Goal: Transaction & Acquisition: Purchase product/service

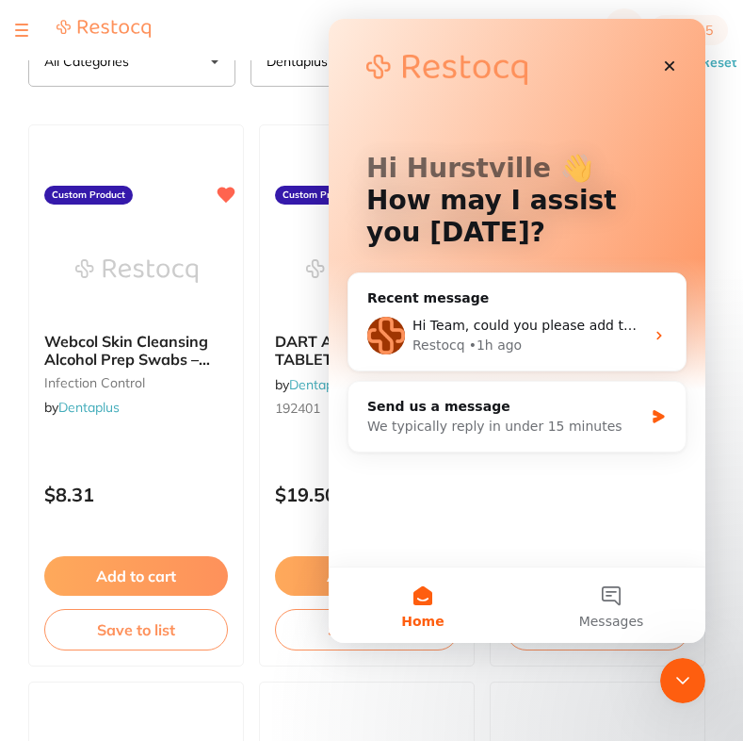
click at [456, 344] on div "Restocq" at bounding box center [439, 345] width 53 height 20
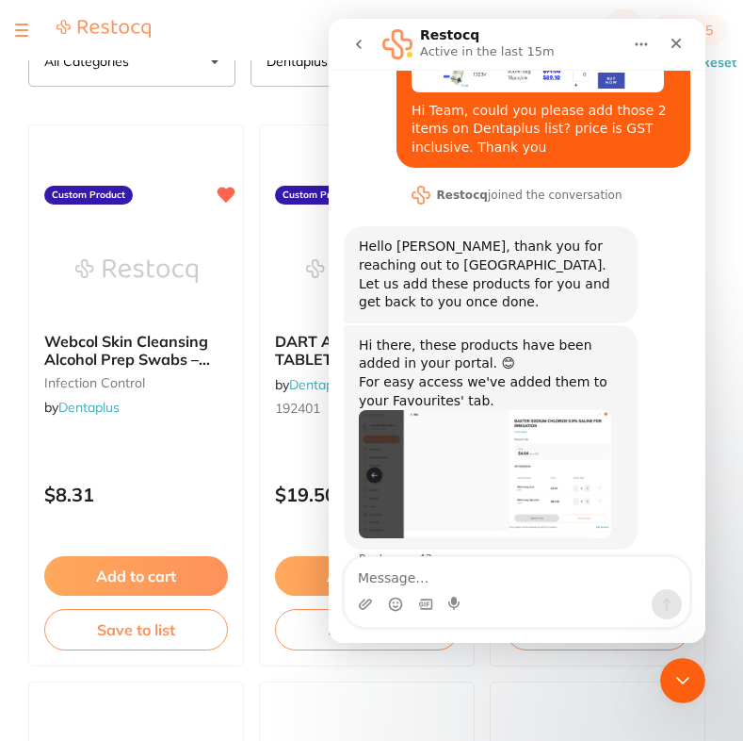
scroll to position [228, 0]
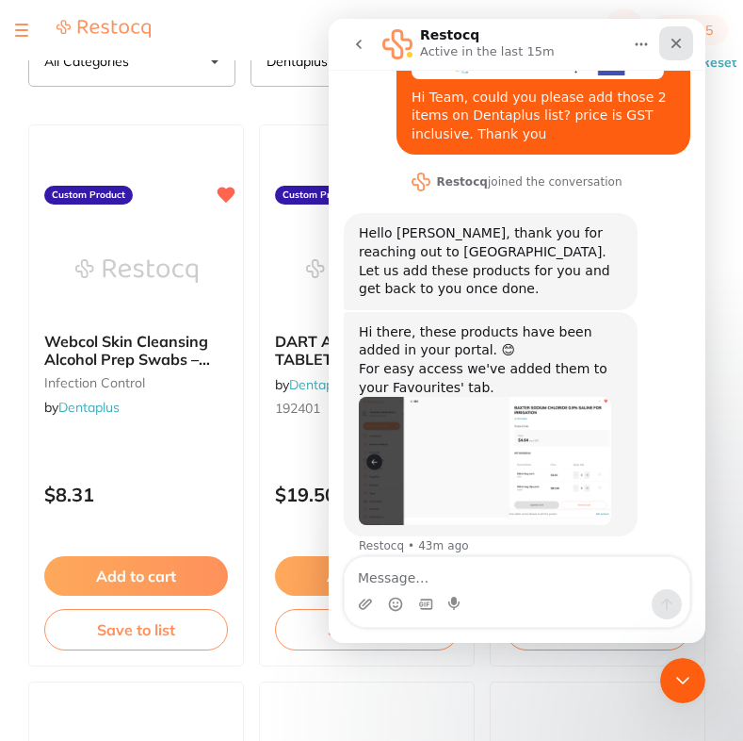
click at [679, 46] on icon "Close" at bounding box center [677, 44] width 10 height 10
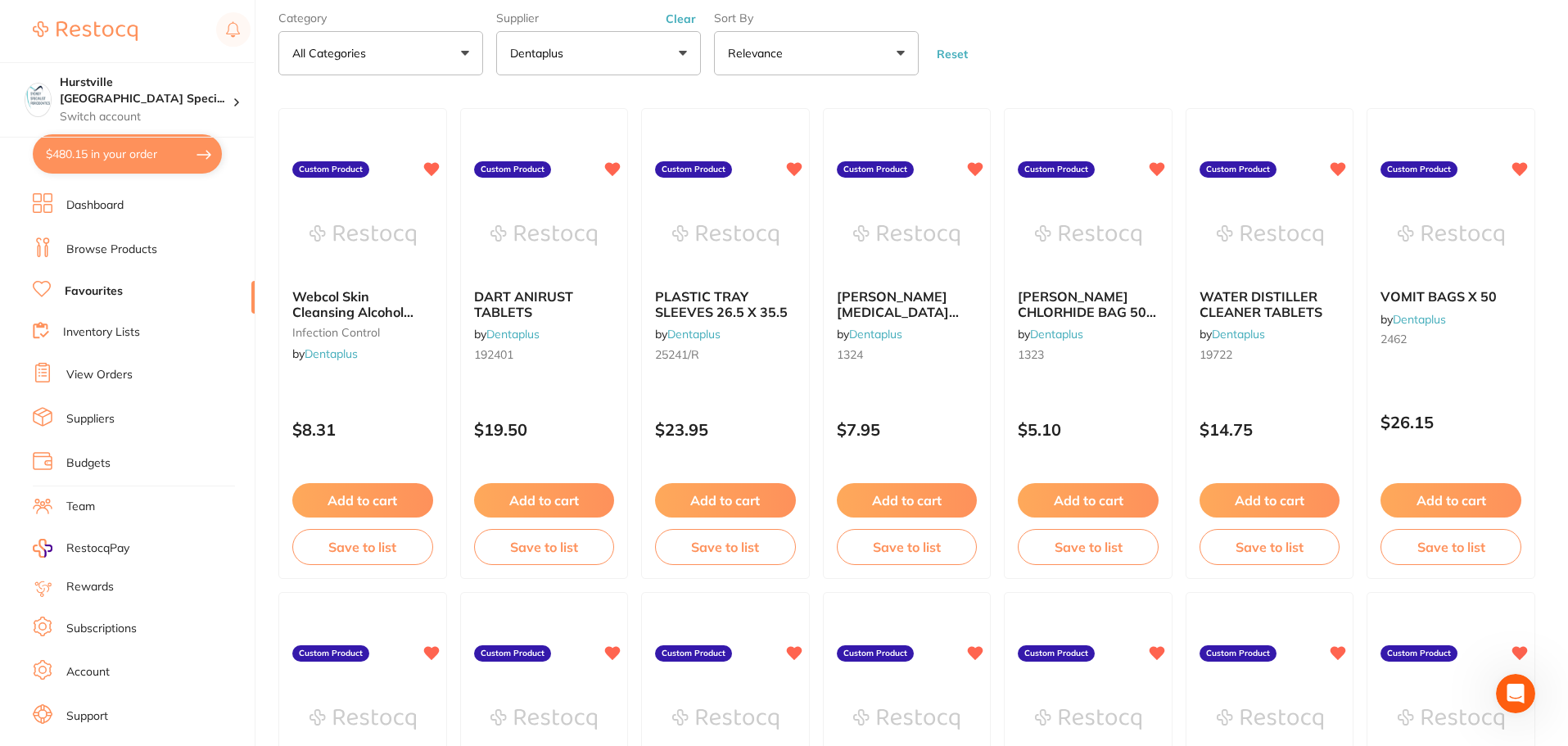
scroll to position [163, 0]
click at [86, 287] on link "Favourites" at bounding box center [93, 291] width 58 height 17
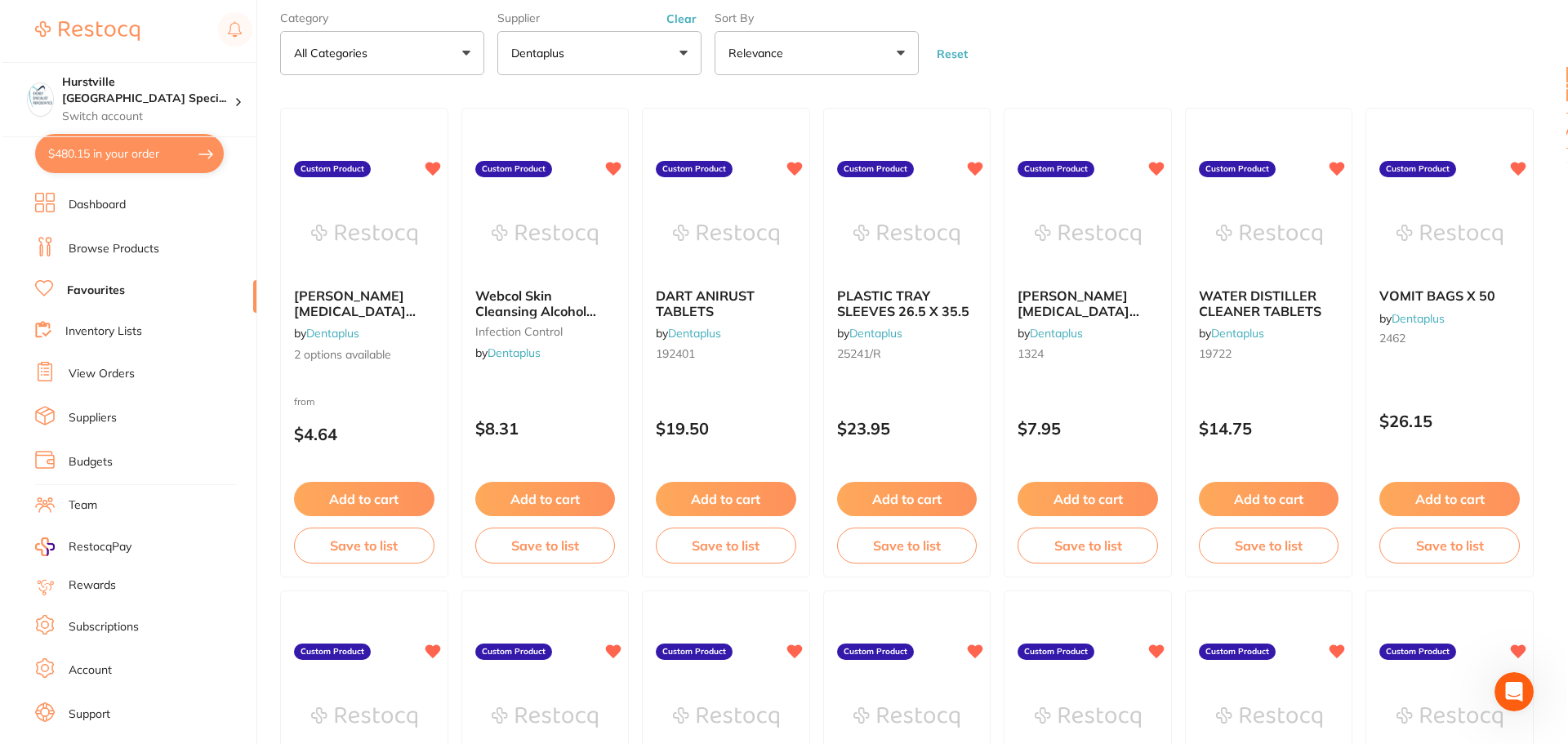
scroll to position [0, 0]
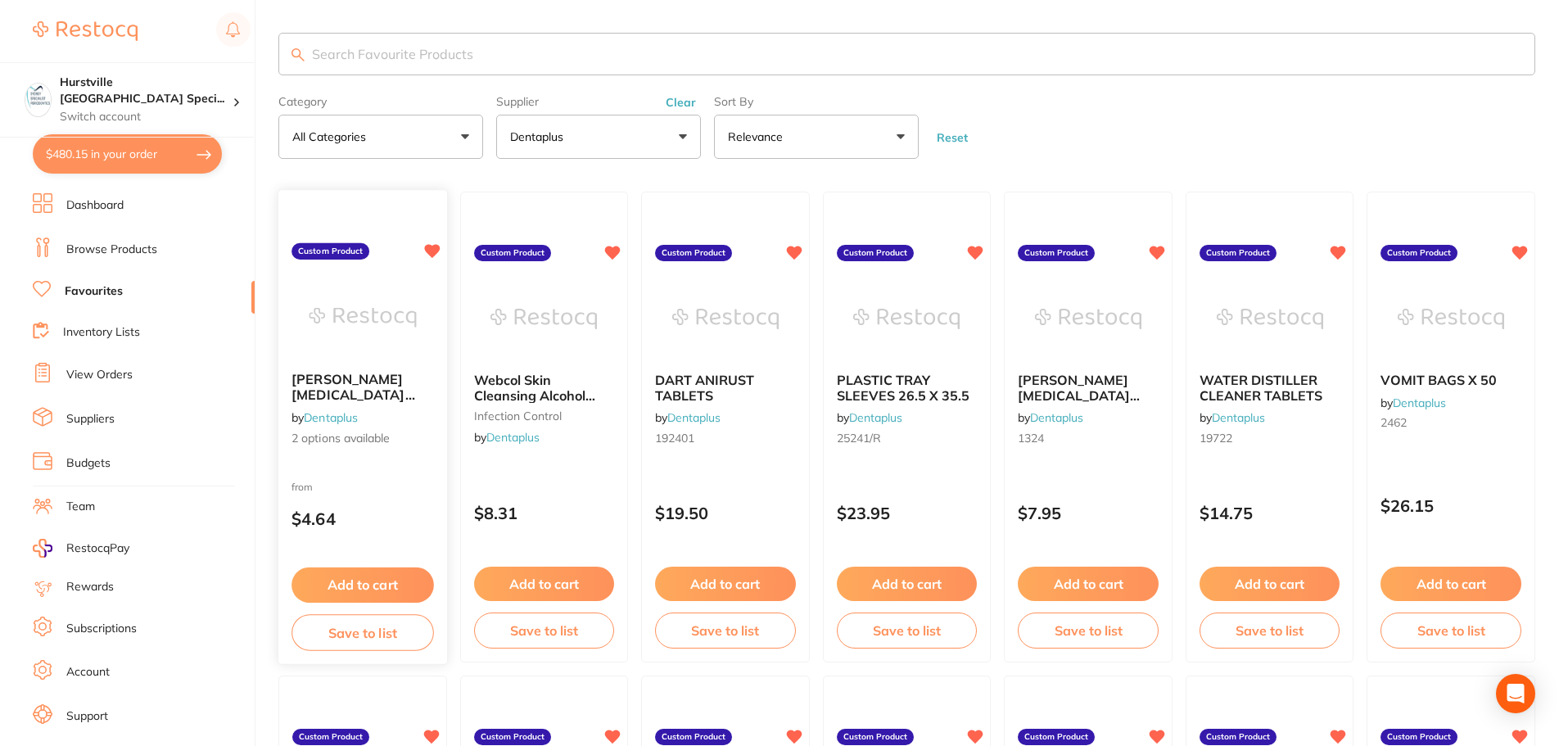
click at [355, 246] on label "Custom Product" at bounding box center [330, 251] width 78 height 17
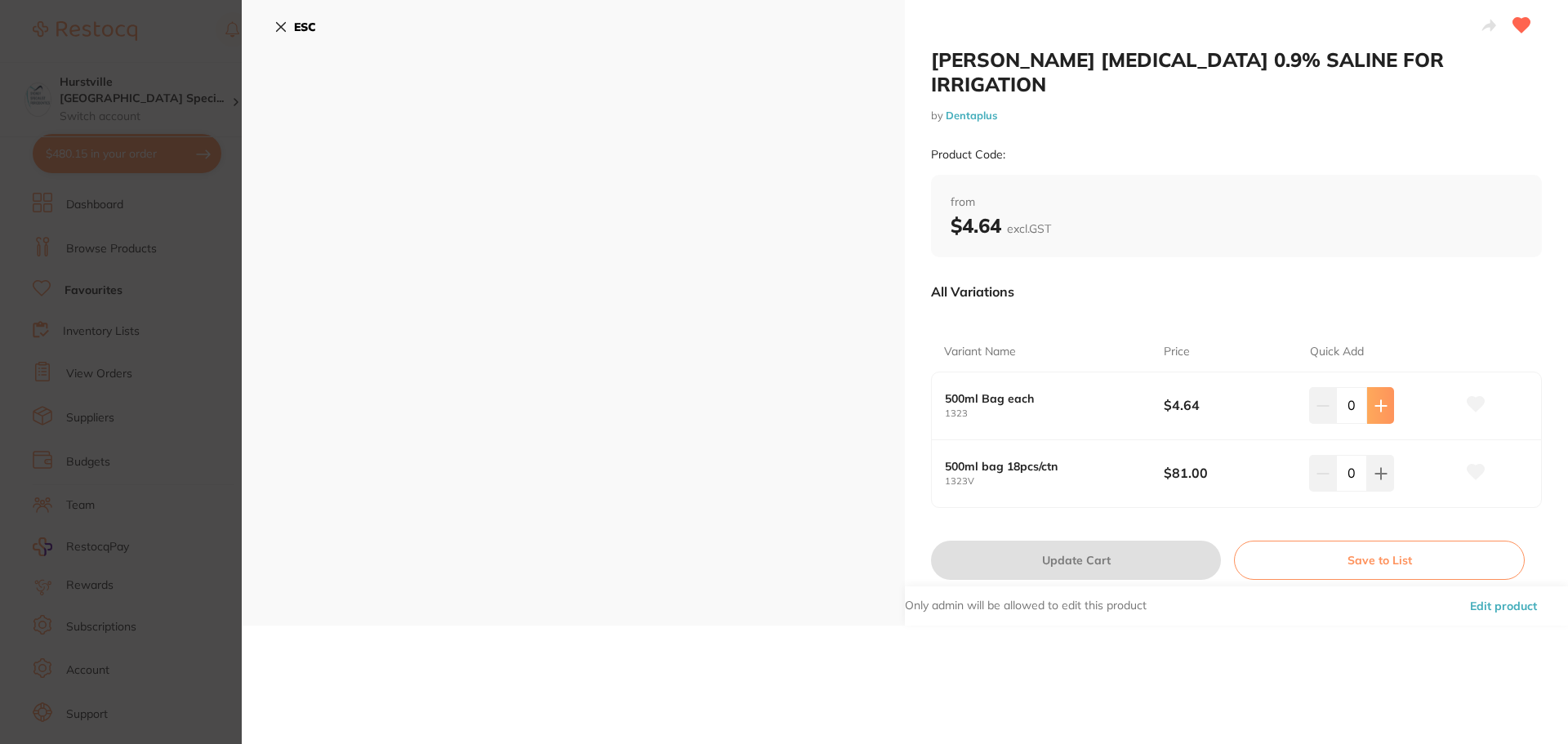
click at [643, 400] on icon at bounding box center [1381, 406] width 13 height 13
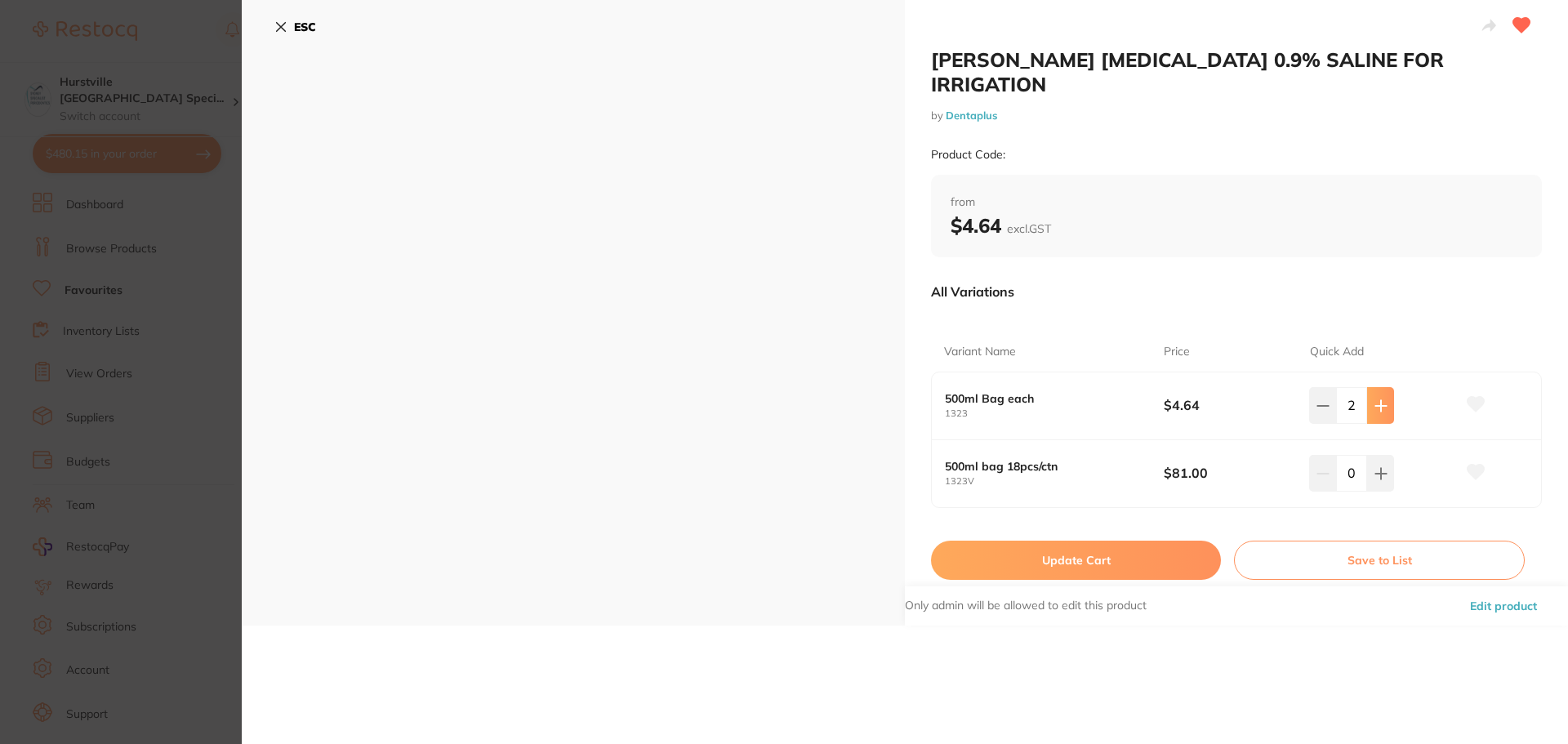
click at [643, 400] on icon at bounding box center [1381, 406] width 13 height 13
type input "5"
click at [643, 397] on icon at bounding box center [1476, 404] width 17 height 15
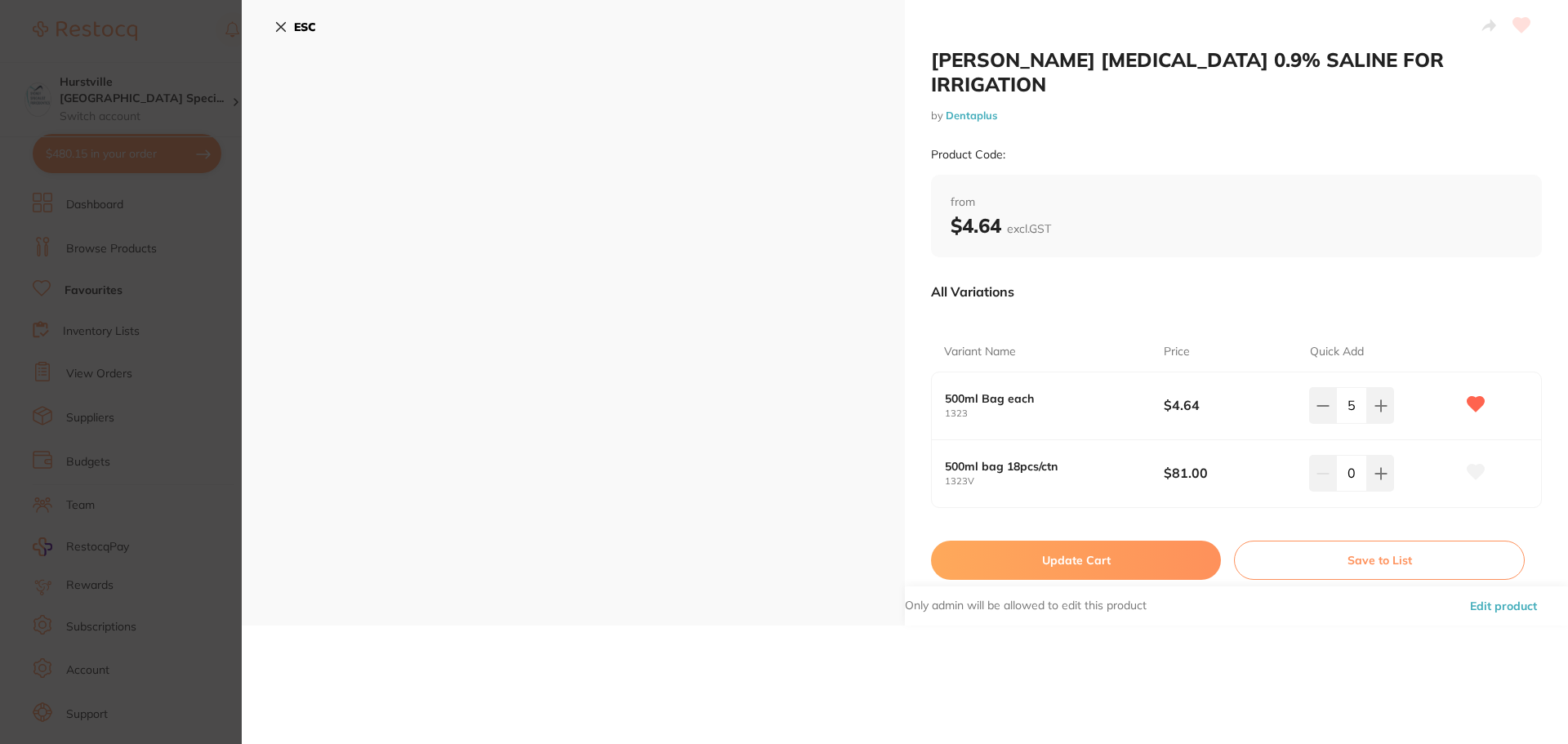
click at [643, 541] on button "Update Cart" at bounding box center [1076, 560] width 290 height 39
checkbox input "false"
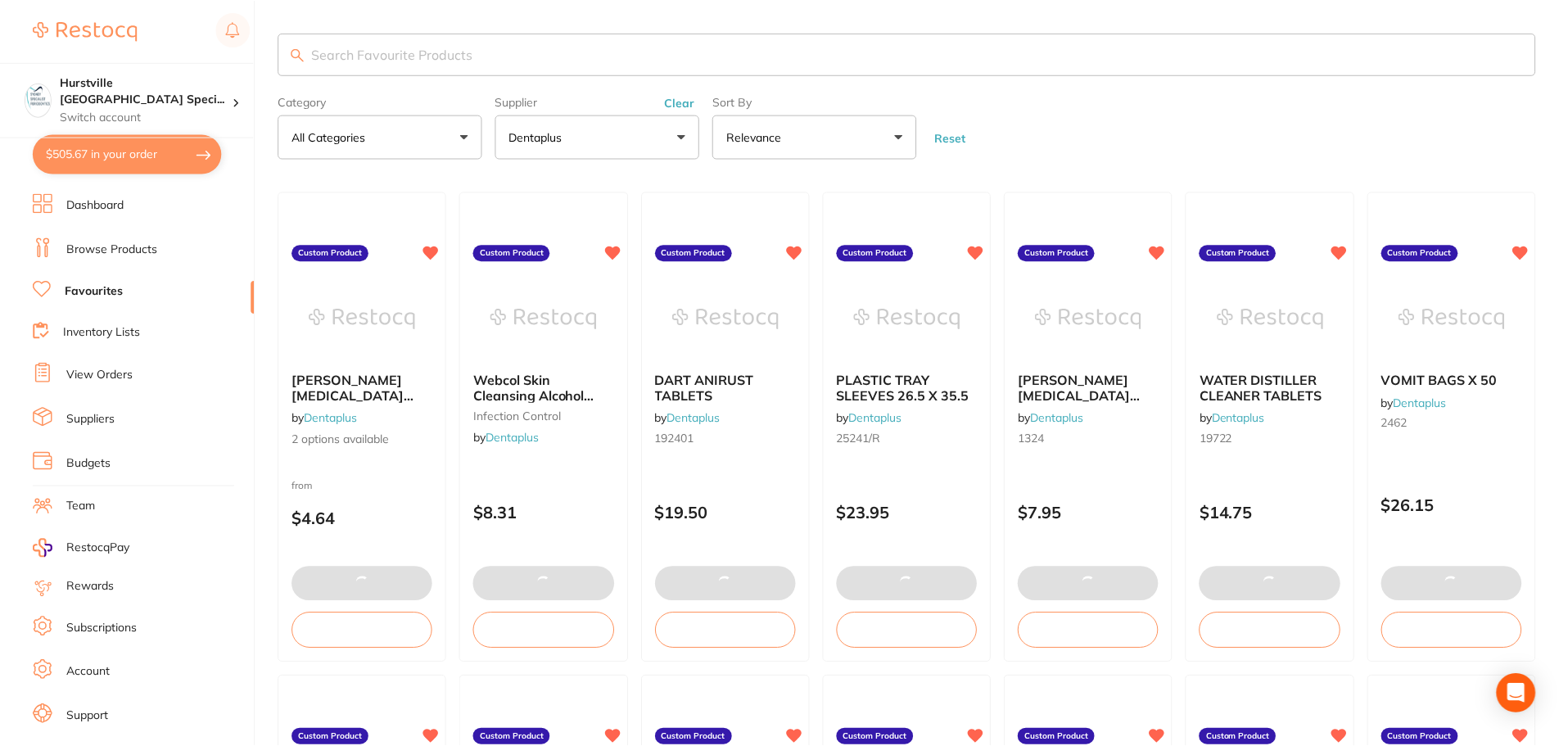
scroll to position [83, 0]
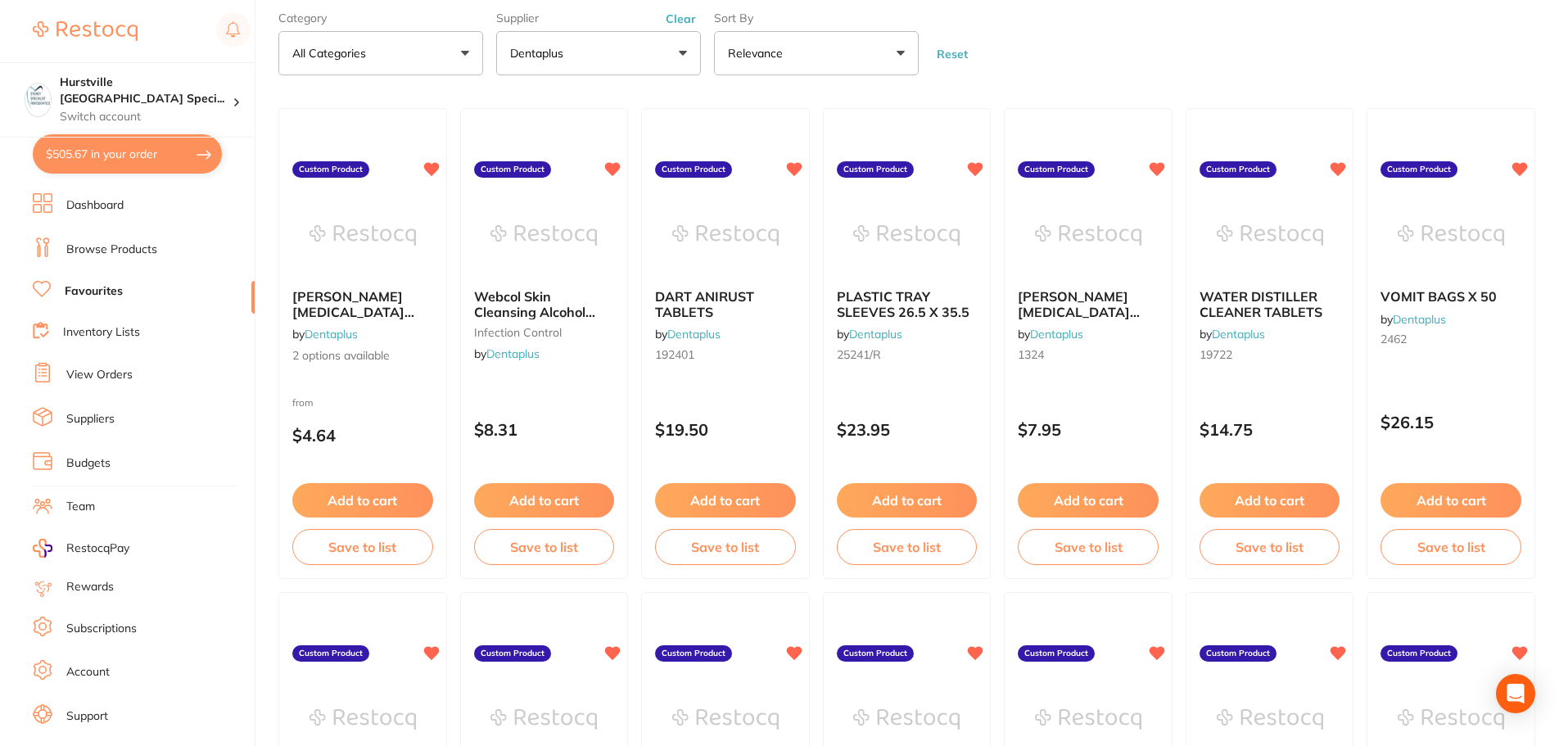
click at [144, 143] on button "$505.67 in your order" at bounding box center [128, 154] width 189 height 39
checkbox input "true"
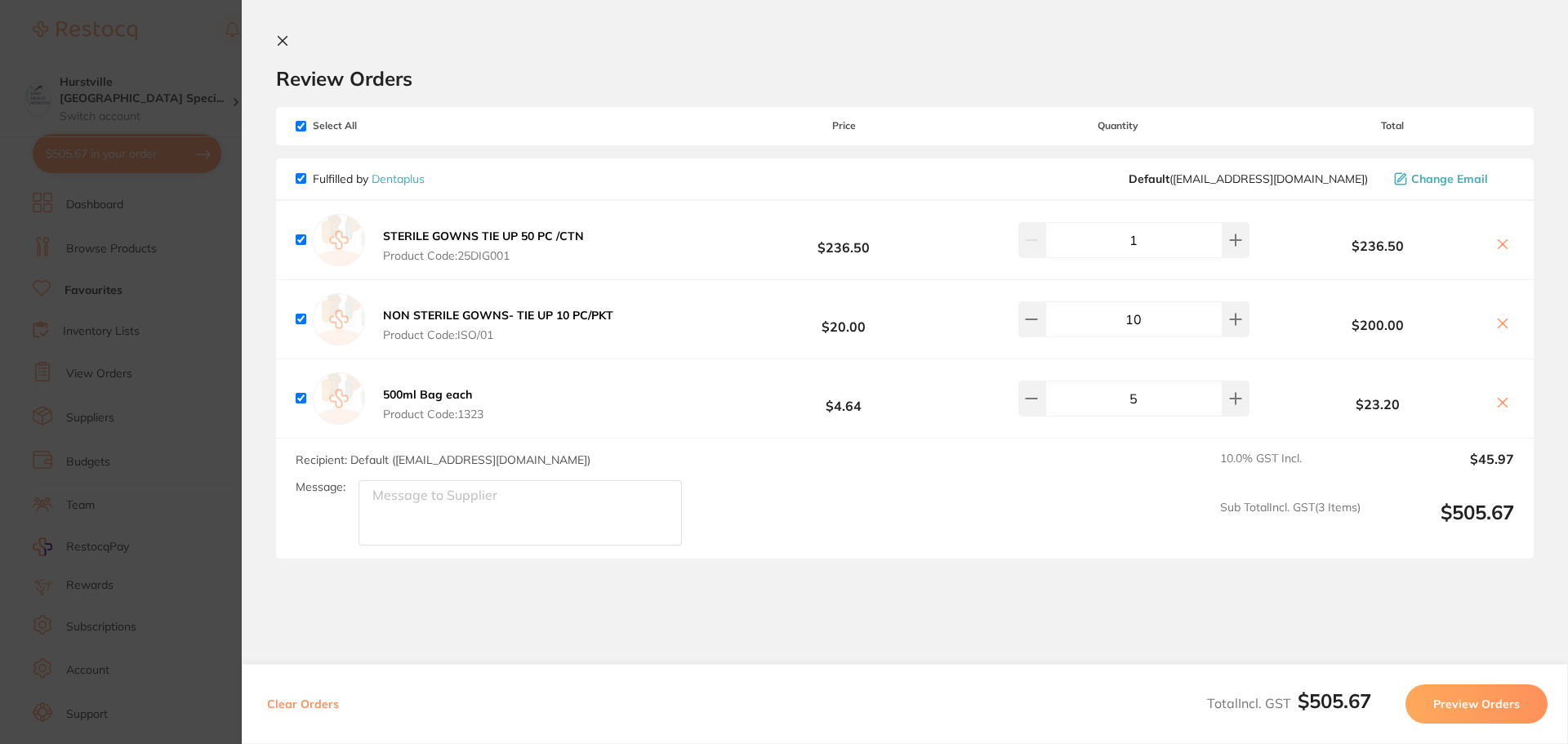
click at [643, 238] on button at bounding box center [1502, 245] width 23 height 17
click at [643, 243] on icon at bounding box center [1502, 244] width 13 height 13
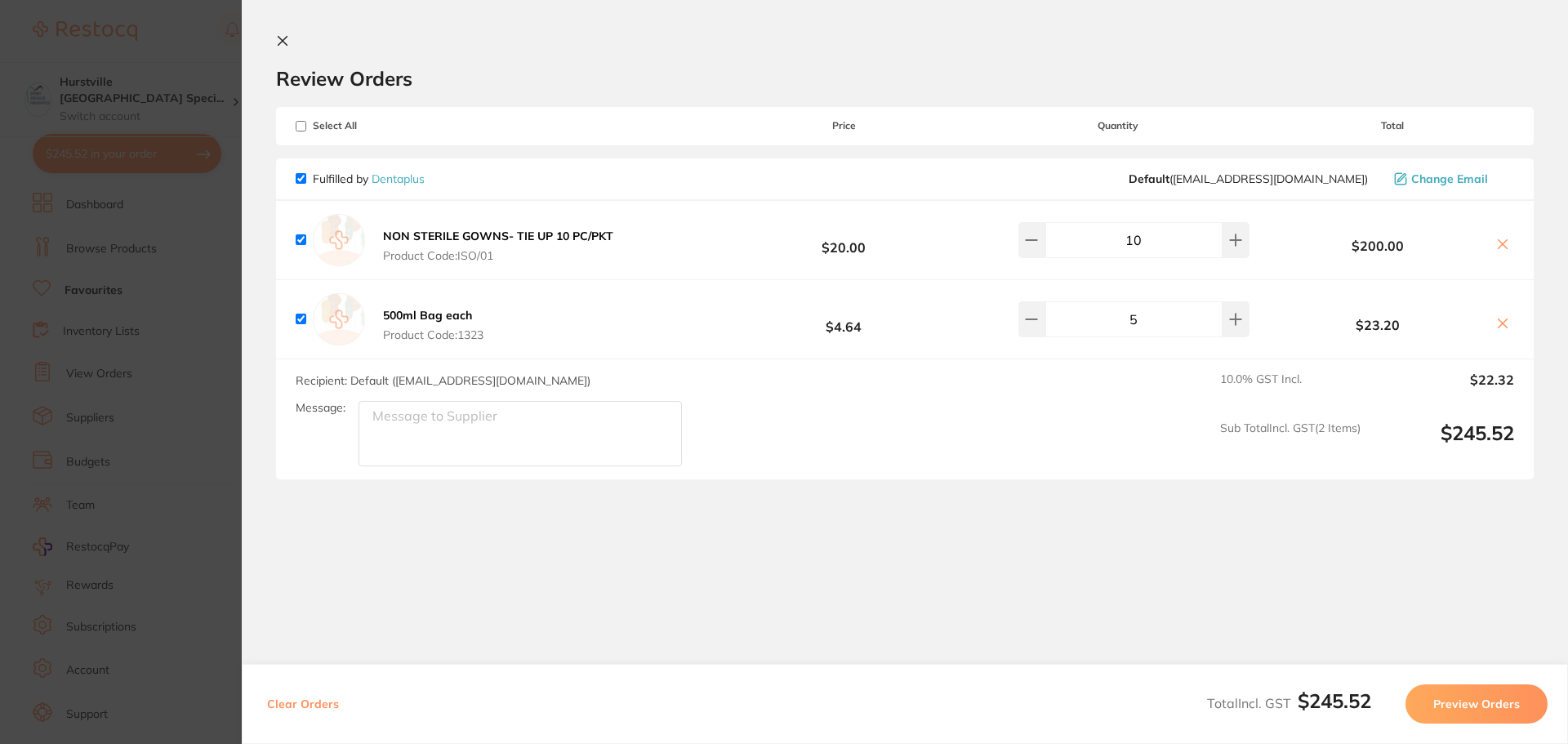
checkbox input "true"
click at [643, 232] on button at bounding box center [1031, 239] width 27 height 36
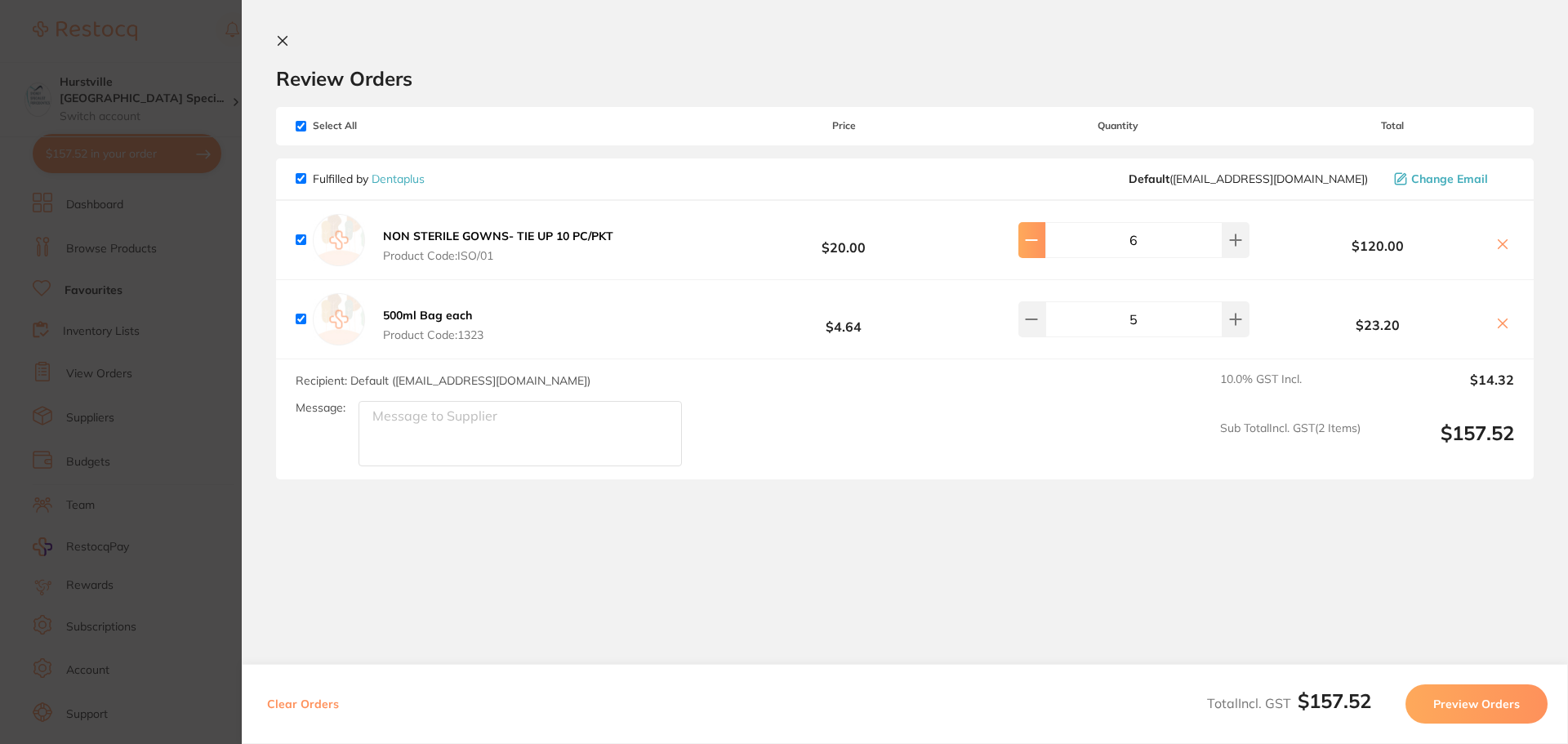
click at [643, 232] on button at bounding box center [1031, 239] width 27 height 36
click at [643, 247] on button at bounding box center [1235, 239] width 27 height 36
click at [643, 245] on icon at bounding box center [1031, 239] width 13 height 13
type input "6"
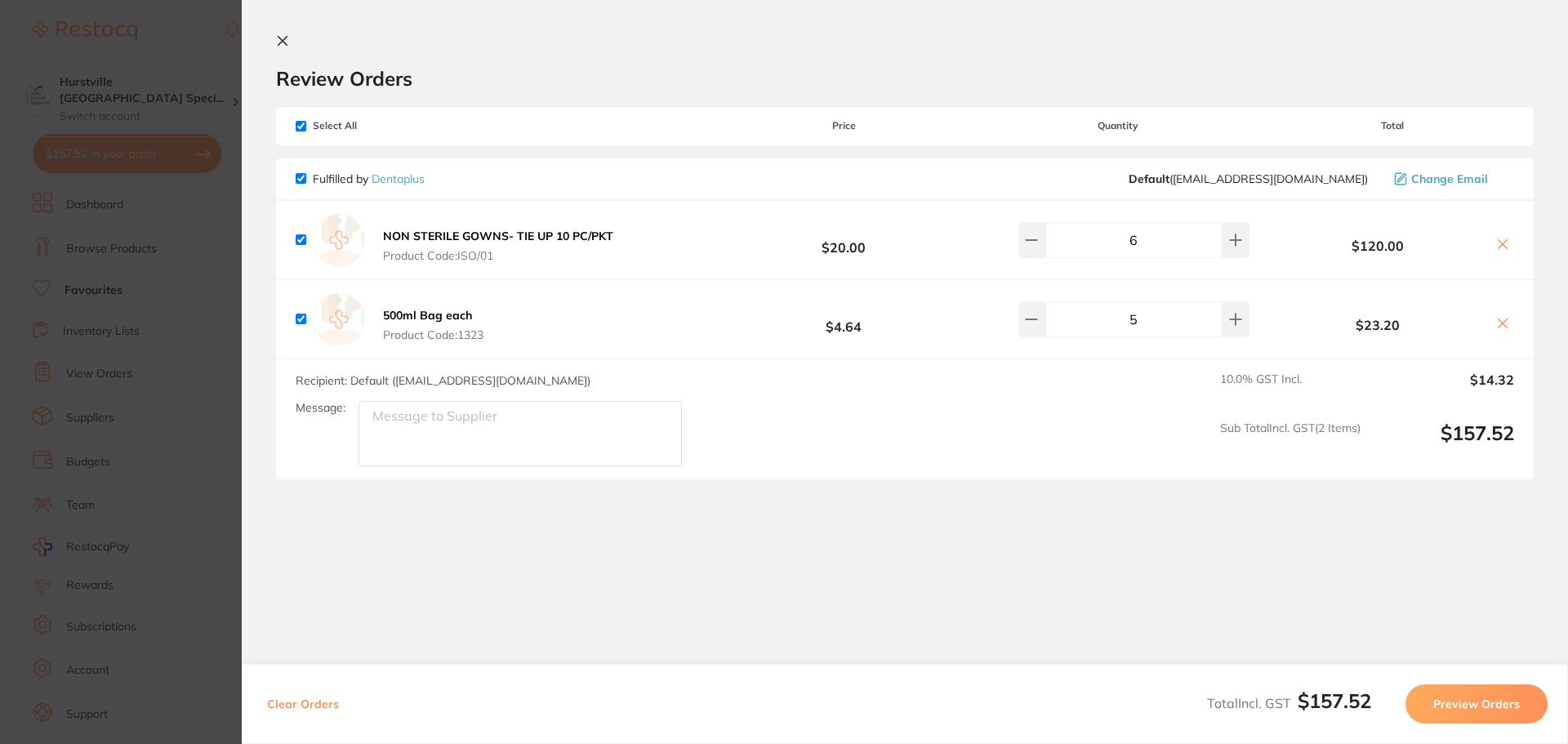
click at [643, 642] on button "Preview Orders" at bounding box center [1476, 704] width 142 height 39
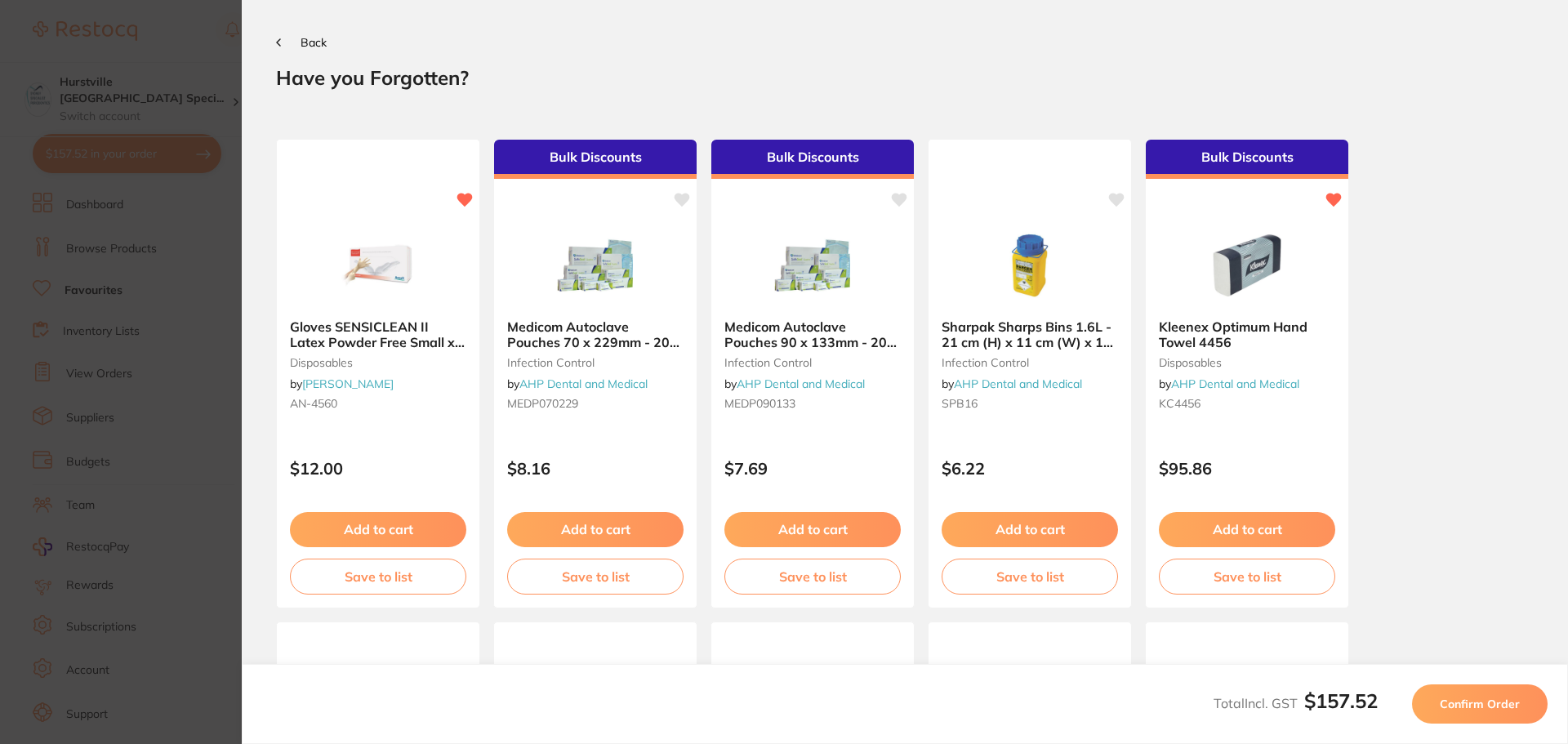
click at [643, 642] on span "Confirm Order" at bounding box center [1480, 704] width 80 height 15
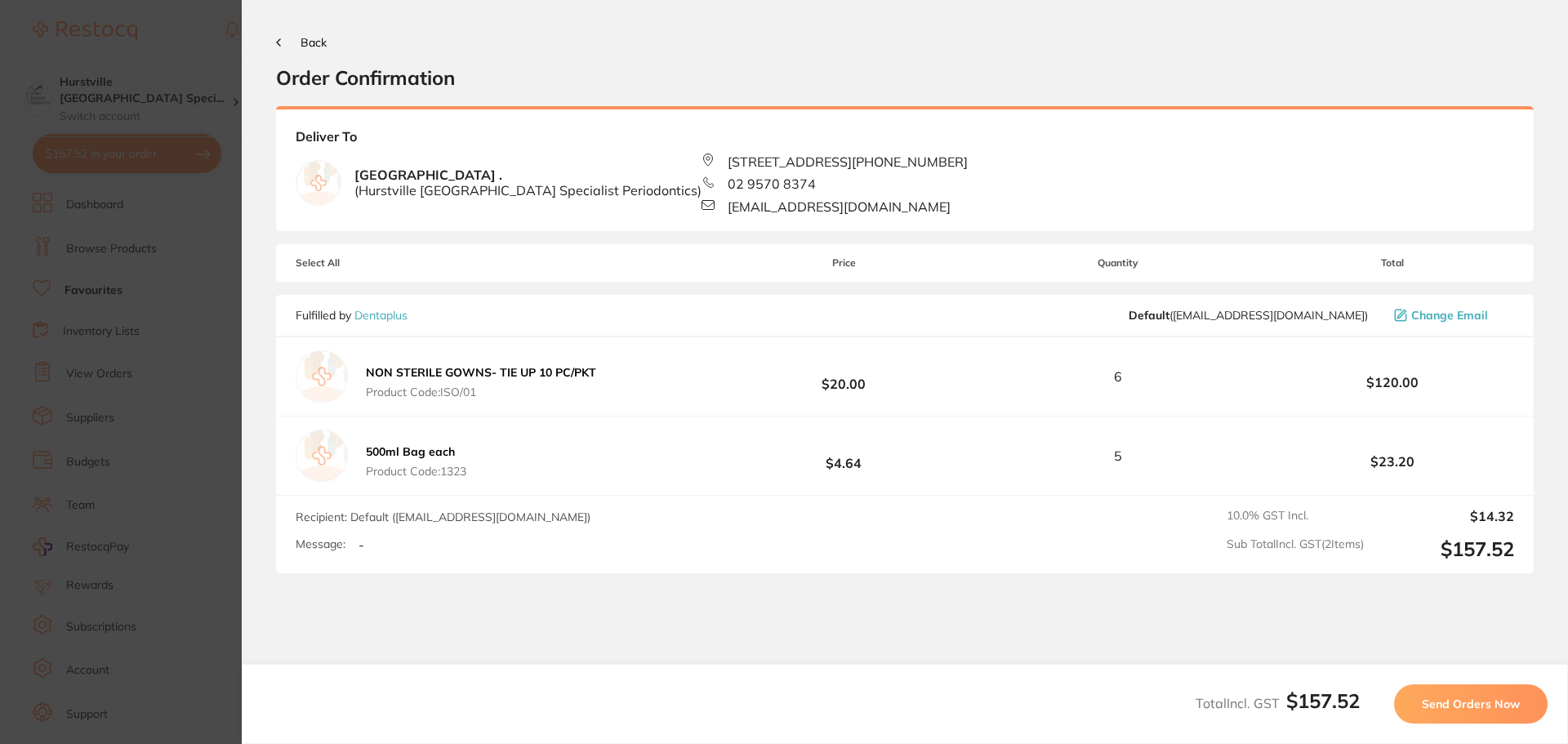
click at [643, 642] on button "Send Orders Now" at bounding box center [1470, 704] width 153 height 39
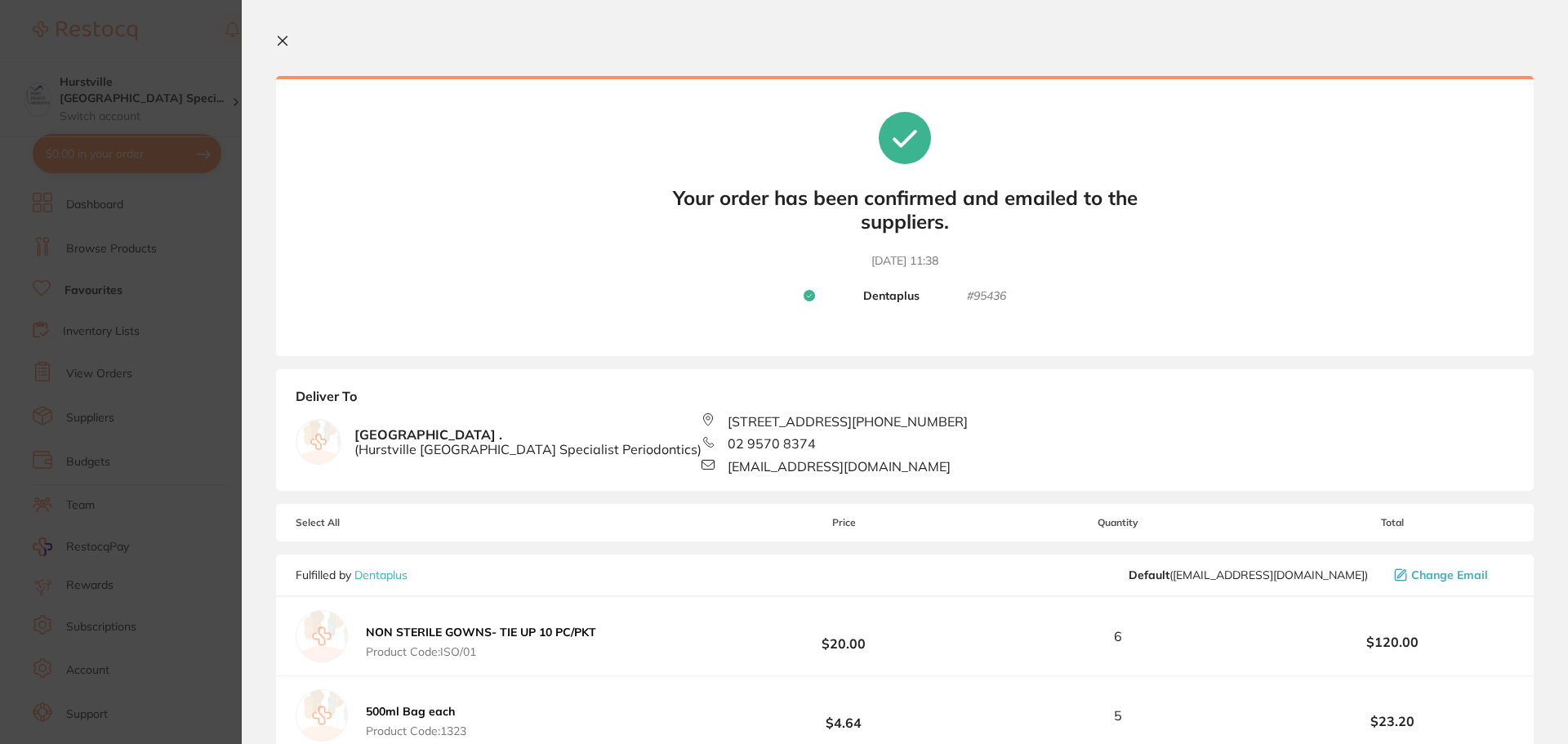
click at [284, 39] on icon at bounding box center [283, 41] width 9 height 9
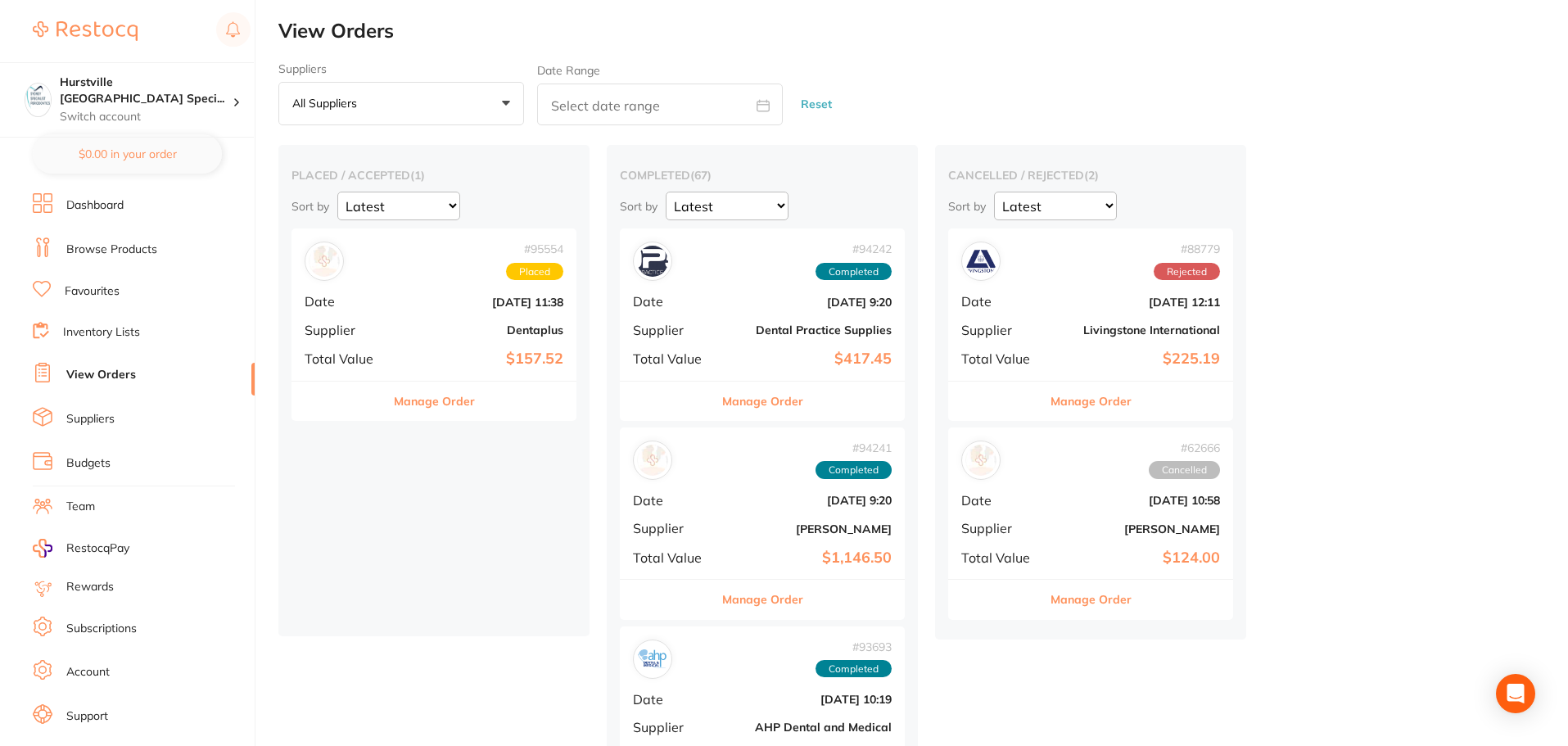
click at [108, 247] on link "Browse Products" at bounding box center [111, 250] width 91 height 17
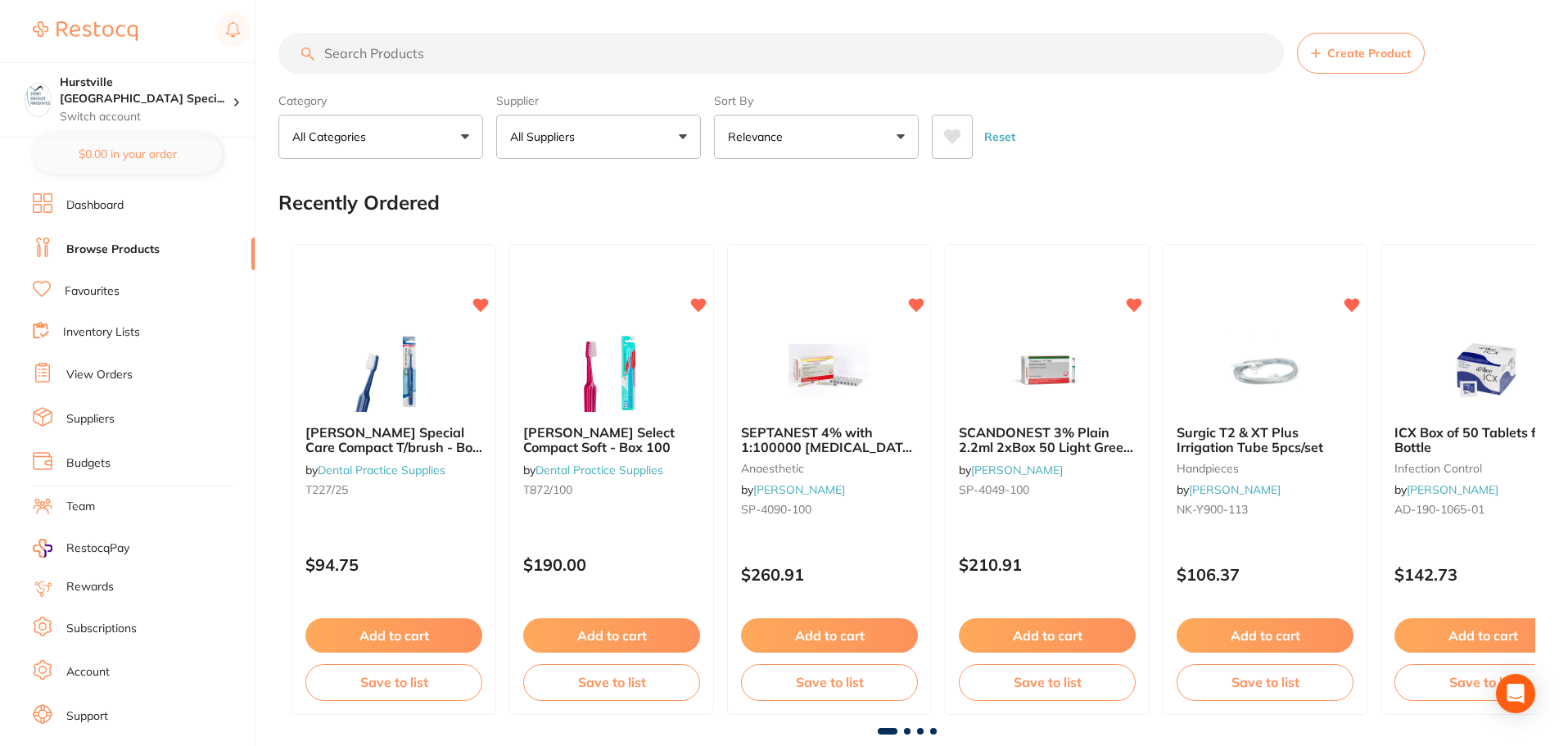
click at [645, 134] on button "All Suppliers" at bounding box center [599, 137] width 205 height 44
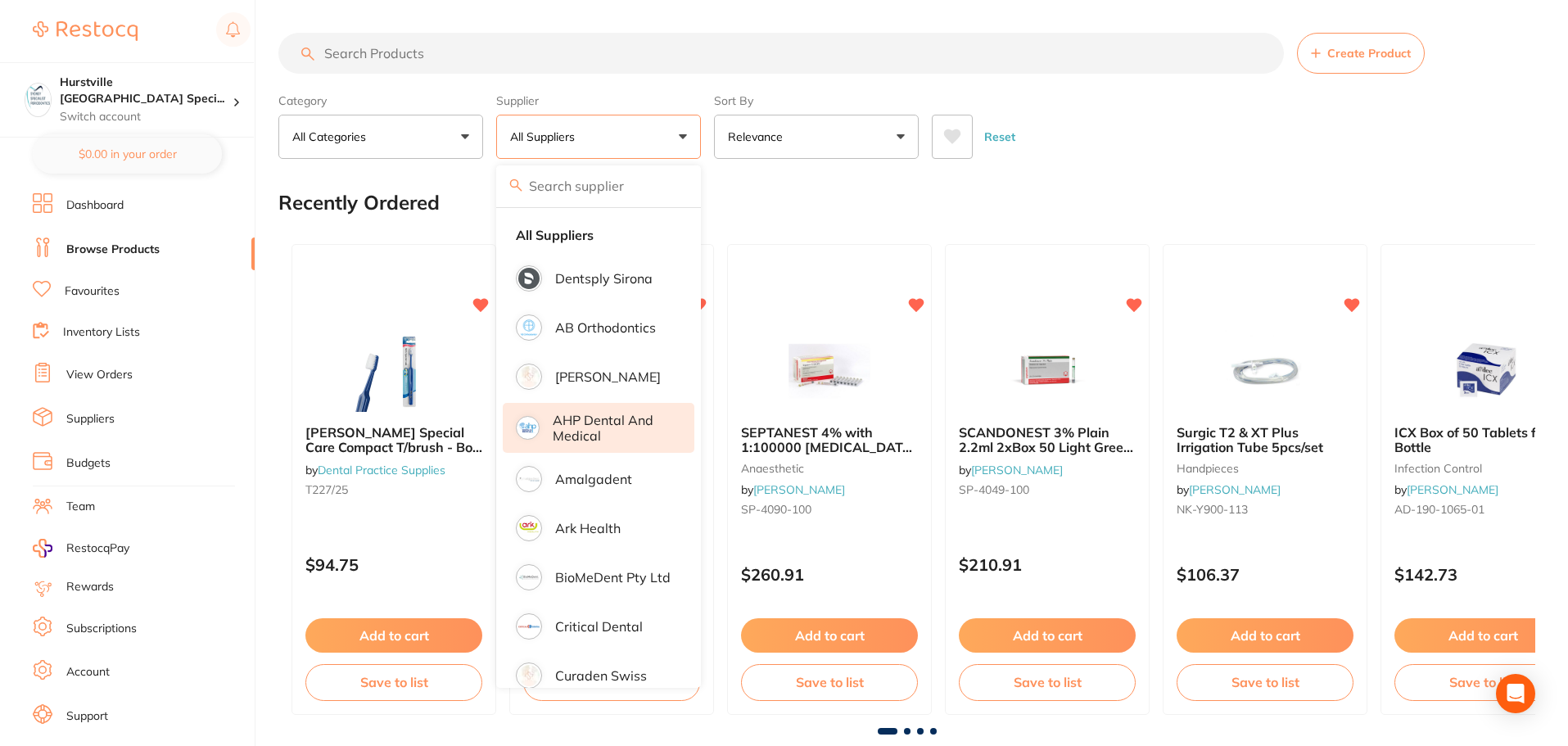
click at [589, 422] on p "AHP Dental and Medical" at bounding box center [612, 428] width 119 height 30
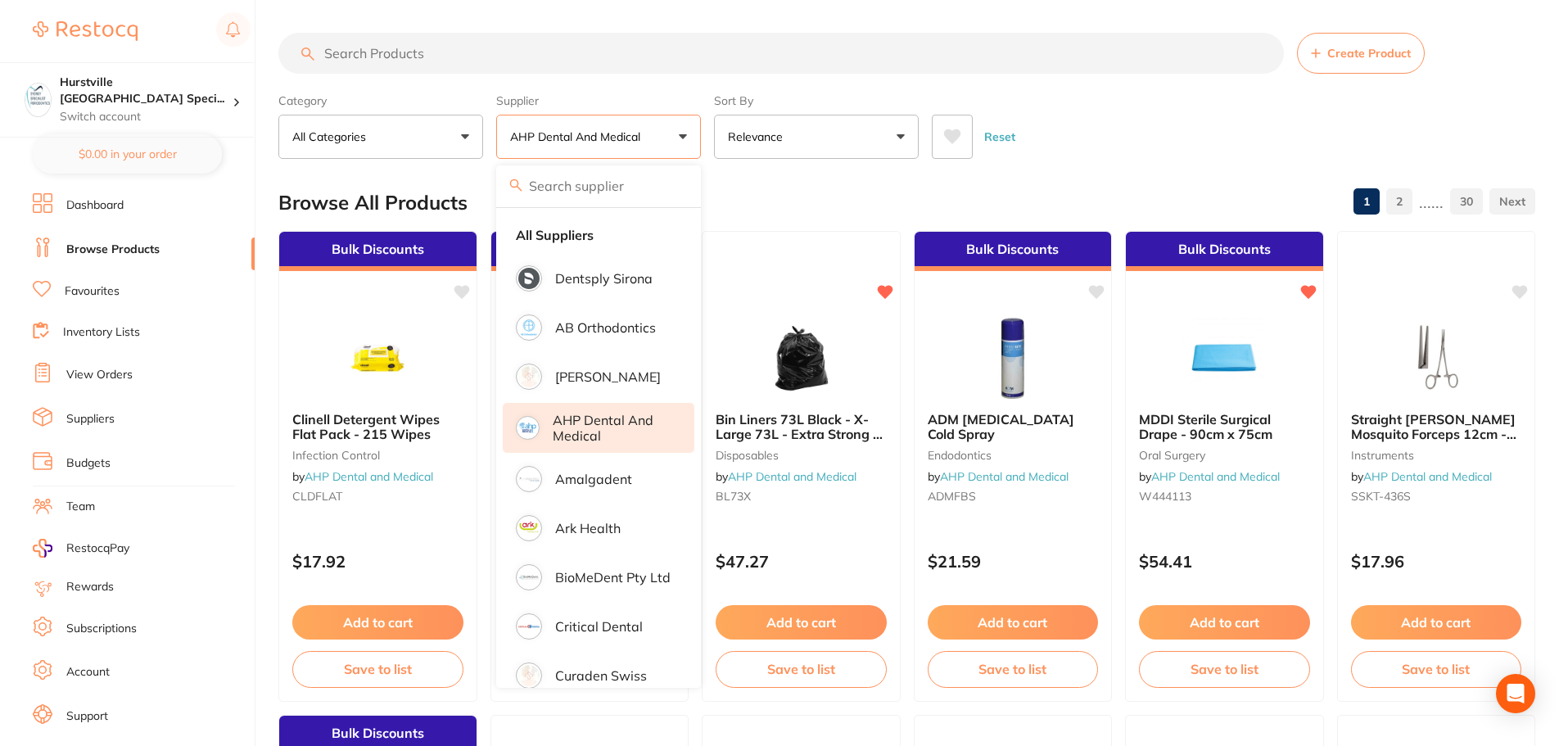
click at [499, 52] on input "search" at bounding box center [781, 53] width 1006 height 41
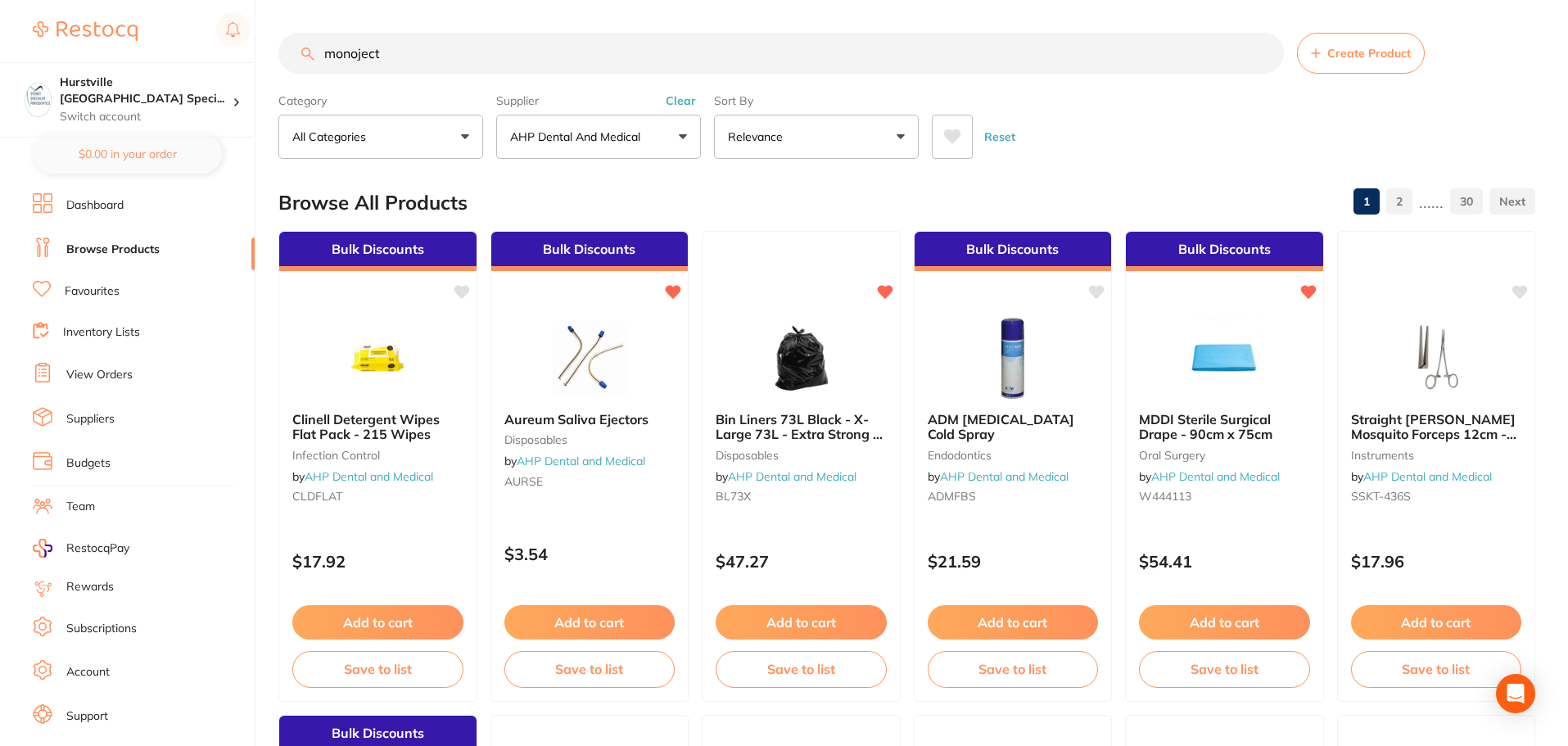
type input "monoject"
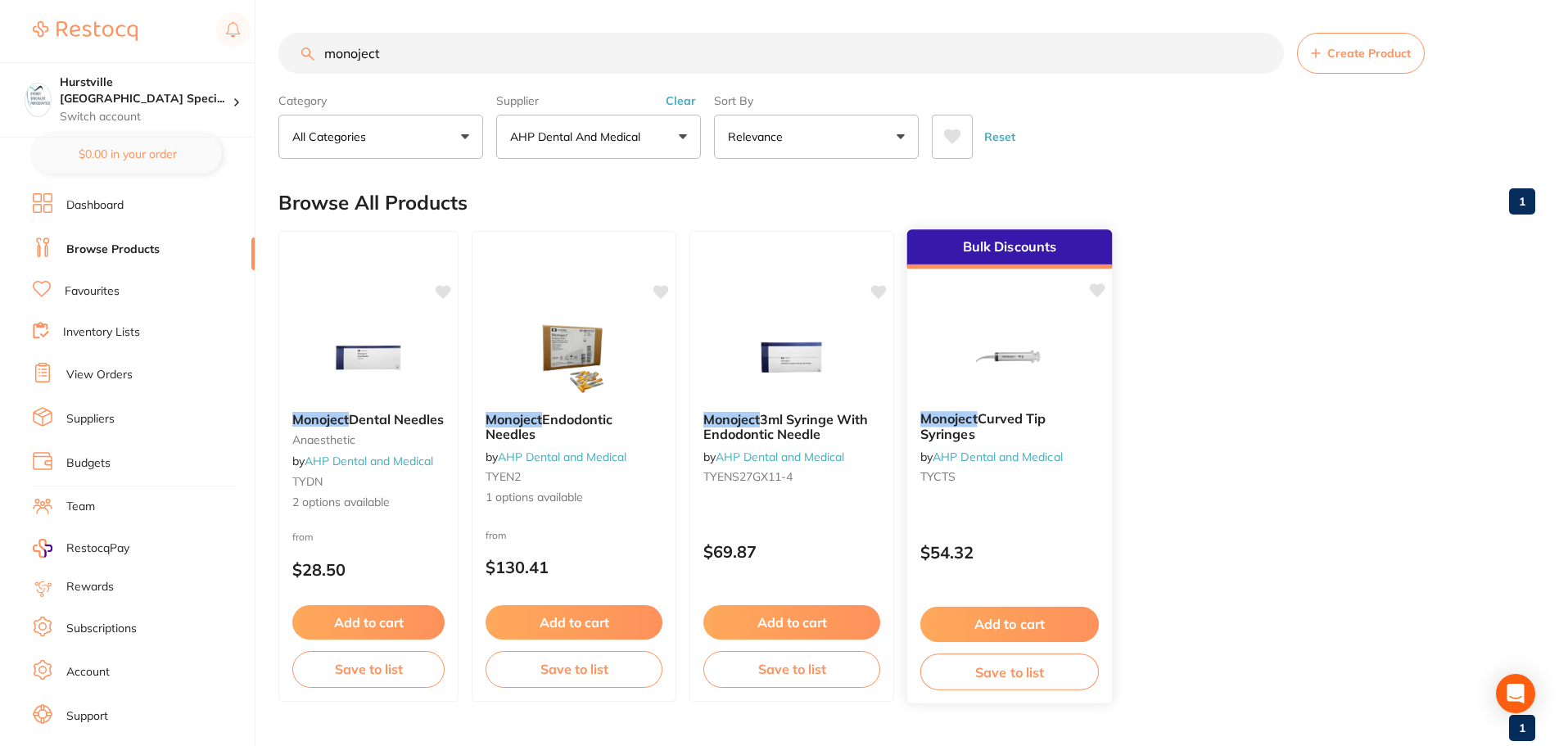
click at [645, 425] on span "Curved Tip Syringes" at bounding box center [983, 426] width 126 height 32
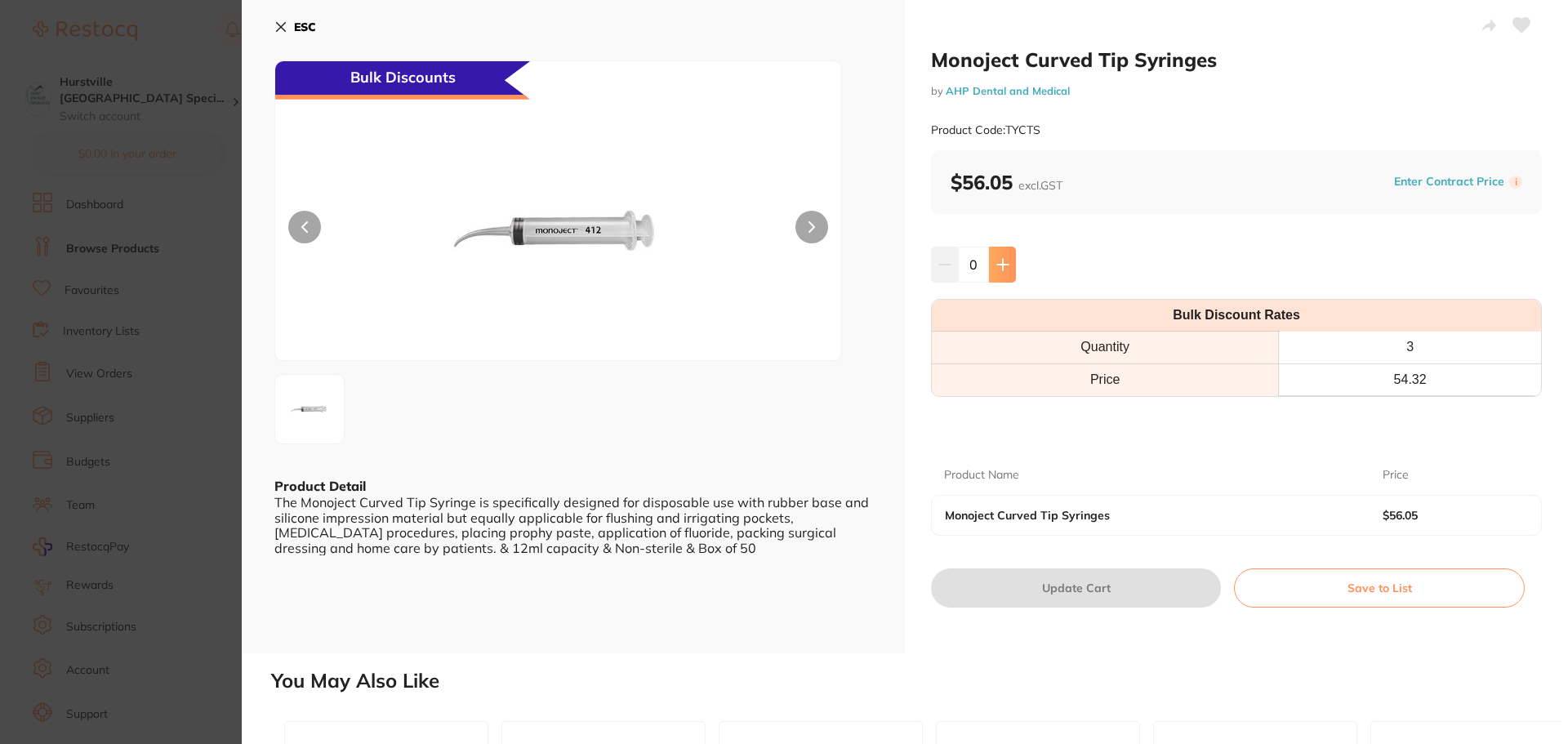
click at [643, 269] on button at bounding box center [1002, 264] width 27 height 36
type input "1"
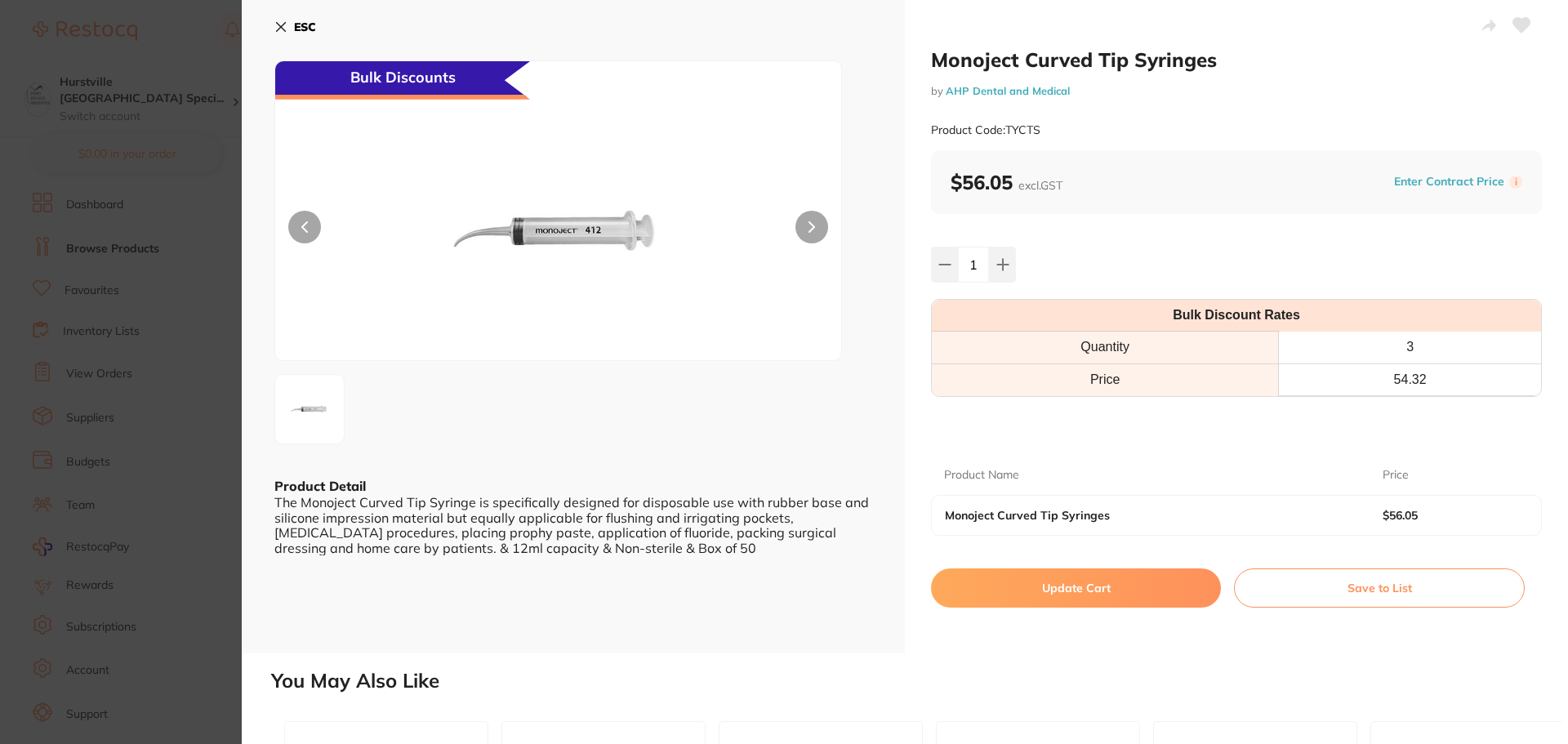
click at [643, 586] on button "Update Cart" at bounding box center [1076, 588] width 290 height 39
checkbox input "false"
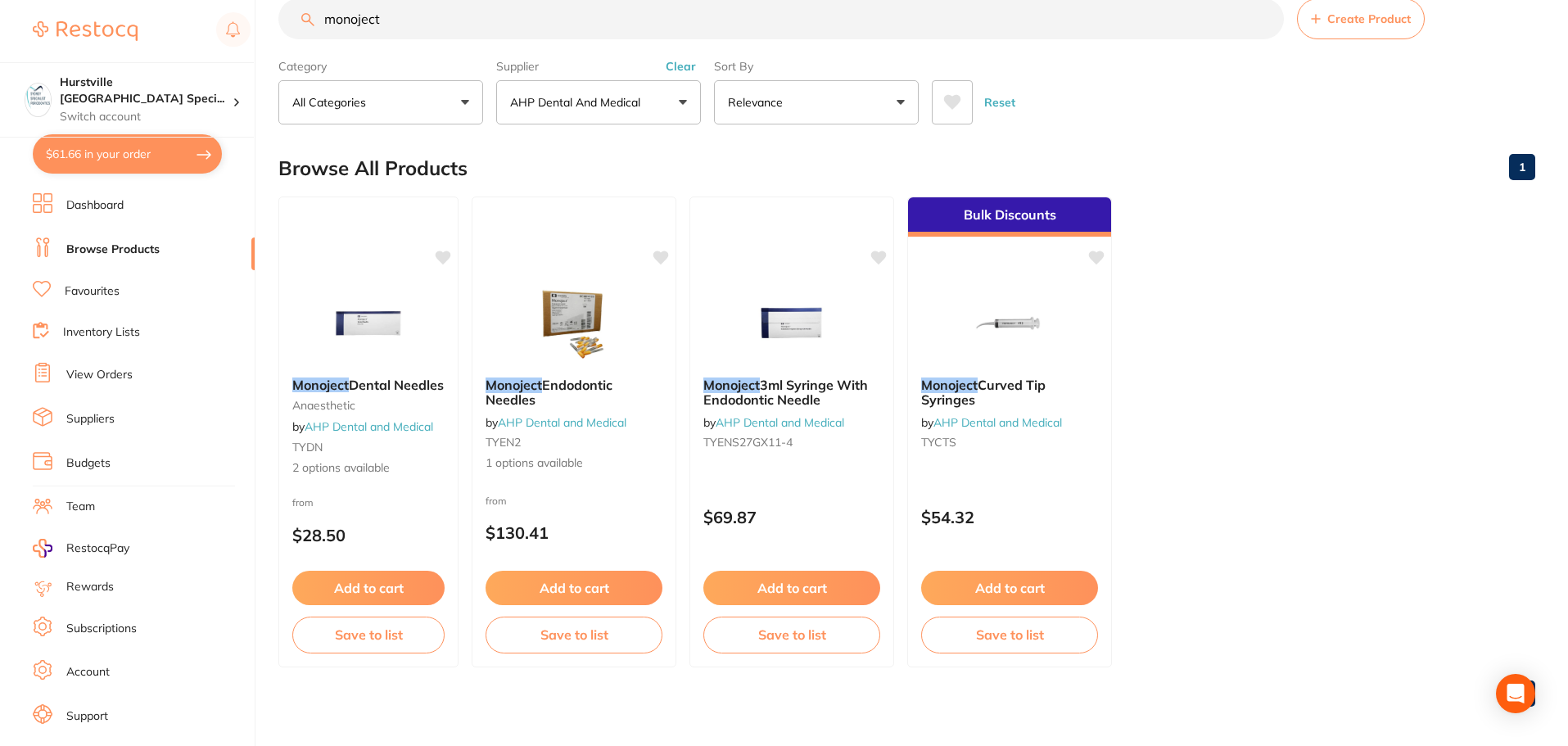
scroll to position [1, 0]
drag, startPoint x: 445, startPoint y: 6, endPoint x: 0, endPoint y: 41, distance: 446.4
click at [0, 41] on div "$61.66 Hurstville [GEOGRAPHIC_DATA] Speci... Switch account Hurstville [GEOGRAP…" at bounding box center [784, 338] width 1568 height 746
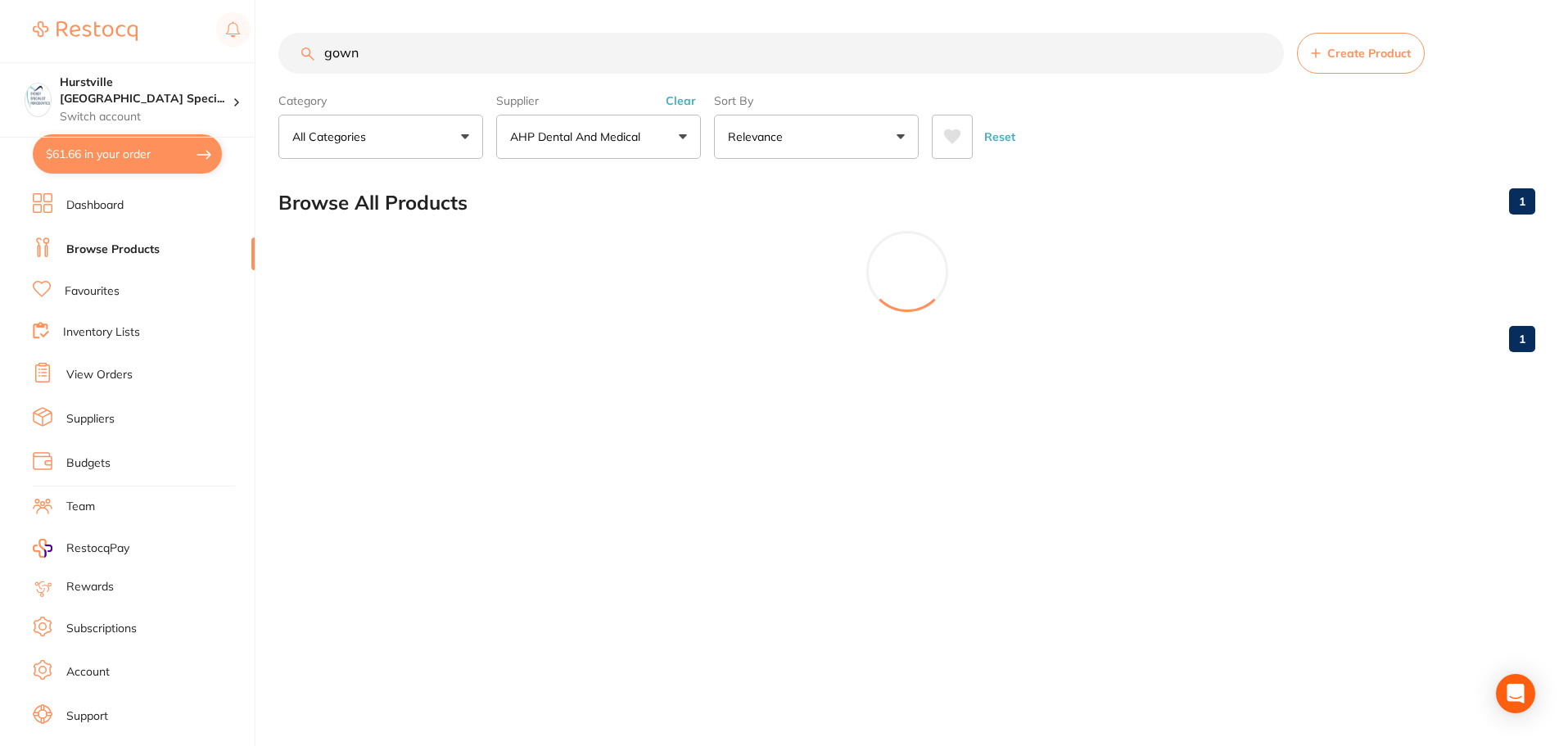
scroll to position [0, 0]
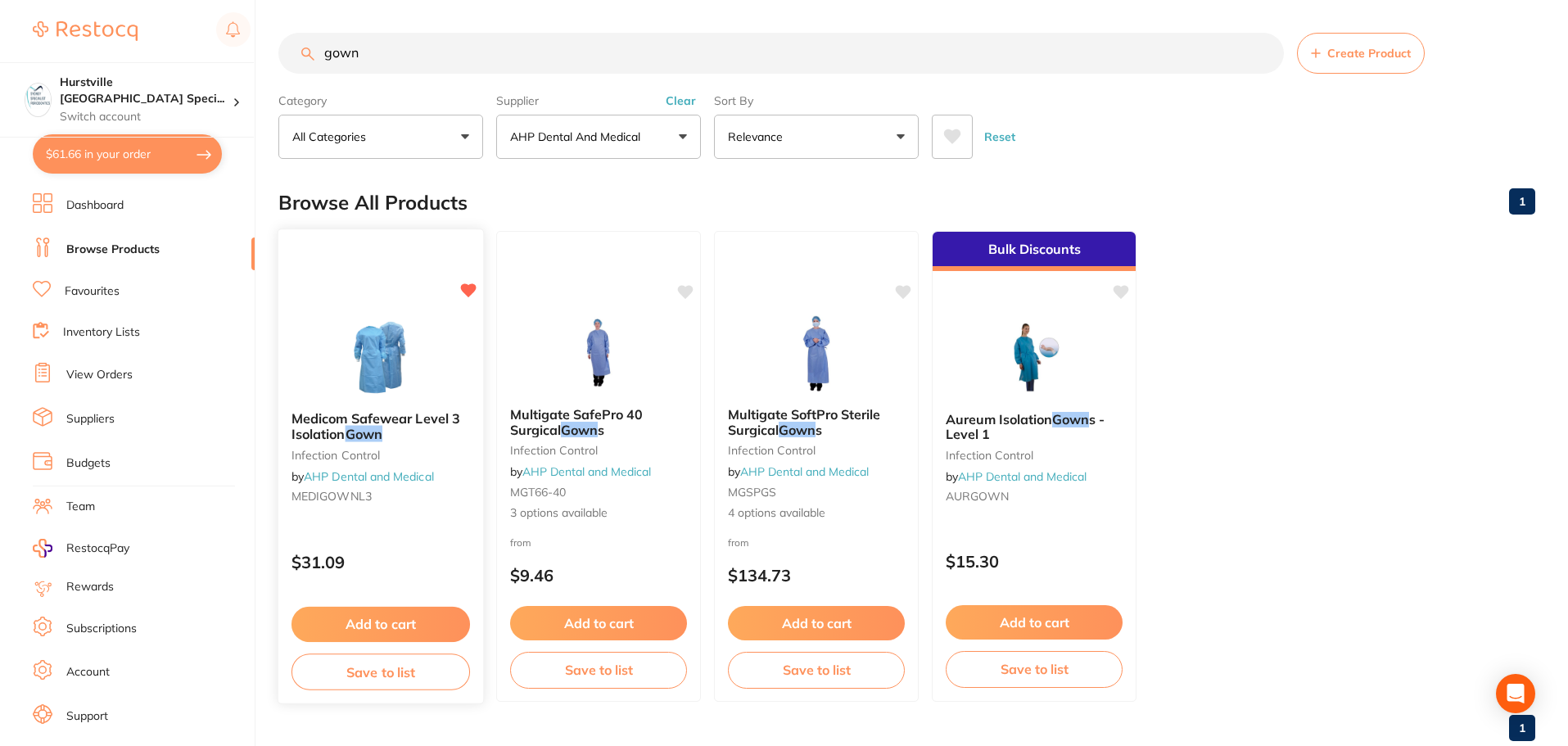
type input "gown"
click at [378, 619] on button "Add to cart" at bounding box center [380, 624] width 178 height 36
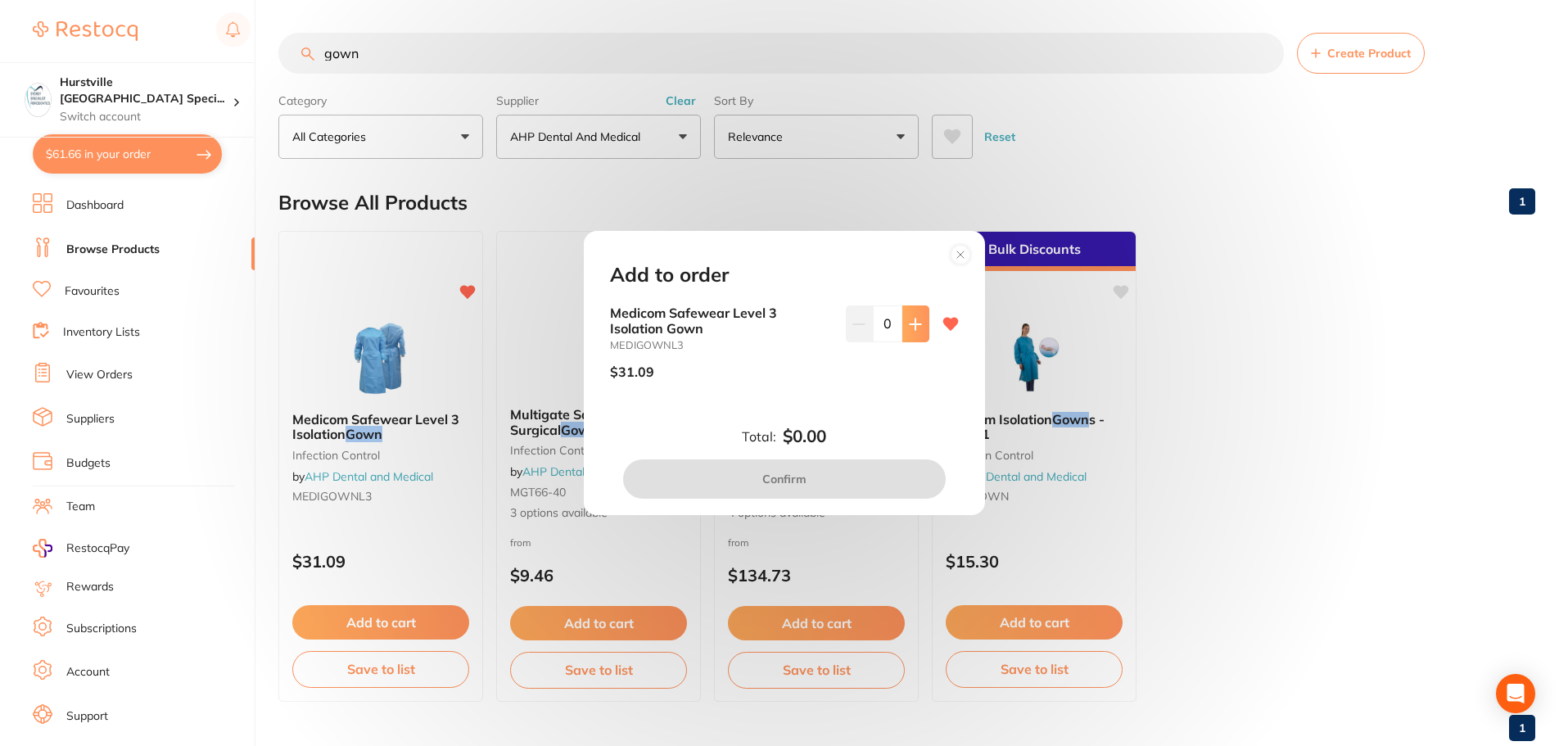
click at [645, 324] on icon at bounding box center [915, 323] width 10 height 10
type input "2"
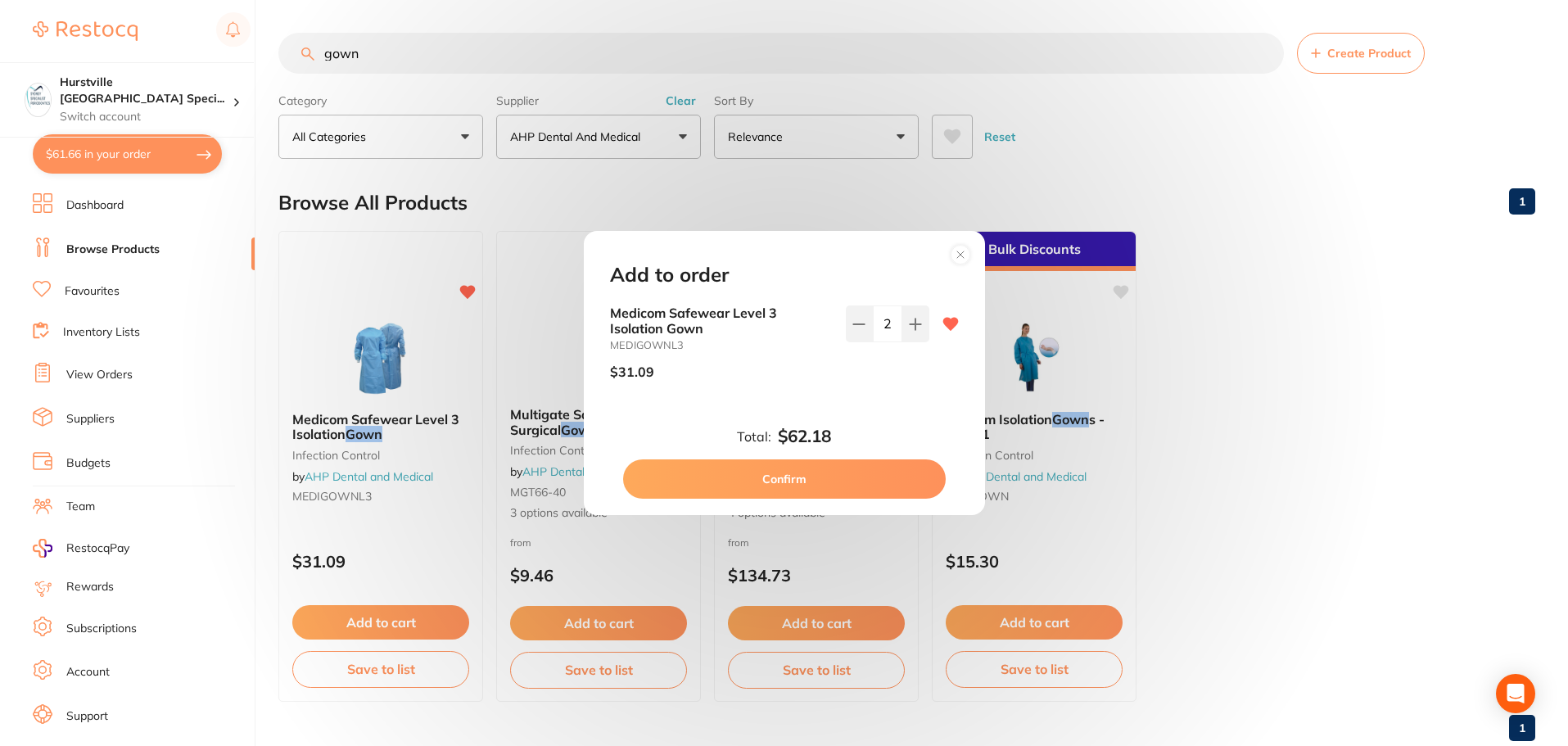
click at [645, 485] on button "Confirm" at bounding box center [784, 479] width 322 height 39
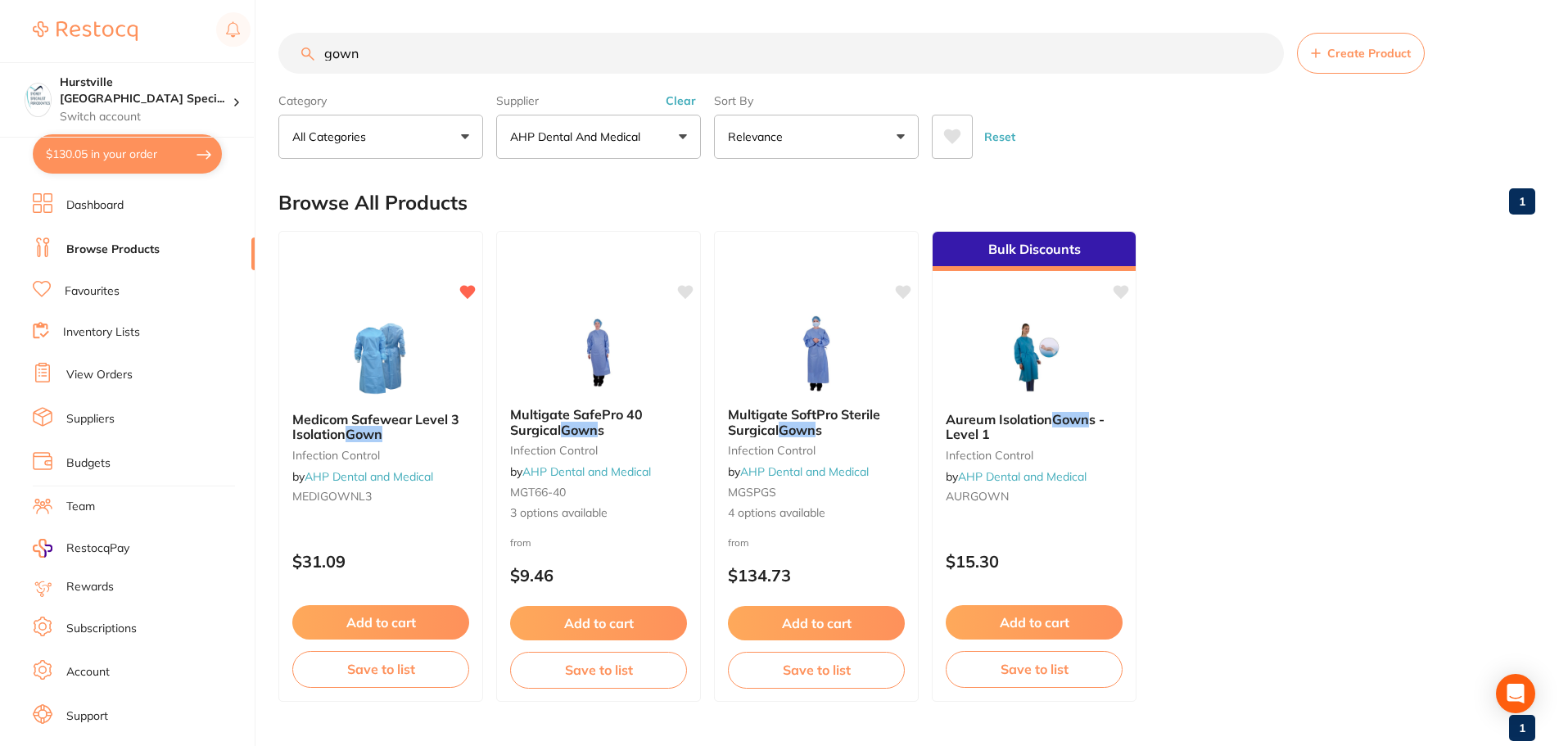
drag, startPoint x: 430, startPoint y: 57, endPoint x: 0, endPoint y: 57, distance: 430.0
click at [0, 57] on div "$130.05 Hurstville [GEOGRAPHIC_DATA] Speci... Switch account Hurstville [GEOGRA…" at bounding box center [784, 373] width 1568 height 746
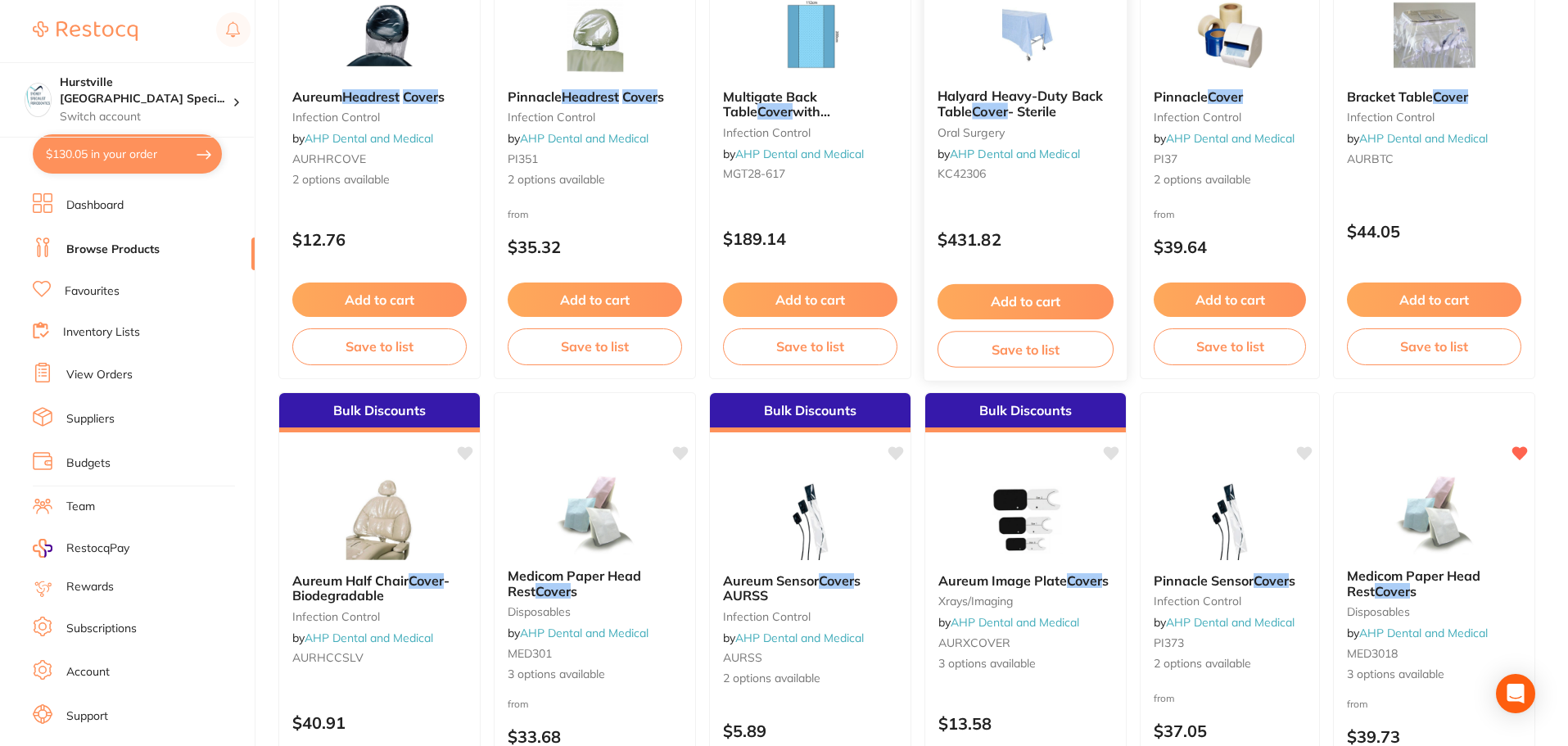
scroll to position [410, 0]
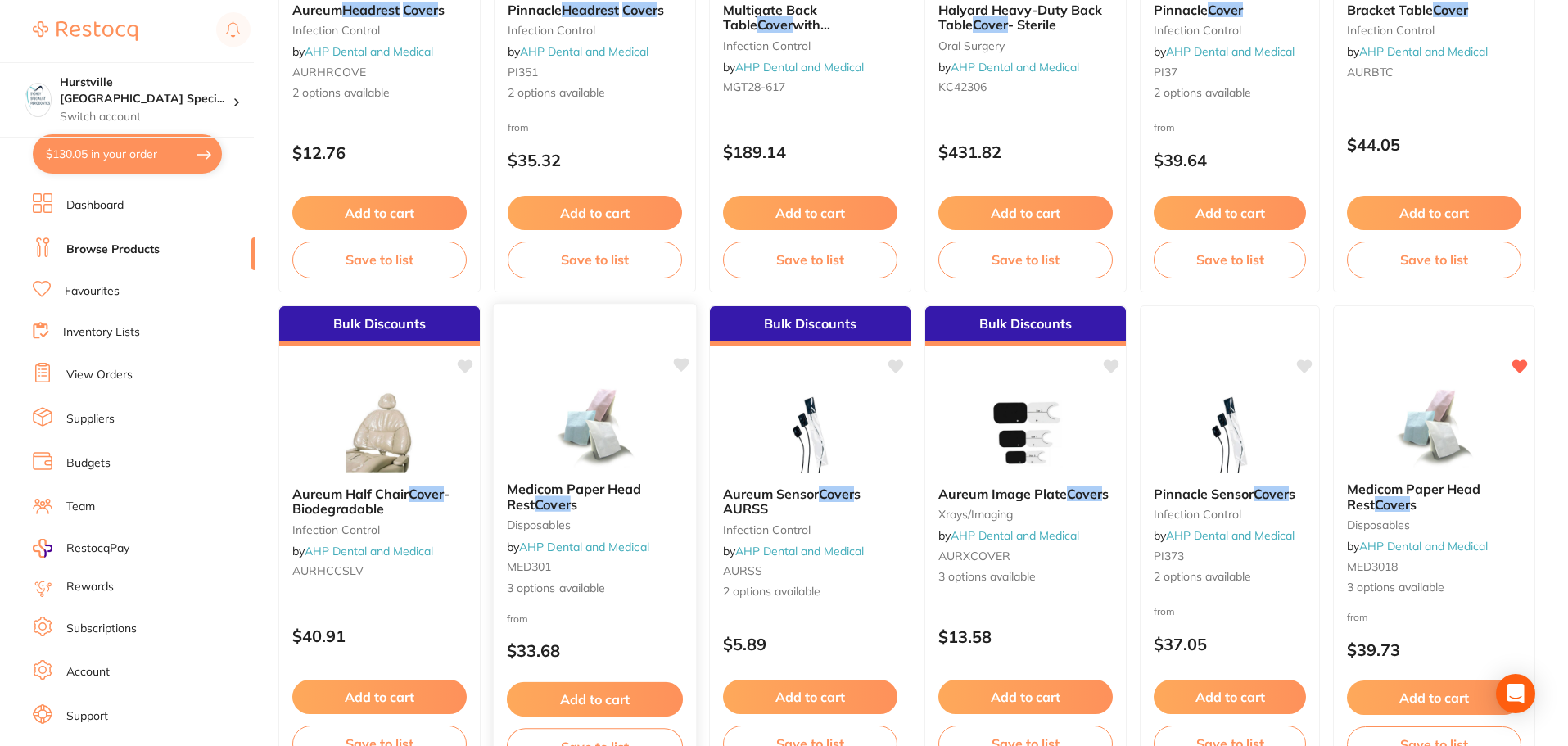
type input "headrest cover"
click at [562, 439] on img at bounding box center [595, 427] width 107 height 83
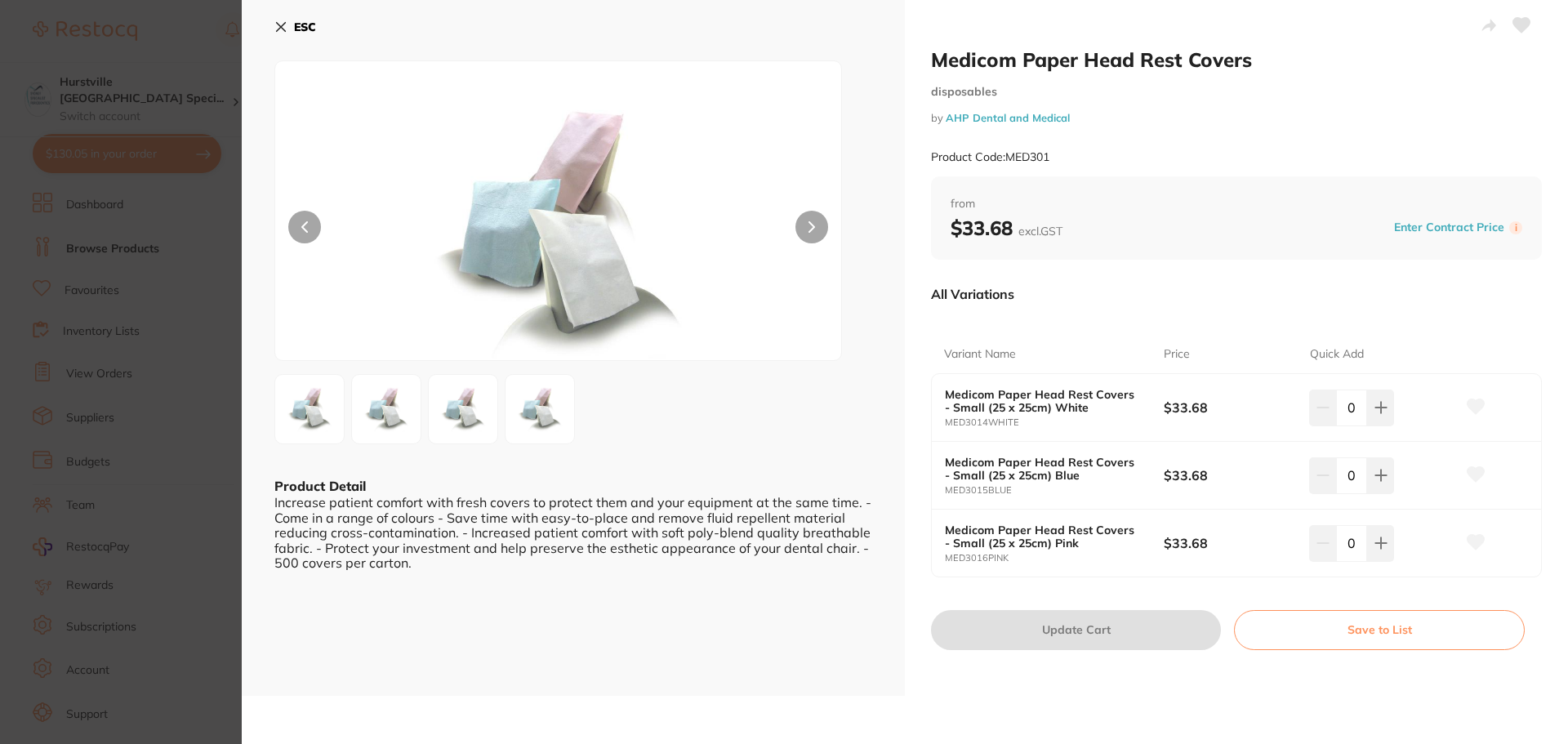
click at [284, 28] on icon at bounding box center [281, 27] width 13 height 13
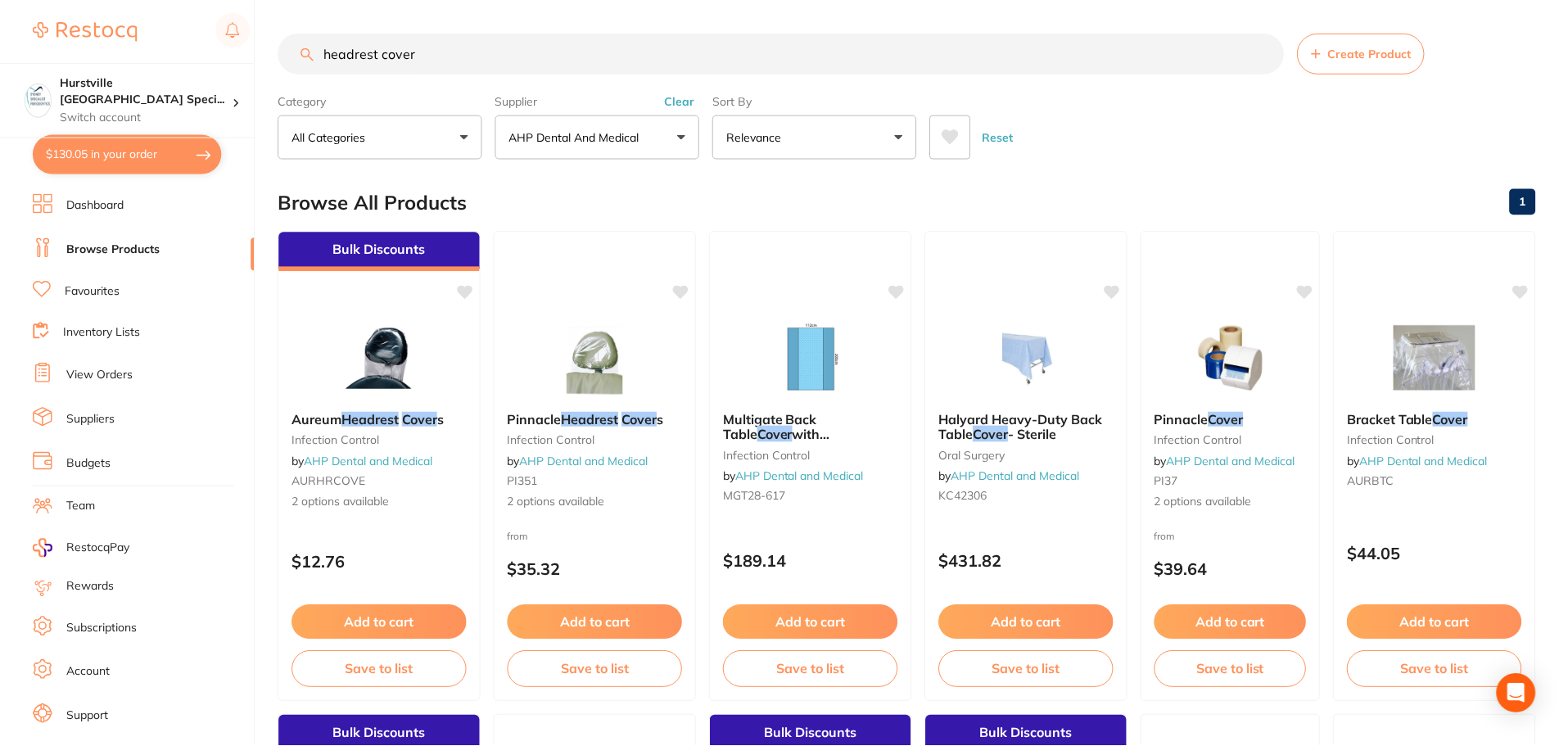
scroll to position [410, 0]
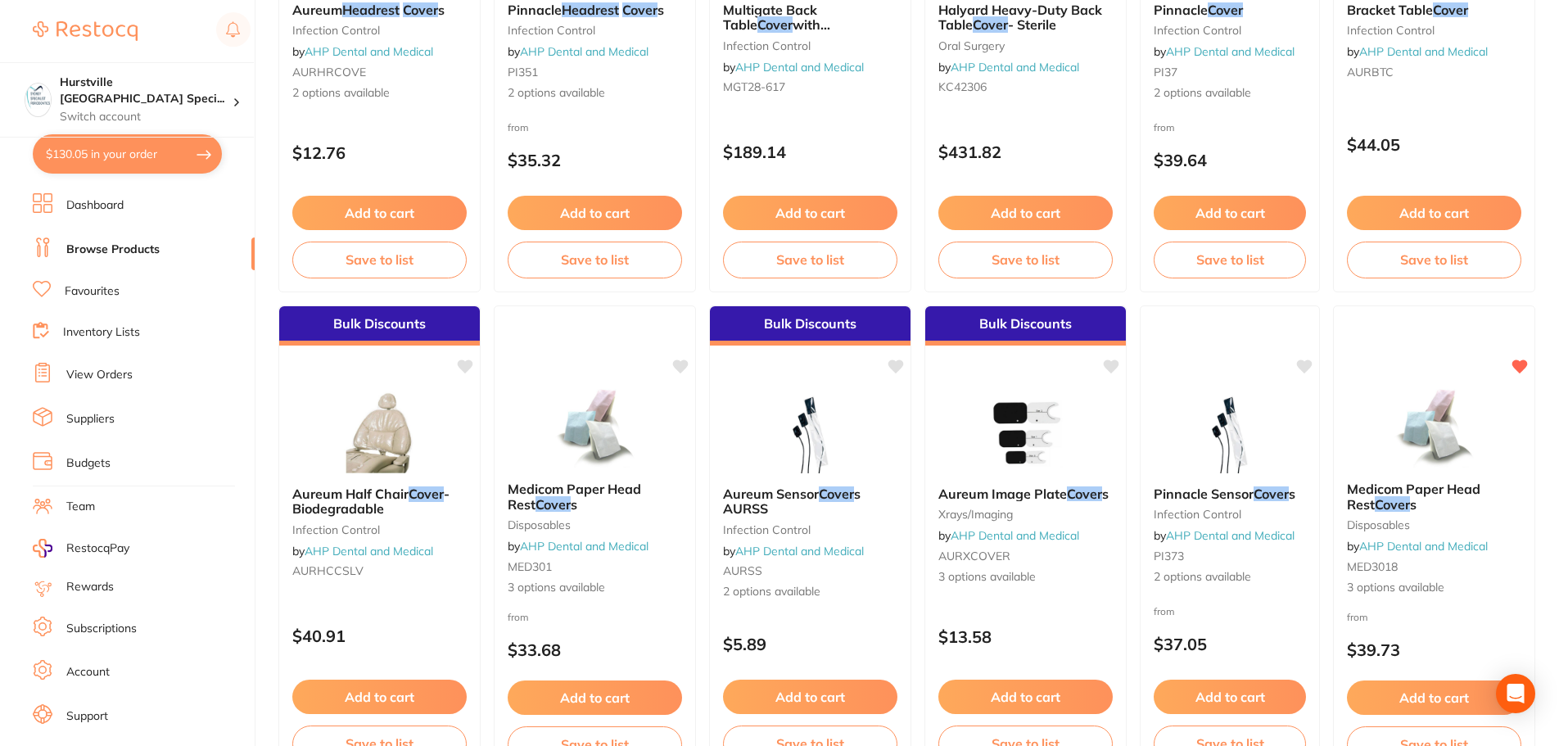
click at [108, 288] on link "Favourites" at bounding box center [91, 291] width 55 height 17
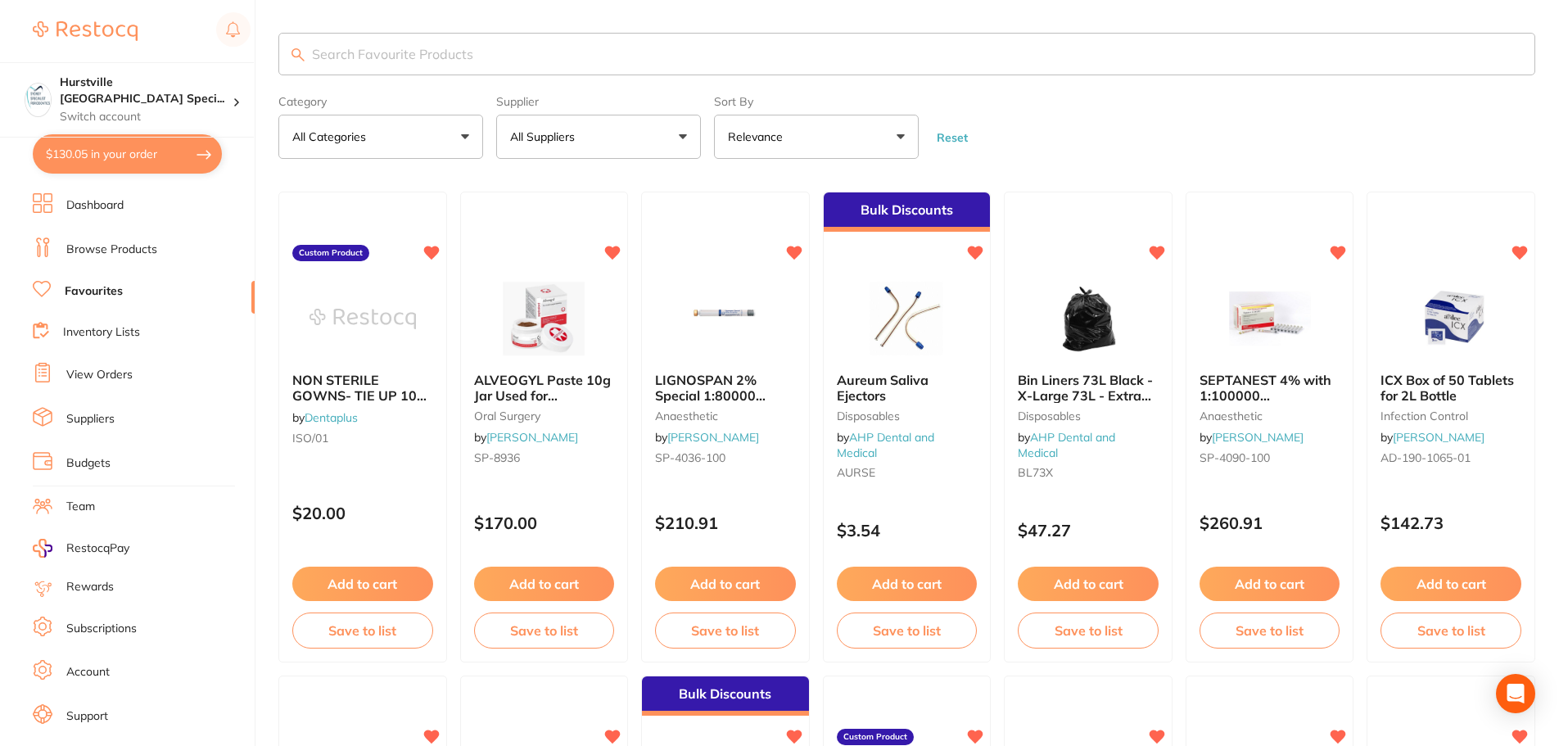
click at [568, 136] on p "All Suppliers" at bounding box center [546, 137] width 71 height 17
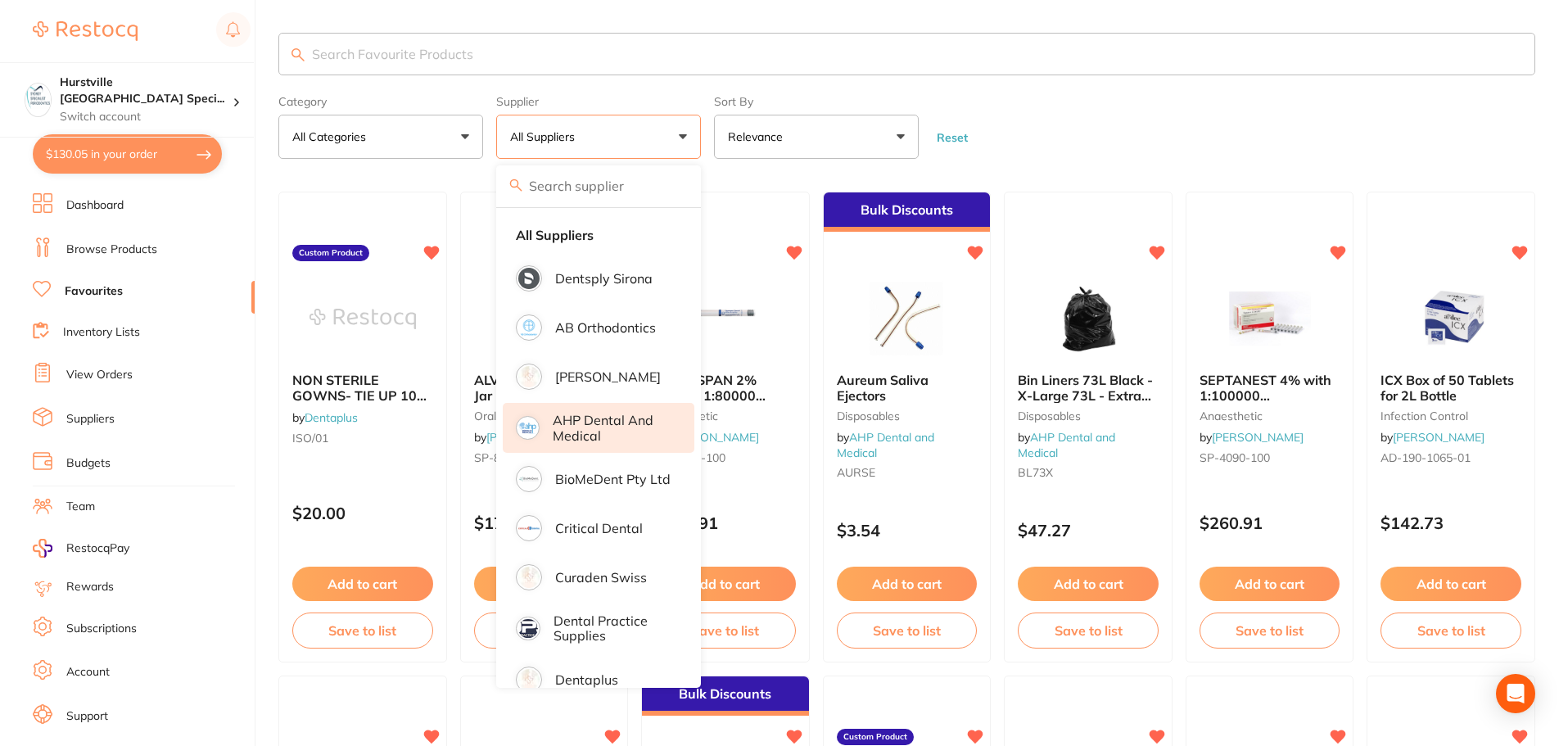
click at [573, 422] on p "AHP Dental and Medical" at bounding box center [612, 428] width 119 height 30
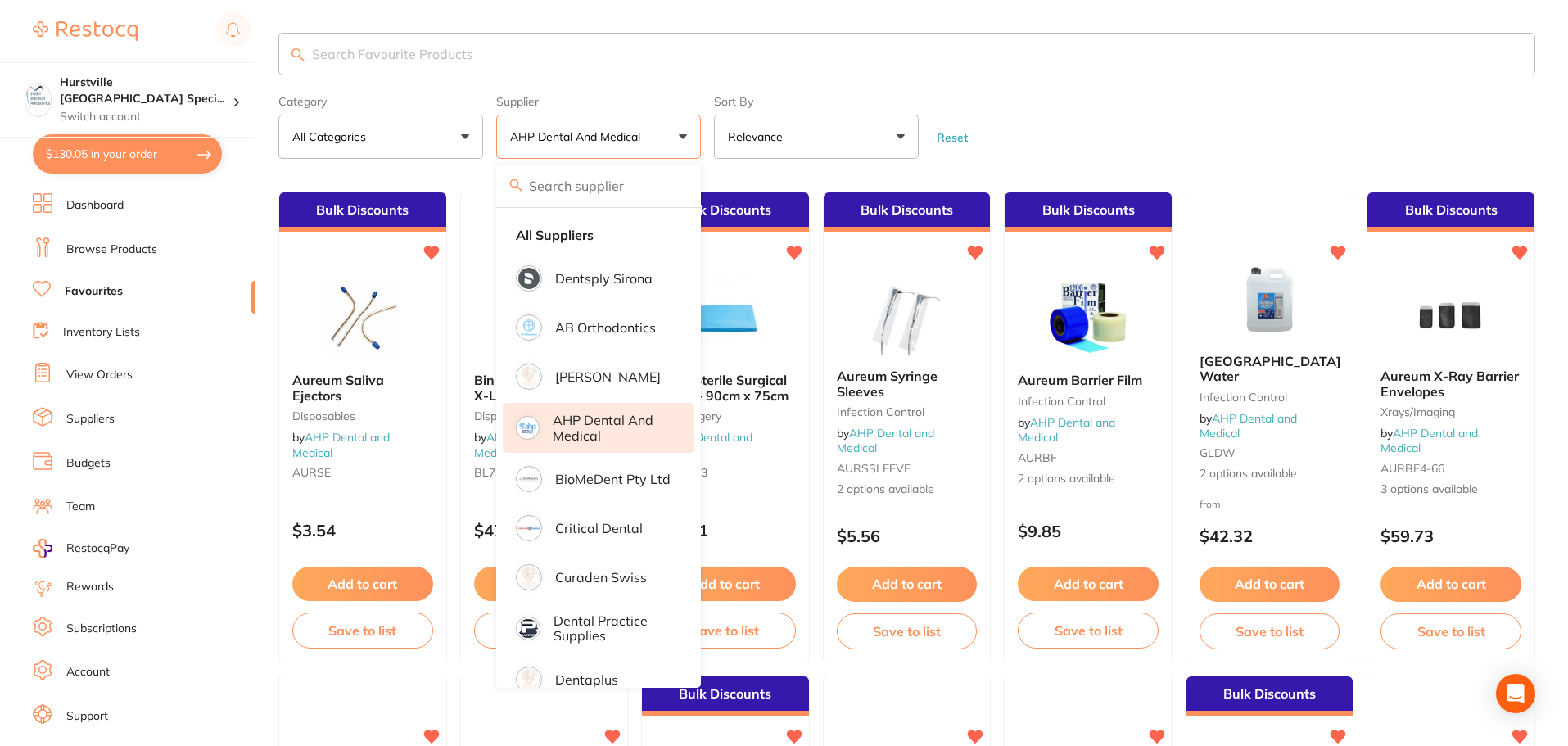
click at [645, 121] on form "Category All Categories All Categories anaesthetic disposables infection contro…" at bounding box center [907, 123] width 1257 height 70
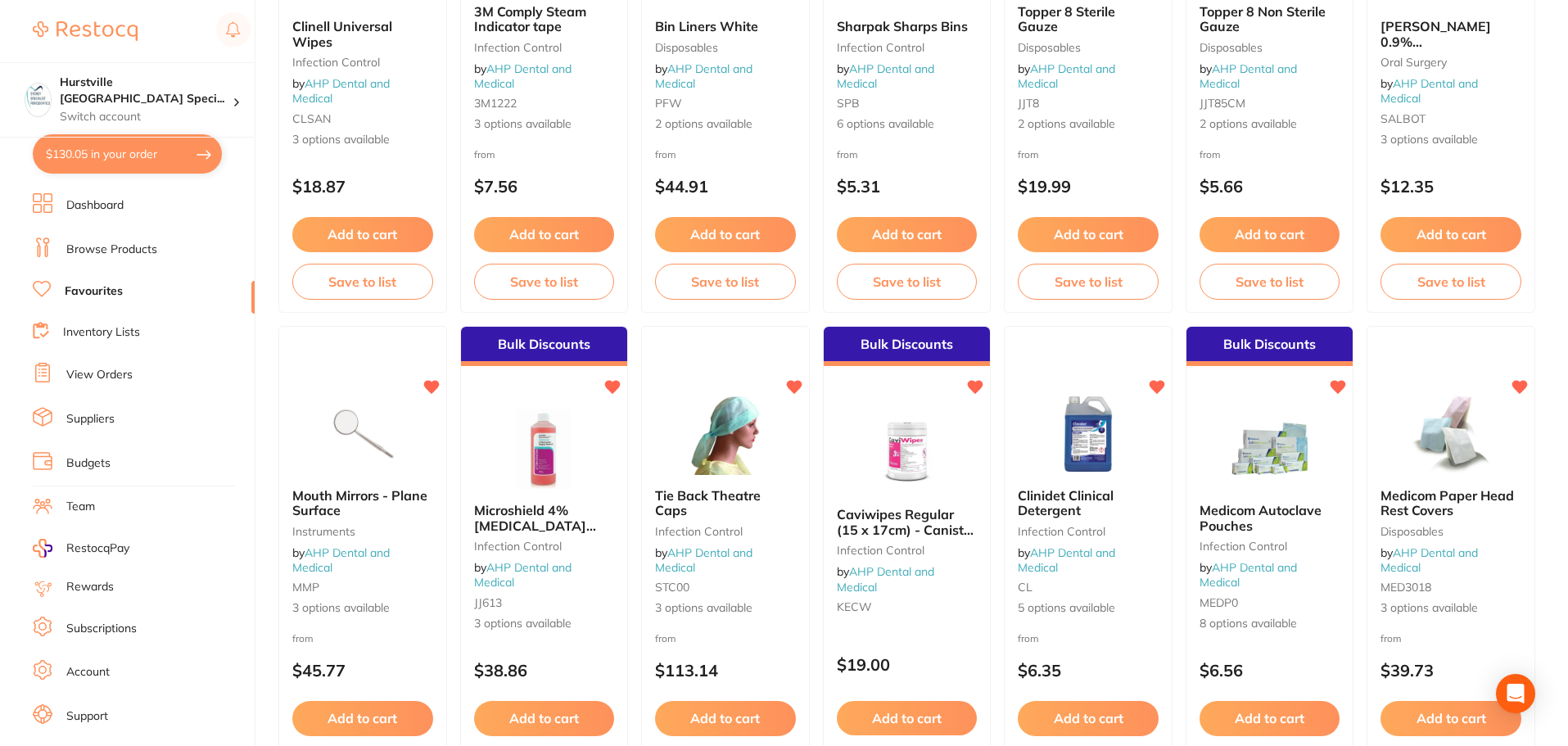
scroll to position [1475, 0]
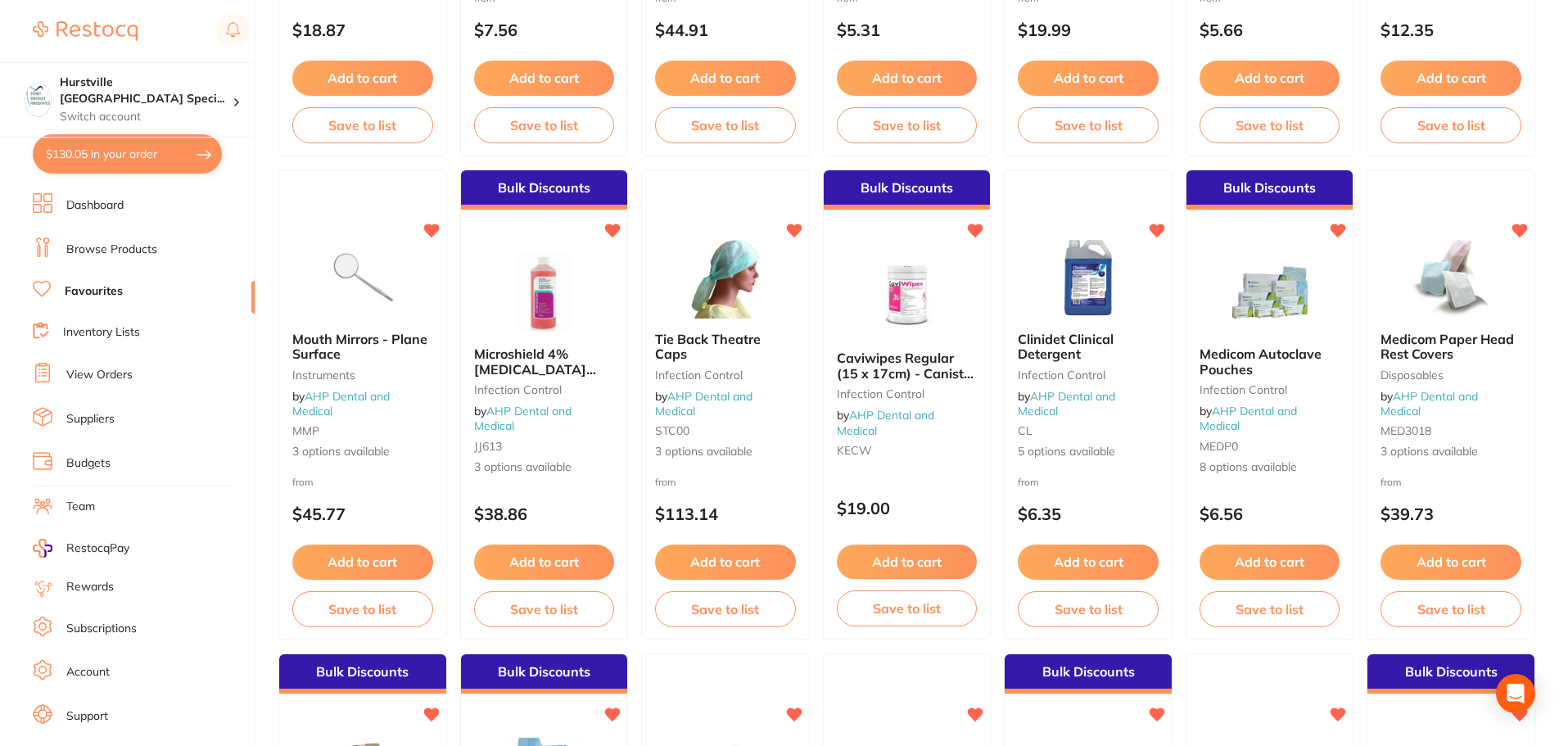
click at [645, 561] on button "Add to cart" at bounding box center [1451, 563] width 141 height 35
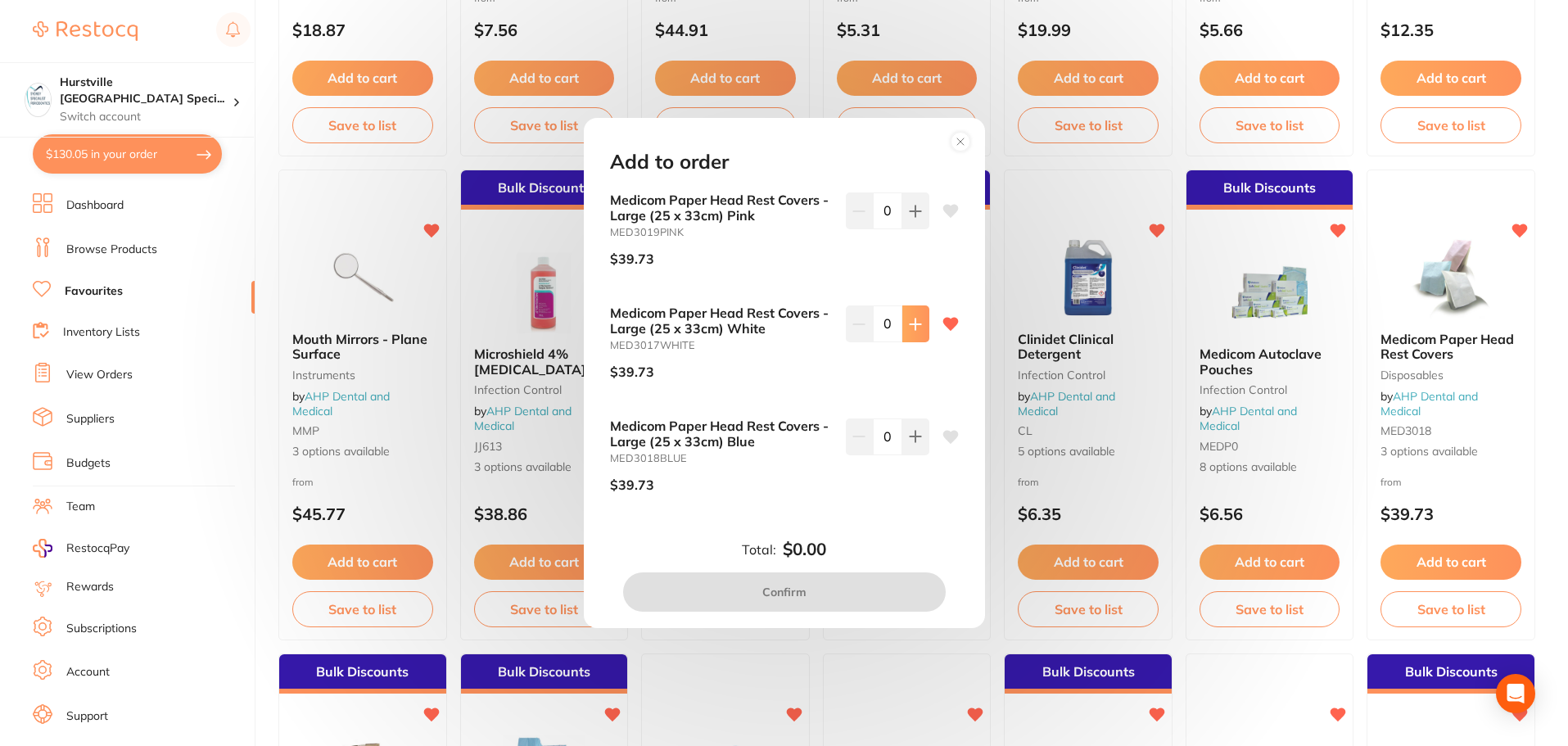
click at [645, 323] on button at bounding box center [915, 323] width 27 height 36
type input "1"
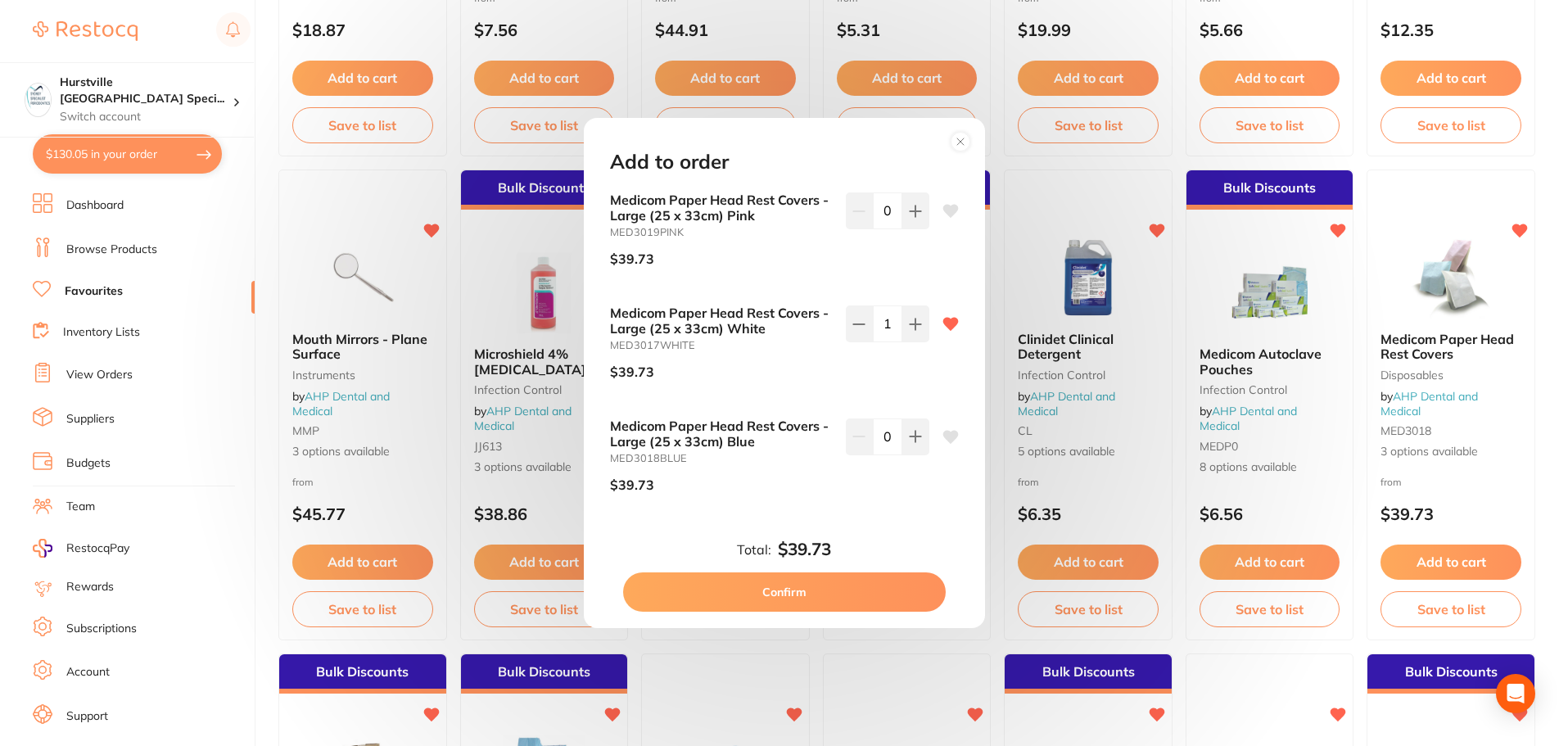
click at [645, 593] on button "Confirm" at bounding box center [784, 592] width 322 height 39
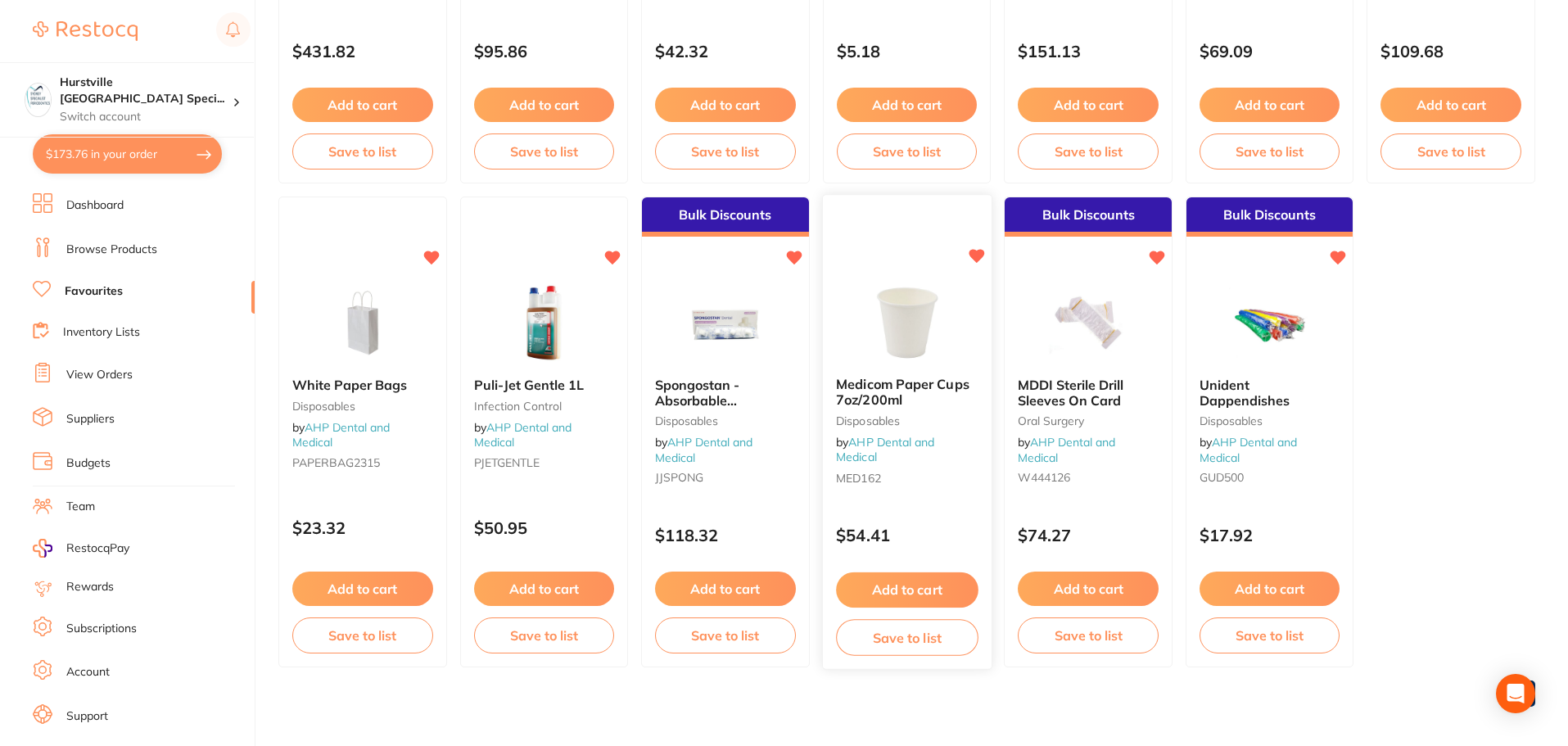
scroll to position [2907, 0]
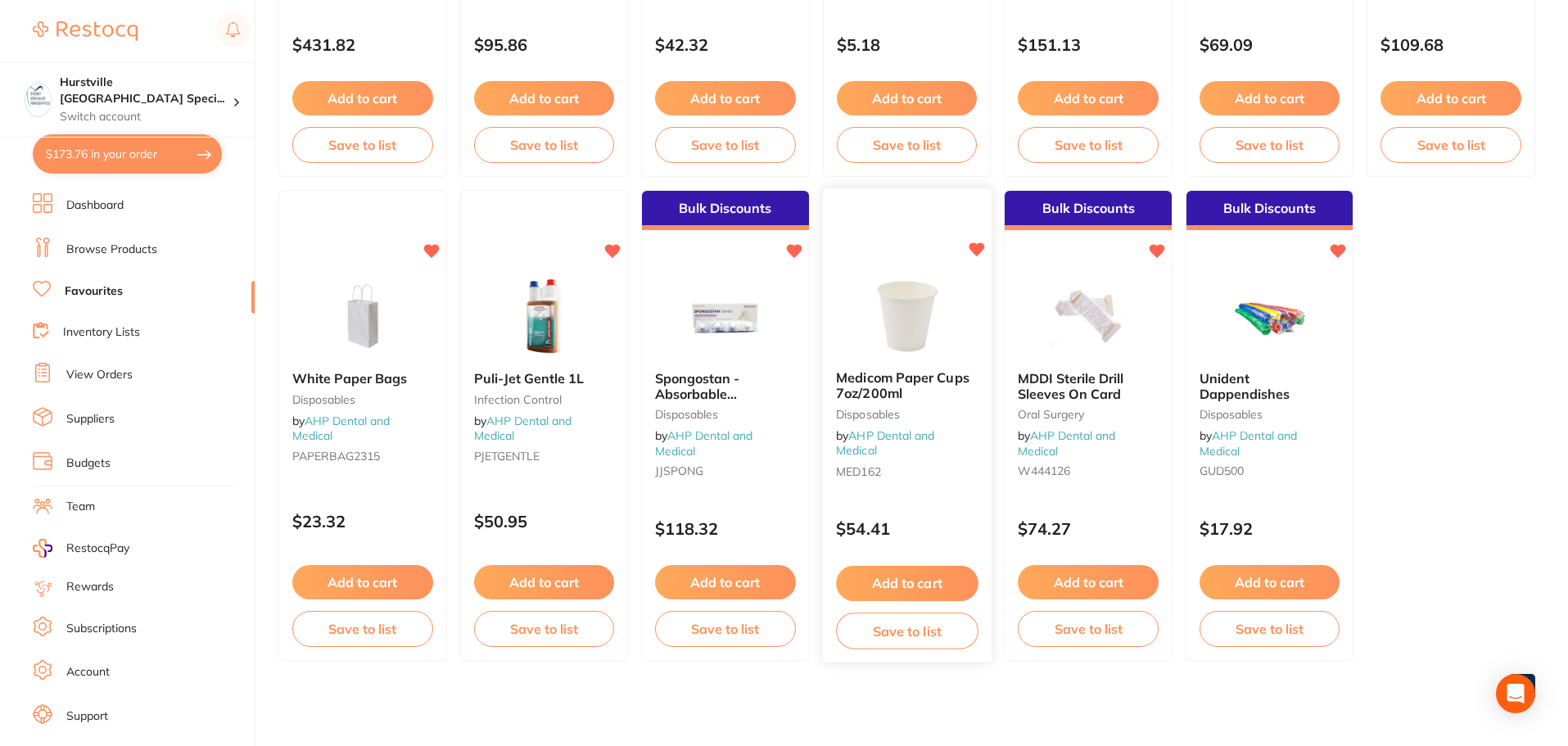
click at [645, 581] on button "Add to cart" at bounding box center [907, 583] width 142 height 36
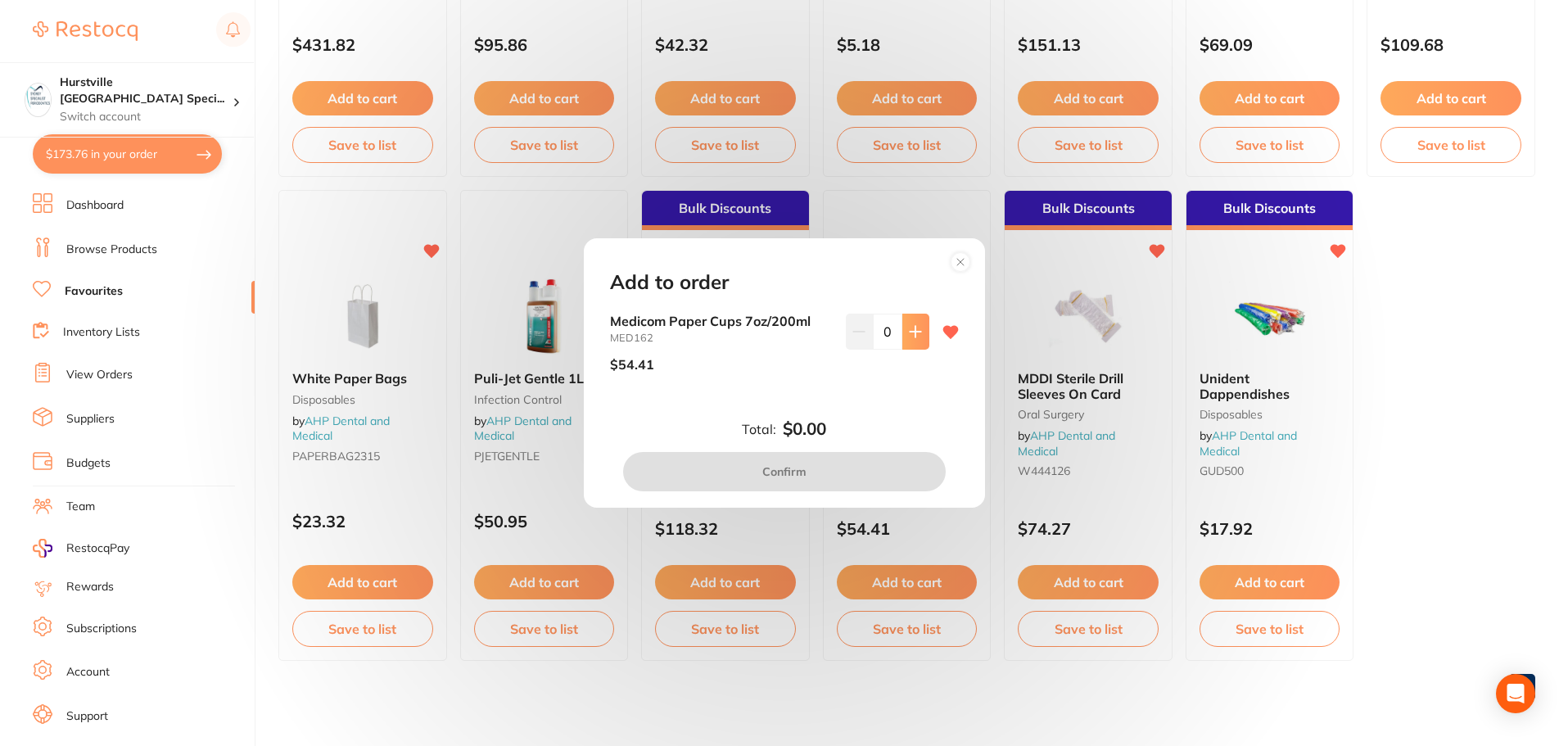
click at [645, 333] on button at bounding box center [915, 331] width 27 height 36
type input "1"
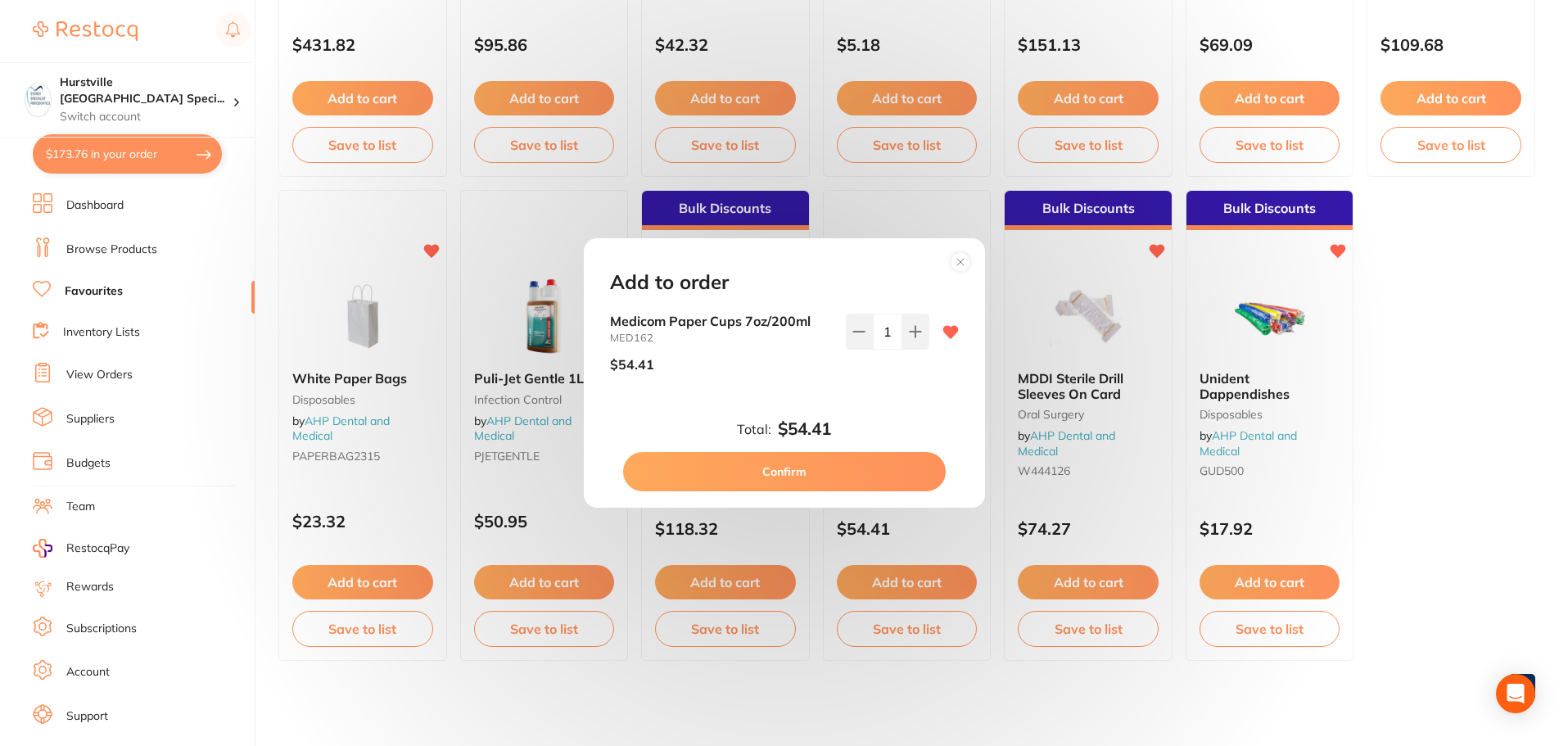
click at [645, 477] on button "Confirm" at bounding box center [784, 471] width 322 height 39
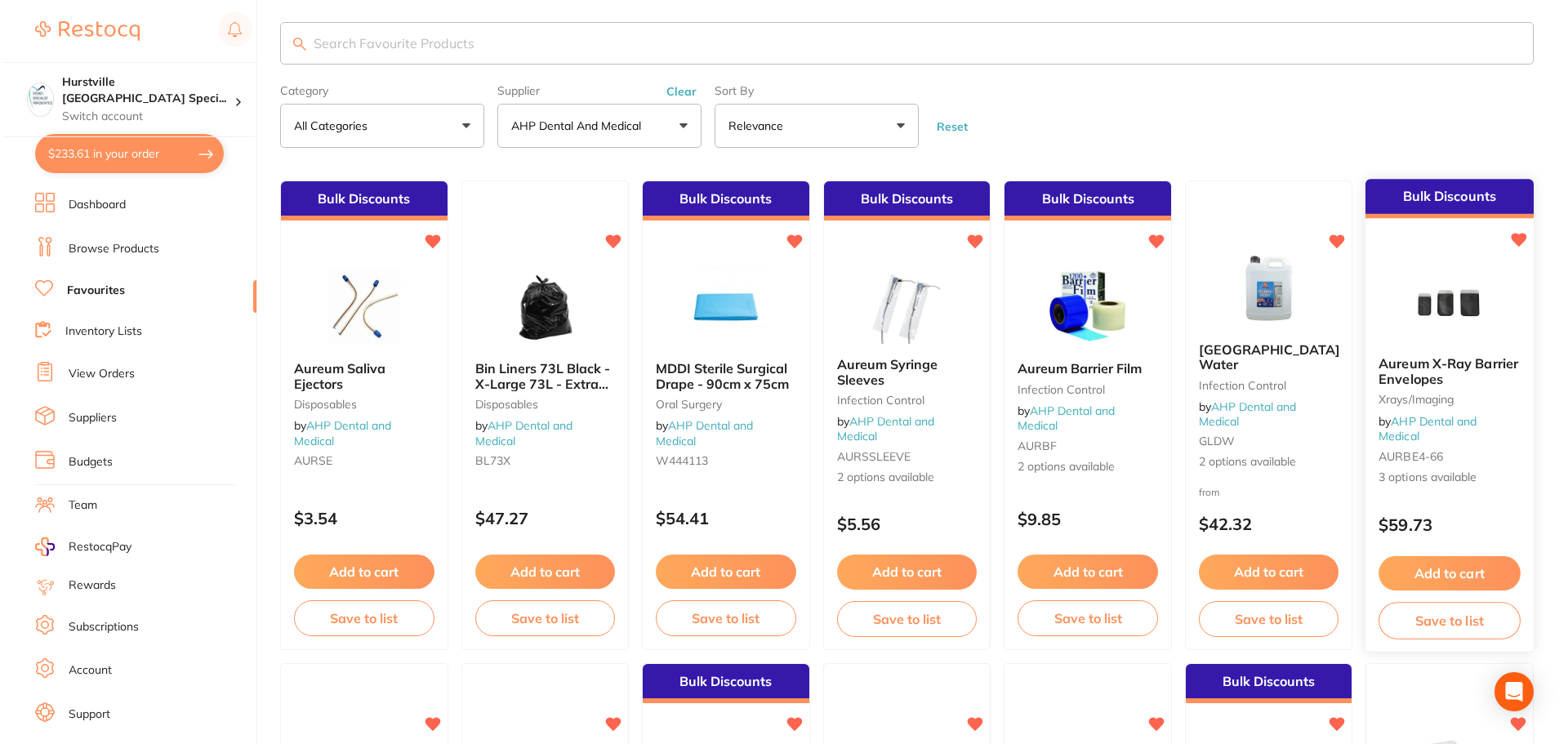
scroll to position [0, 0]
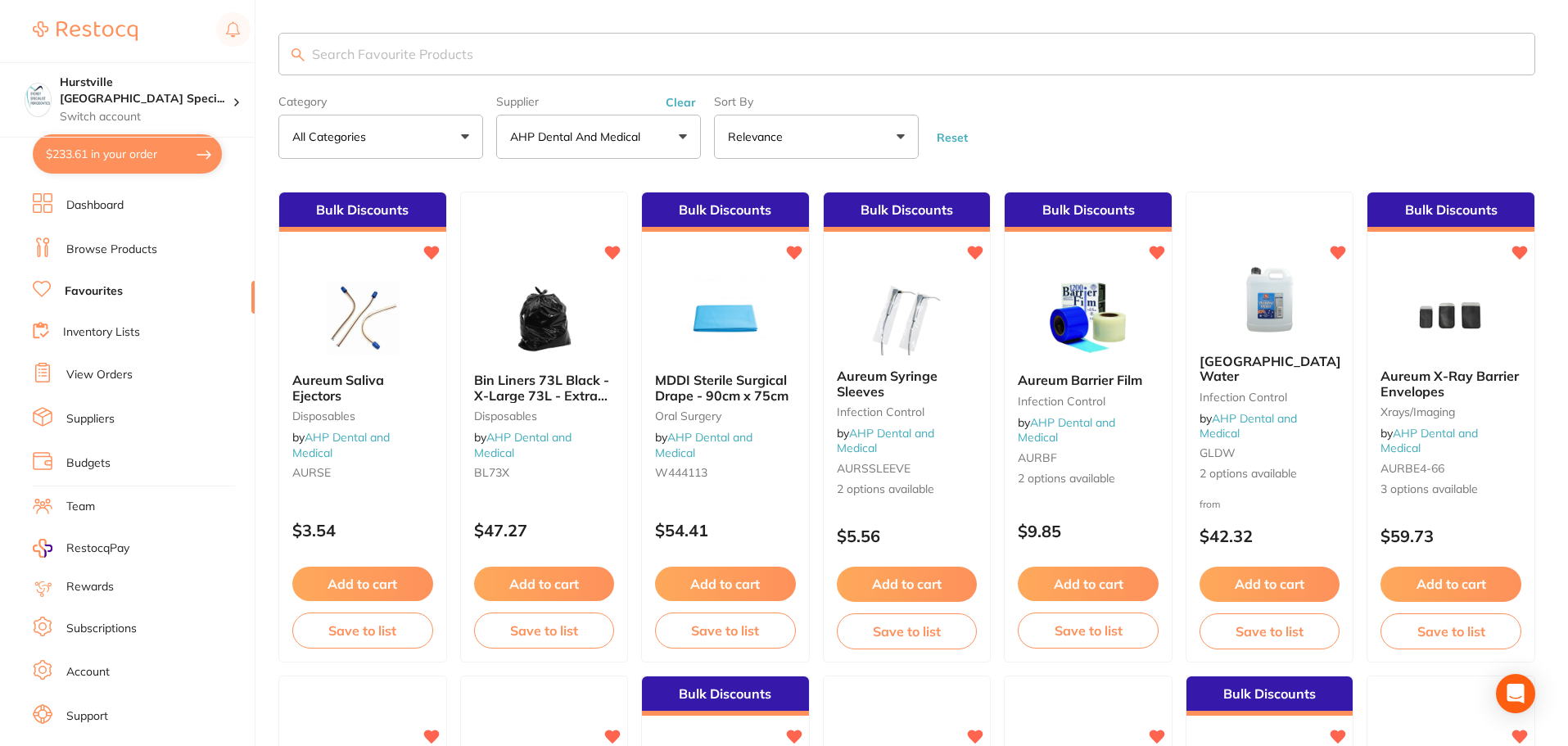
click at [99, 249] on link "Browse Products" at bounding box center [111, 250] width 91 height 17
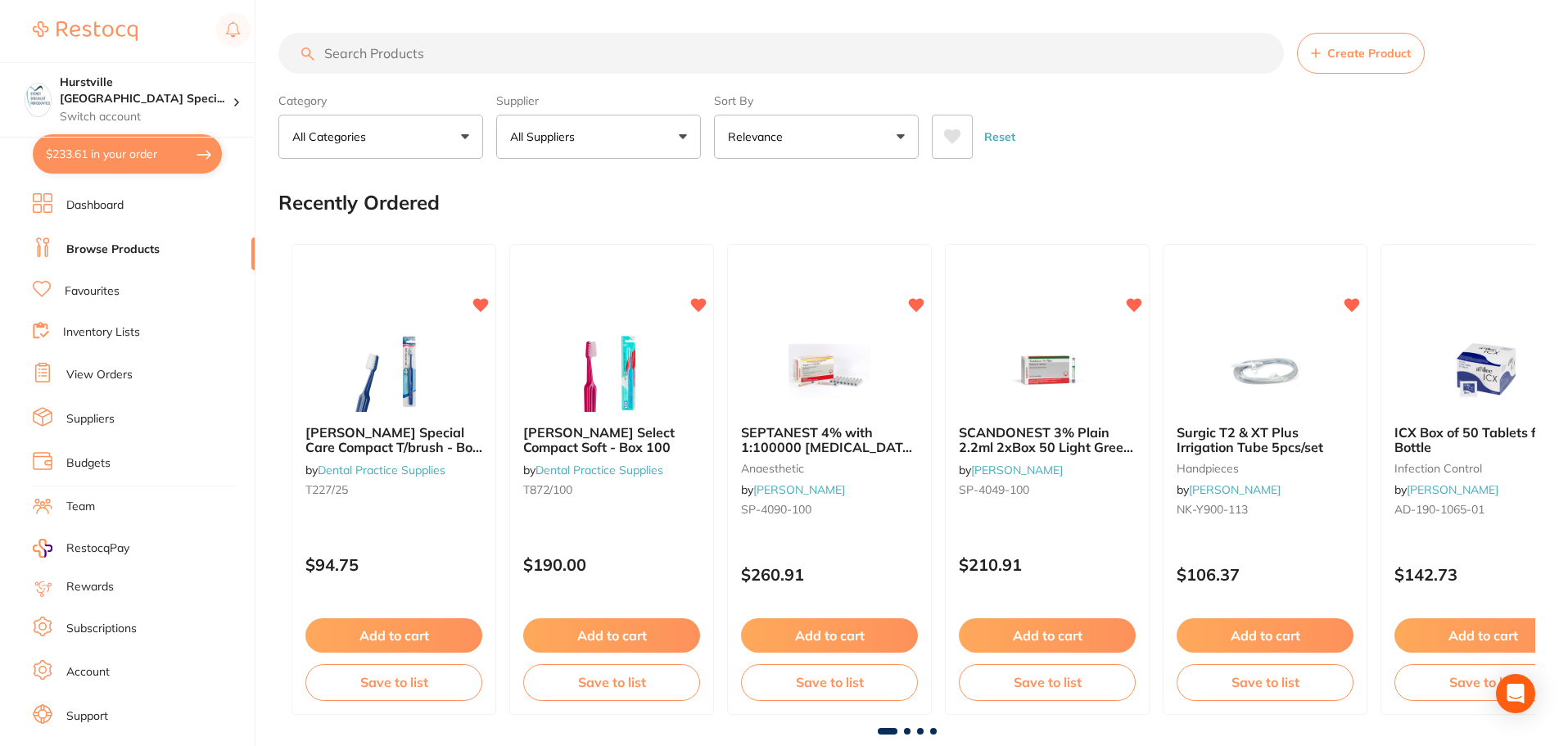
click at [569, 50] on input "search" at bounding box center [781, 53] width 1006 height 41
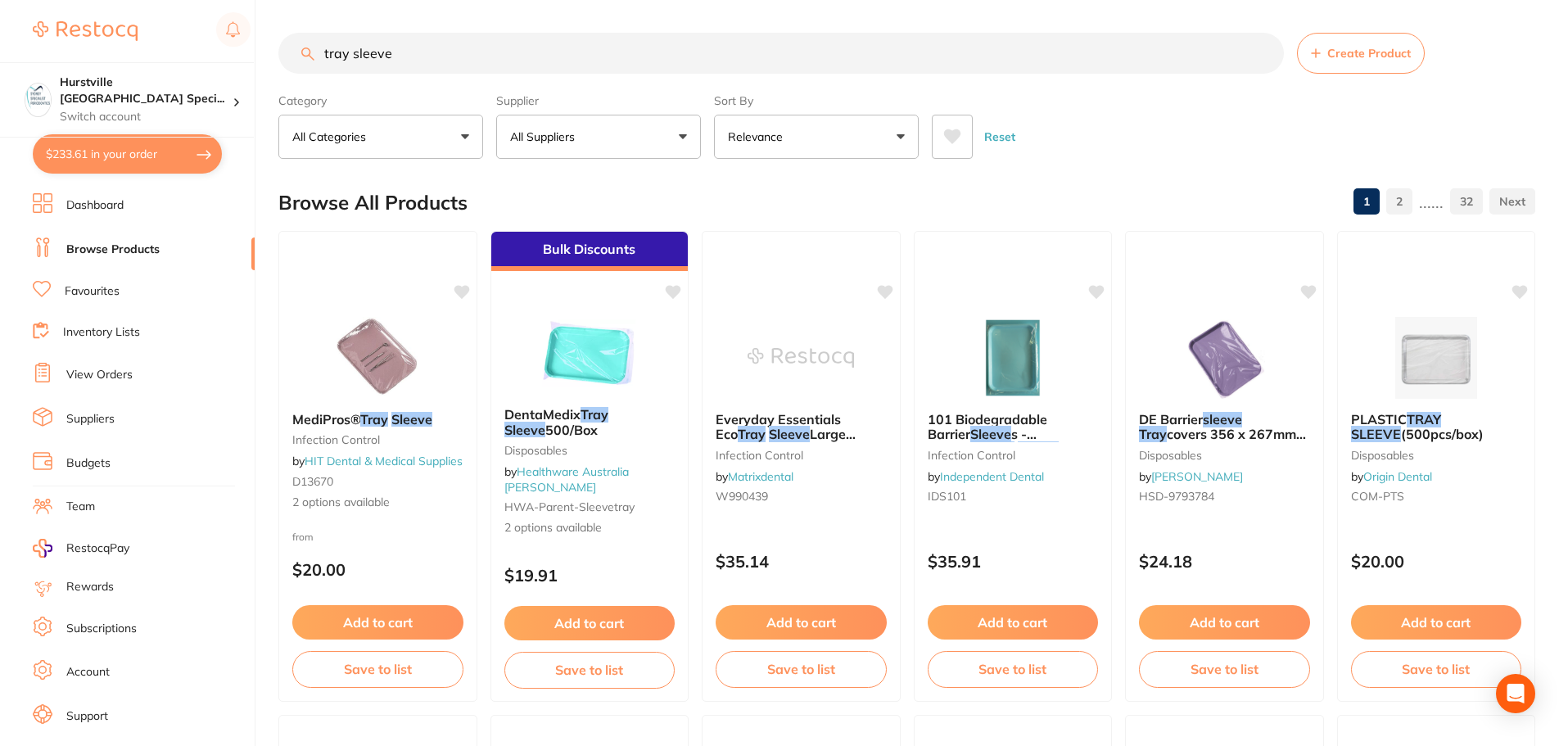
type input "tray sleeve"
click at [645, 138] on button "All Suppliers" at bounding box center [599, 137] width 205 height 44
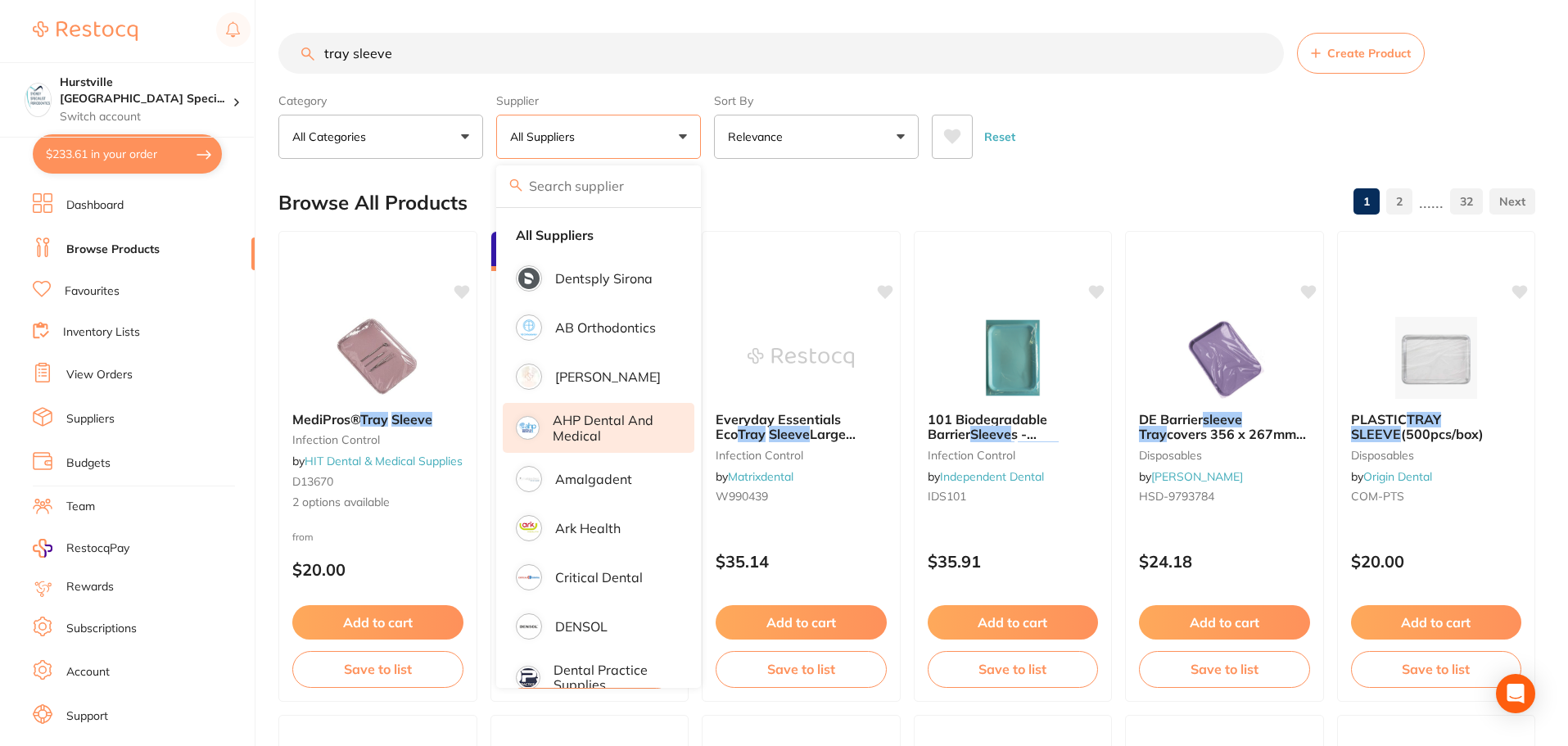
click at [600, 427] on p "AHP Dental and Medical" at bounding box center [612, 428] width 119 height 30
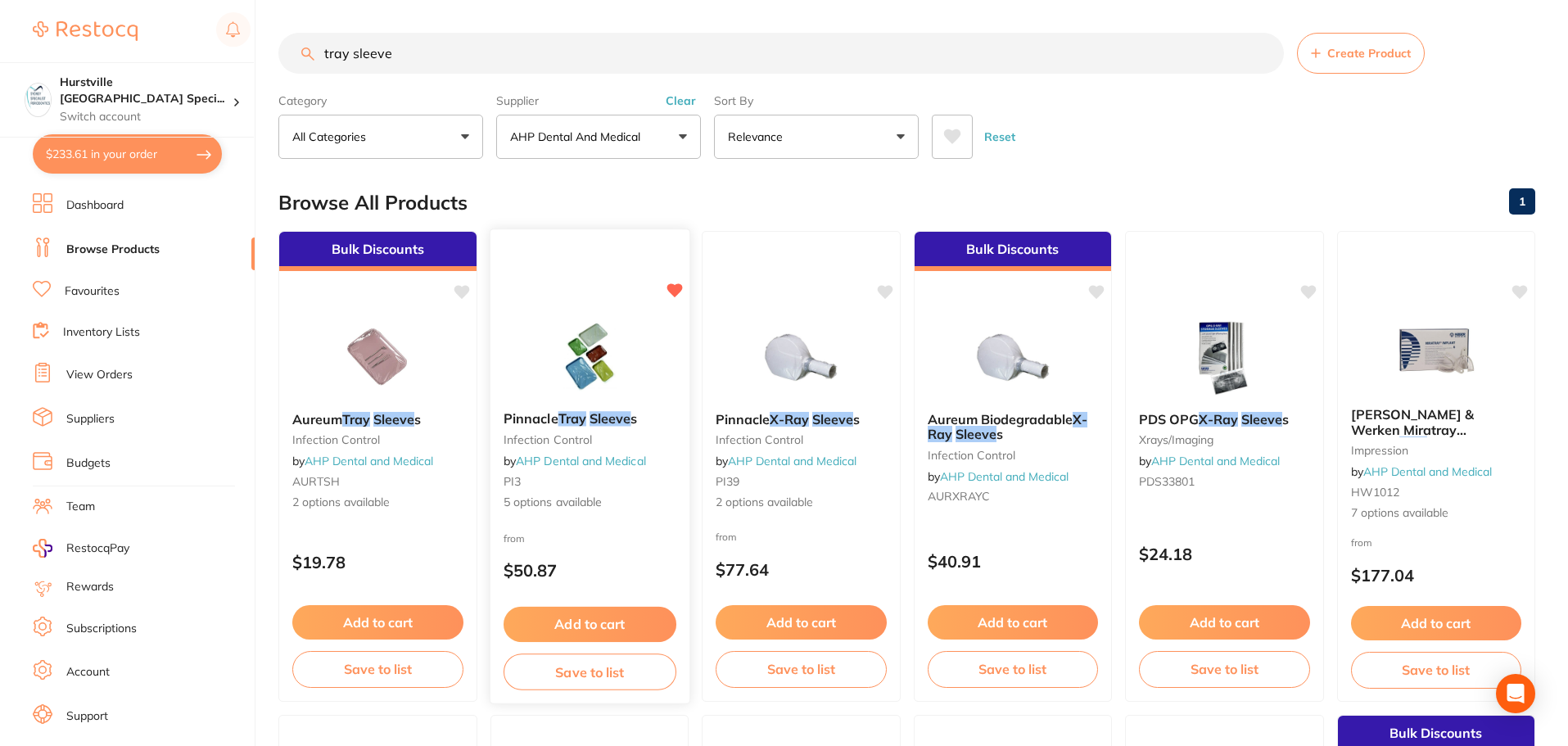
click at [564, 382] on img at bounding box center [588, 356] width 107 height 83
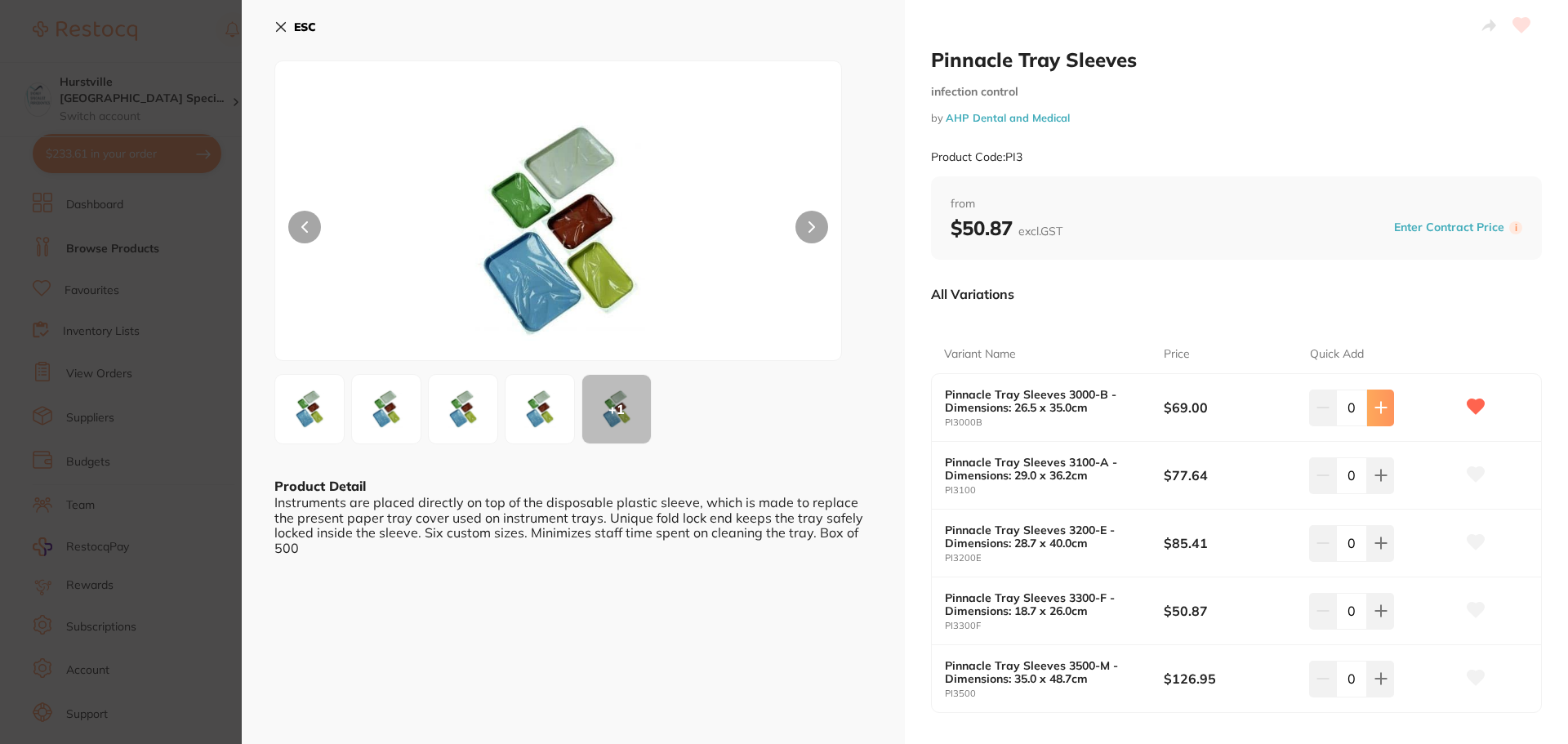
click at [643, 414] on button at bounding box center [1380, 407] width 27 height 36
type input "1"
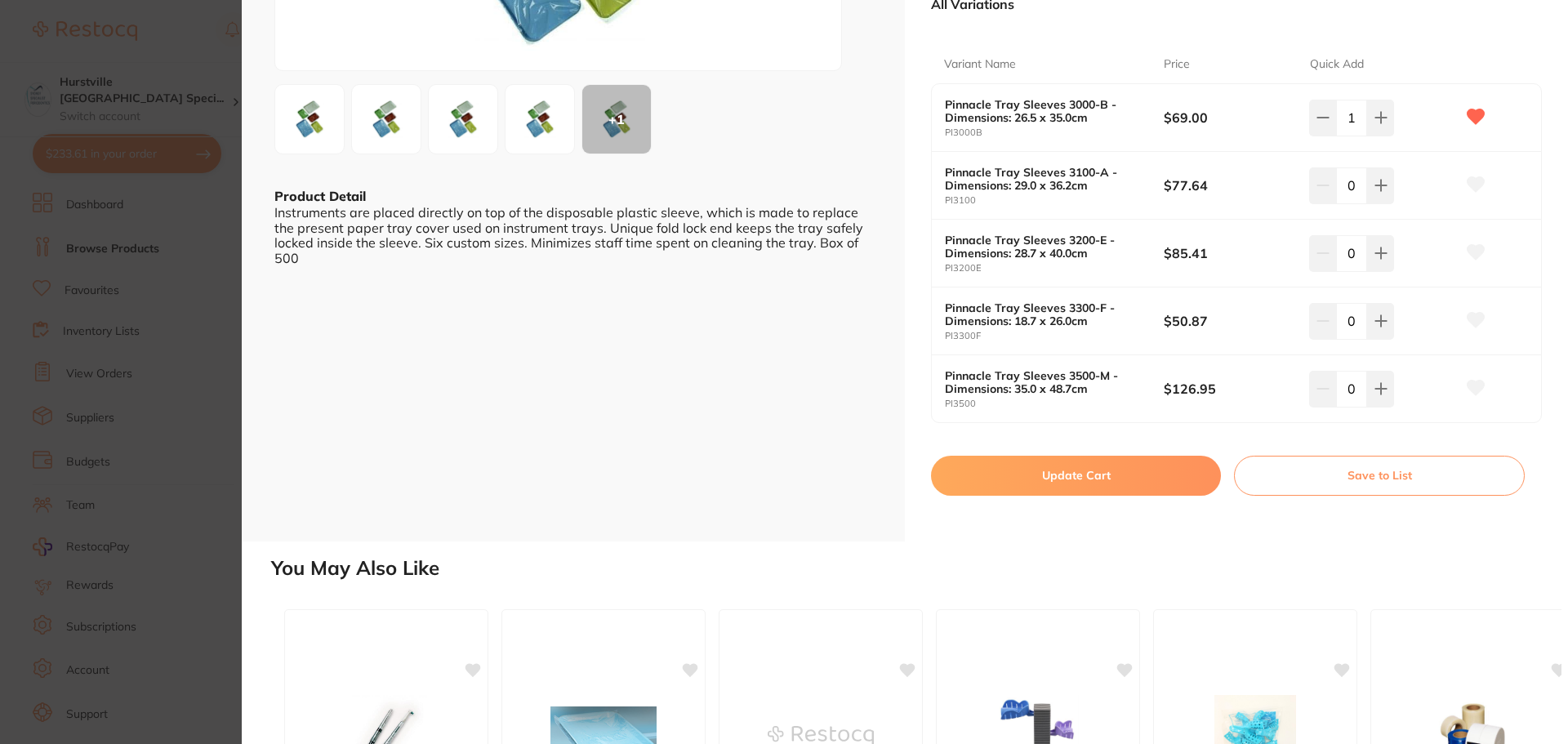
scroll to position [571, 0]
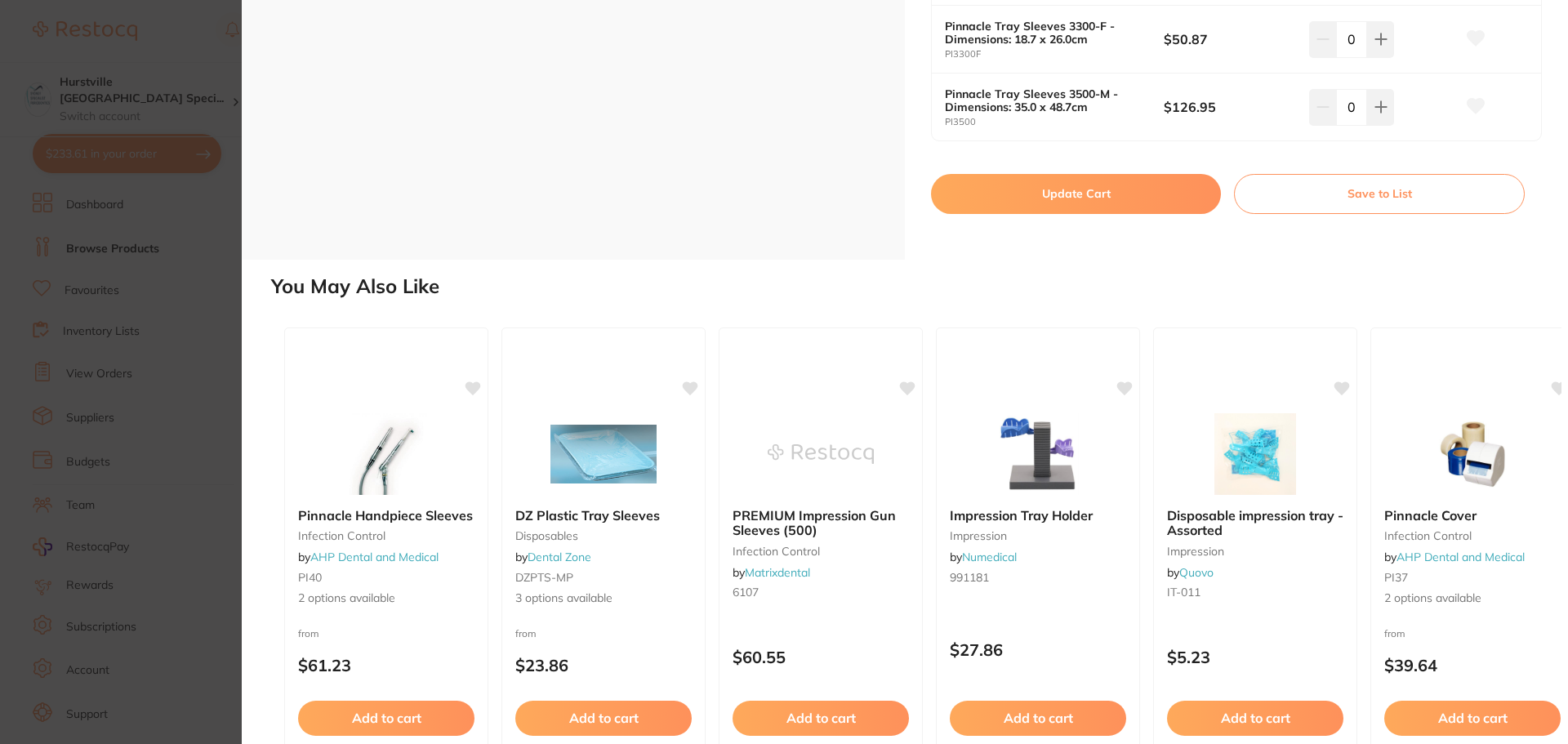
click at [643, 187] on button "Update Cart" at bounding box center [1076, 193] width 290 height 39
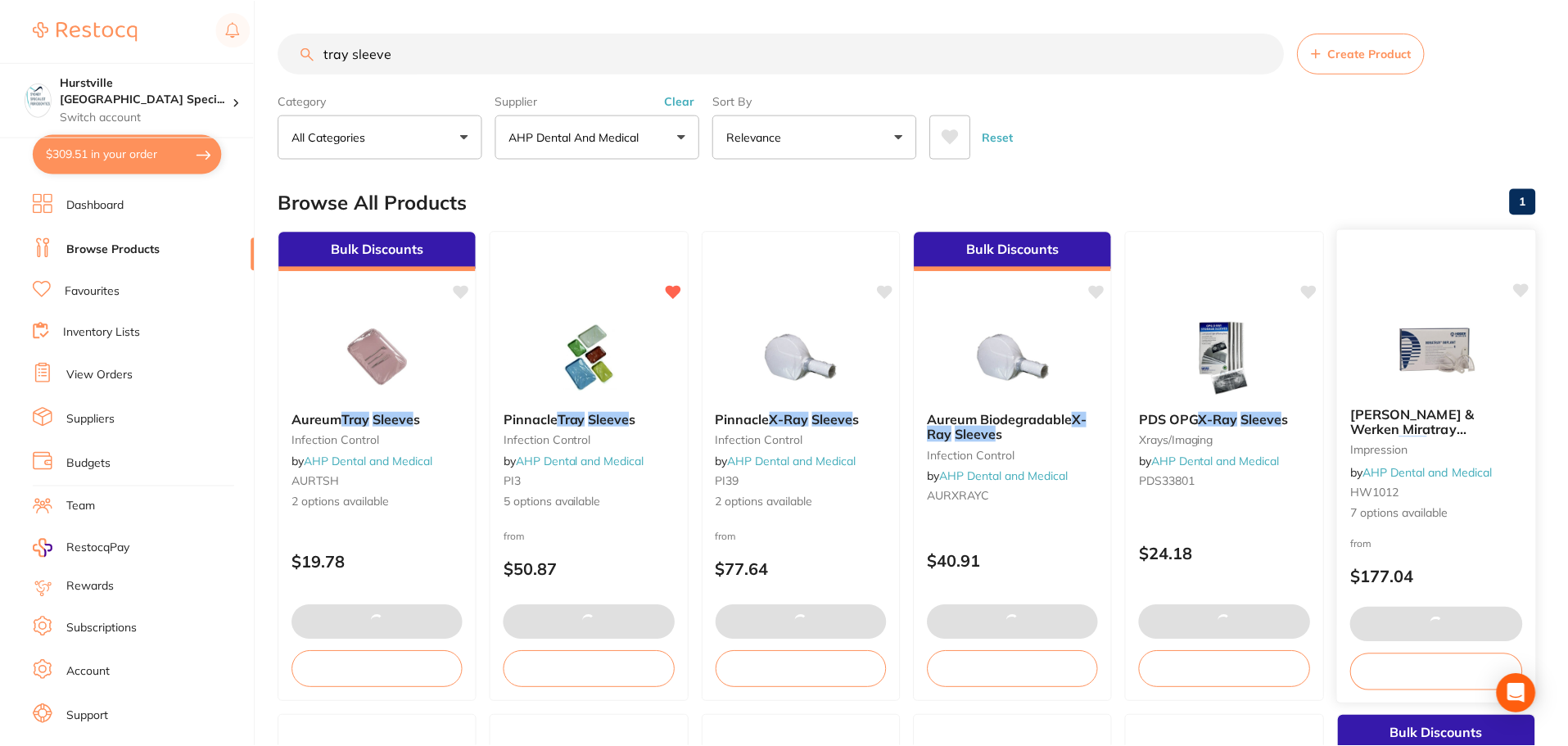
scroll to position [1, 0]
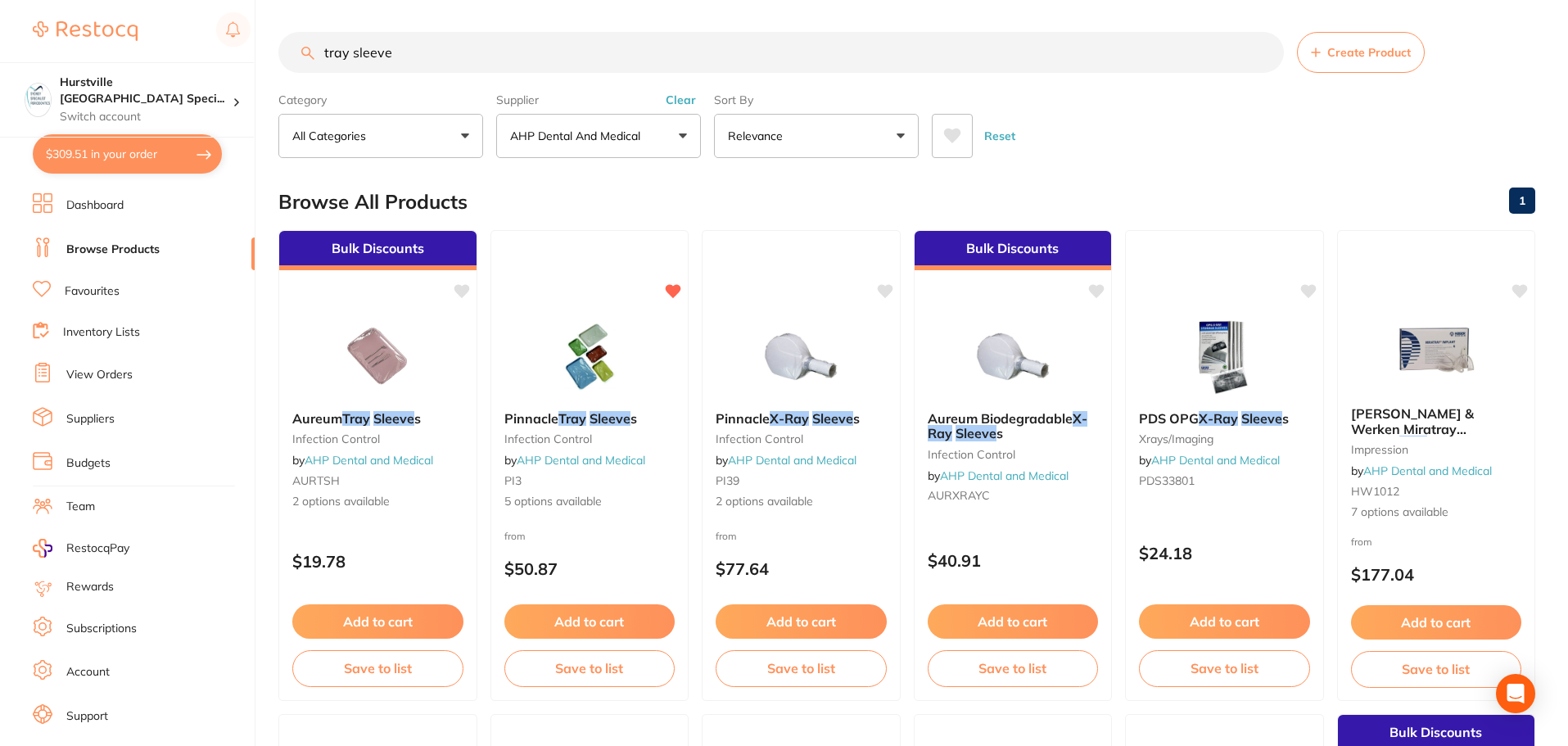
click at [61, 151] on button "$309.51 in your order" at bounding box center [128, 154] width 189 height 39
checkbox input "true"
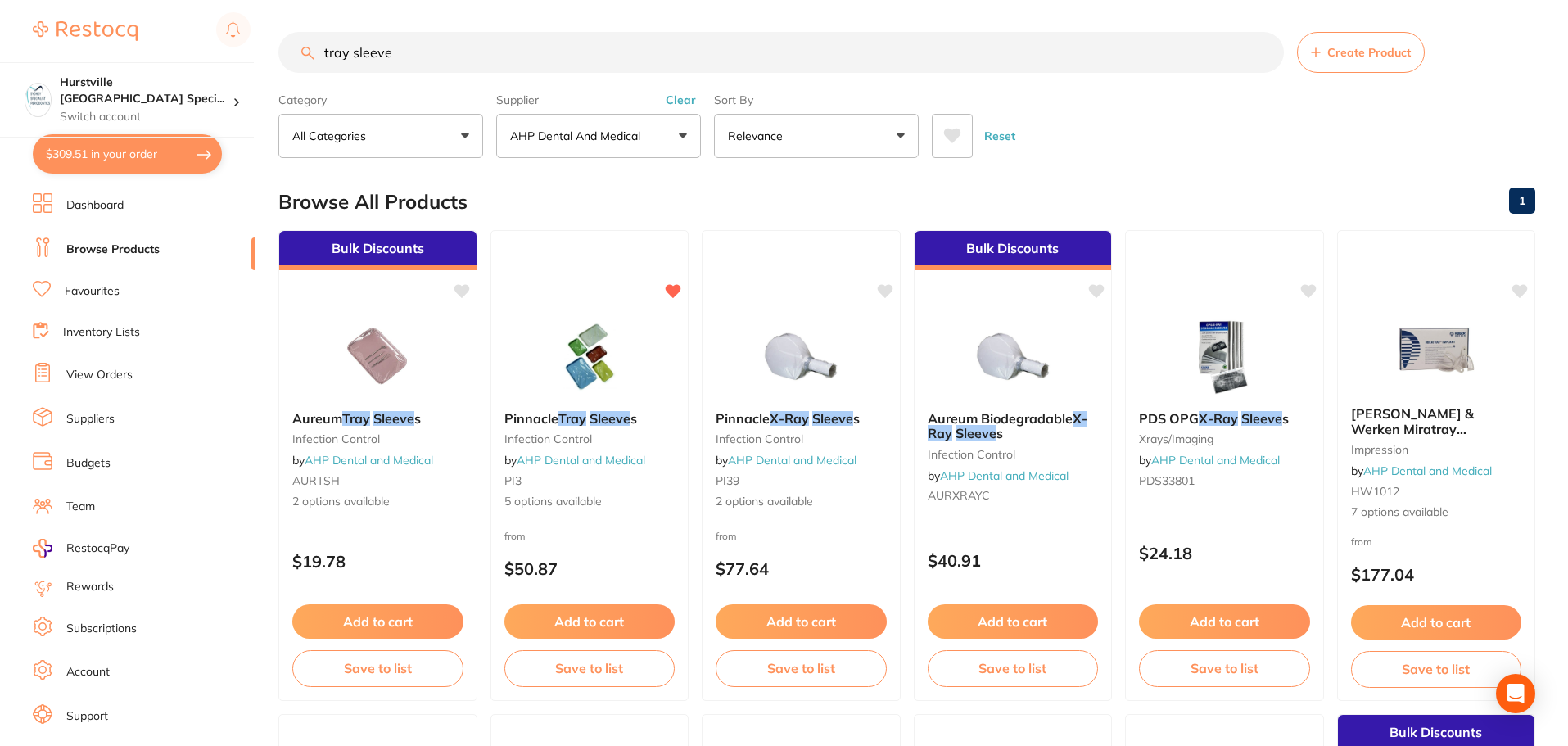
checkbox input "true"
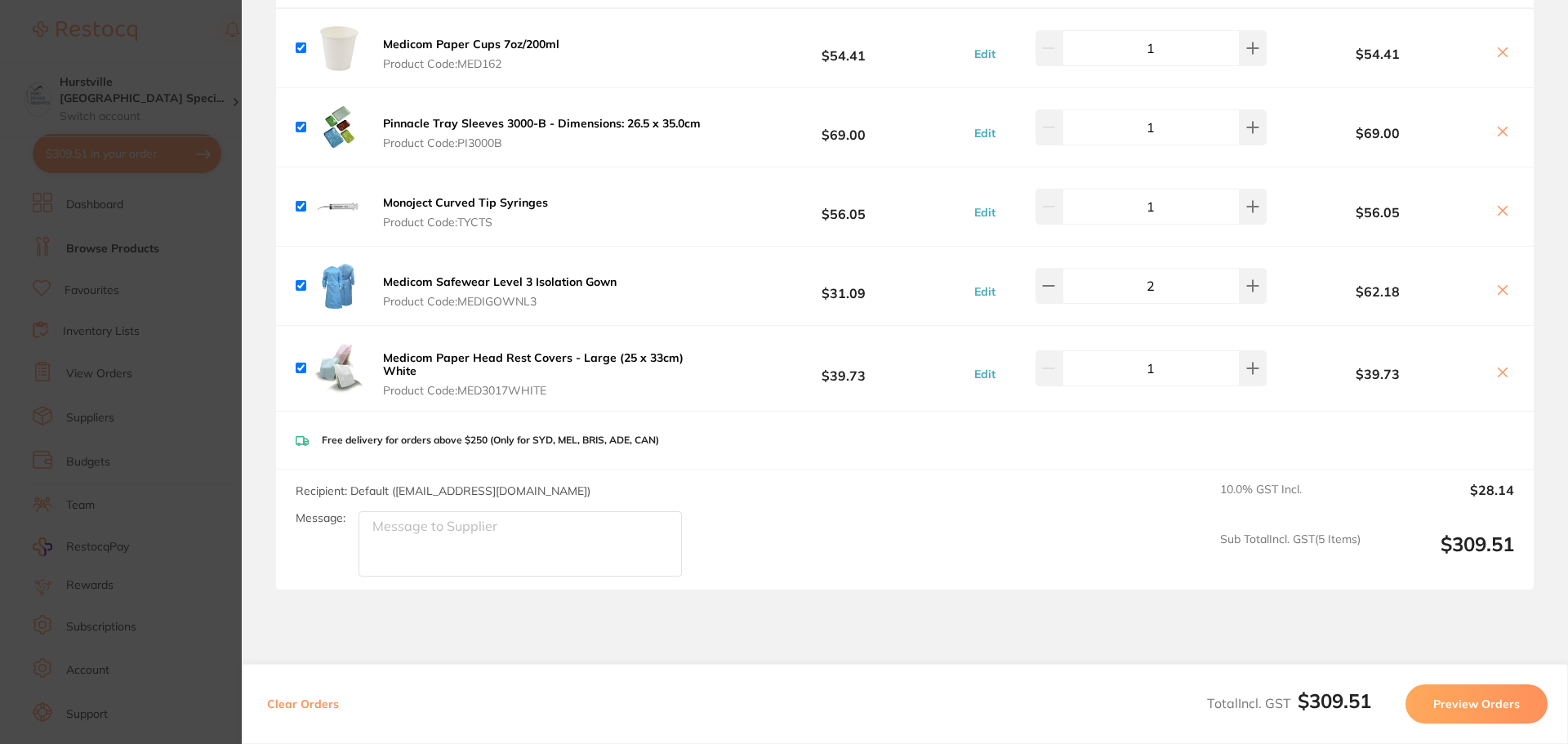
scroll to position [289, 0]
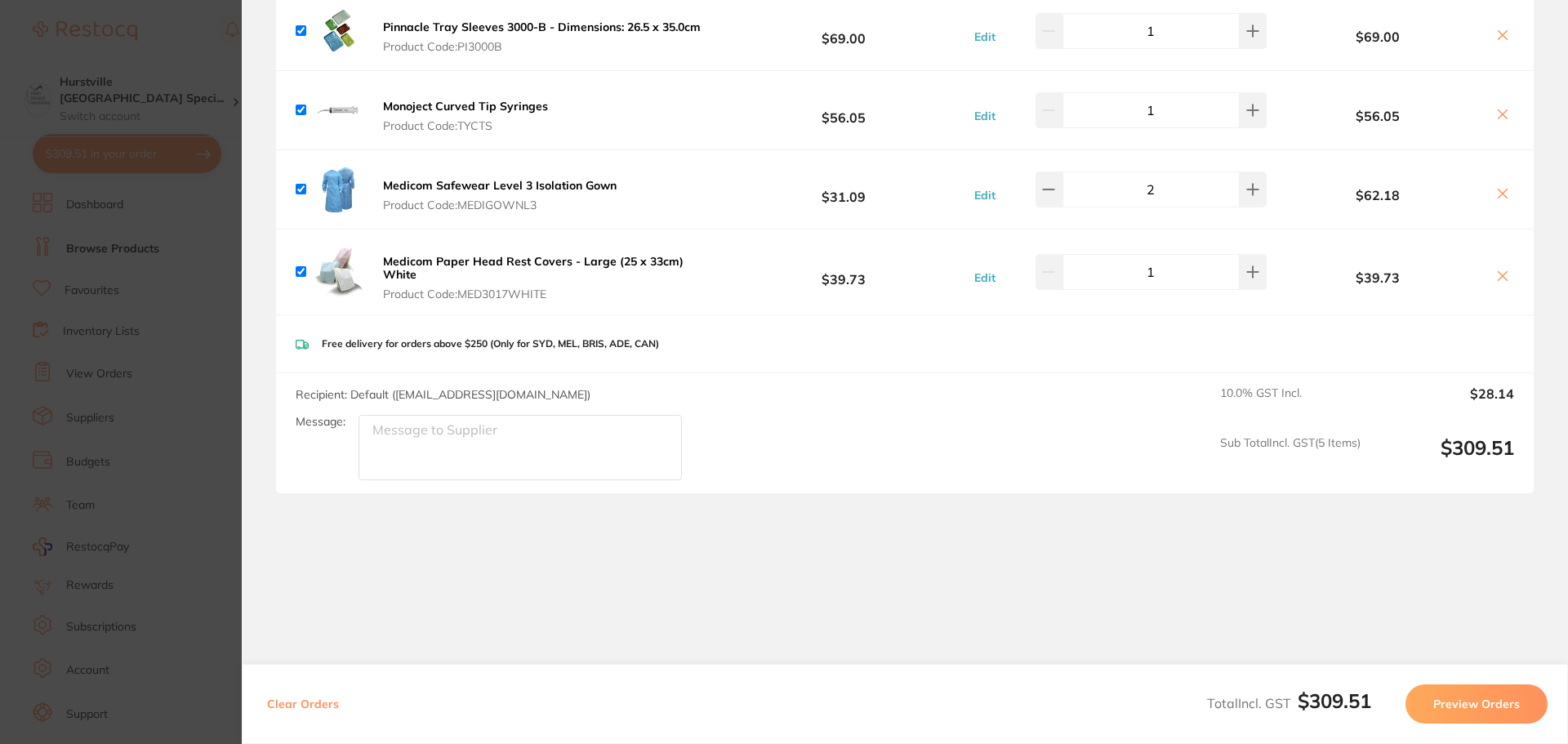
click at [643, 642] on button "Preview Orders" at bounding box center [1476, 704] width 142 height 39
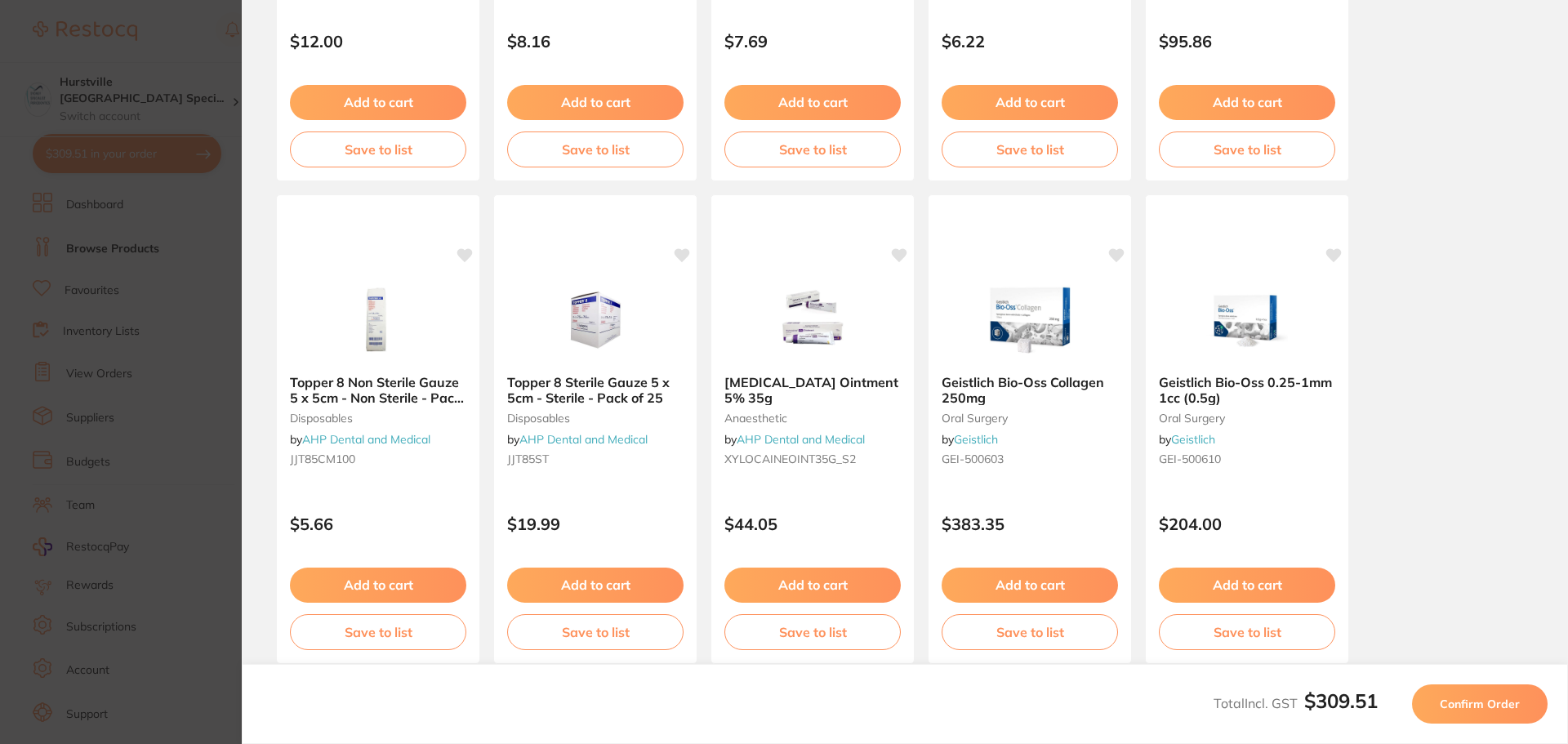
scroll to position [463, 0]
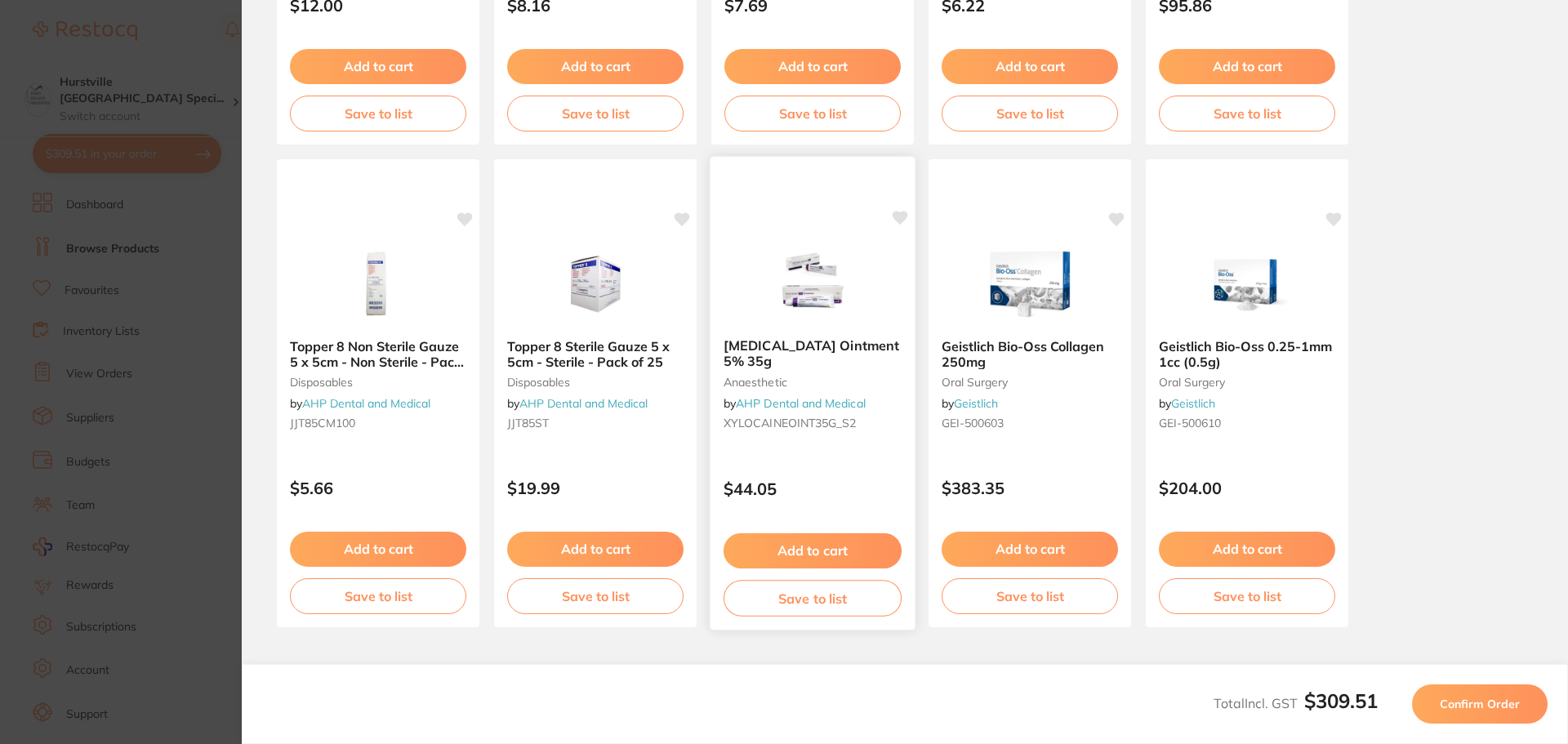
click at [643, 555] on button "Add to cart" at bounding box center [812, 551] width 178 height 36
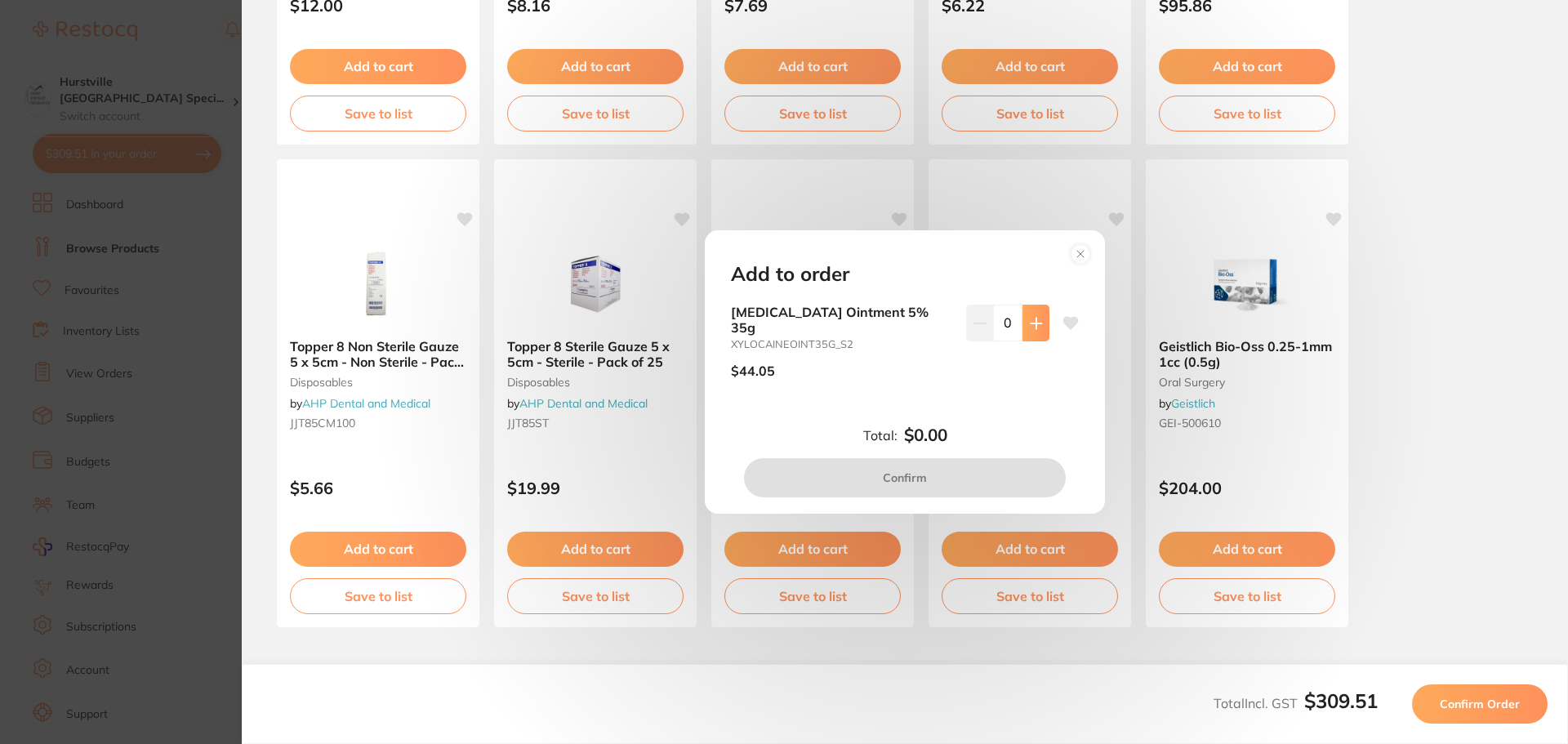
click at [643, 329] on icon at bounding box center [1036, 323] width 10 height 10
type input "1"
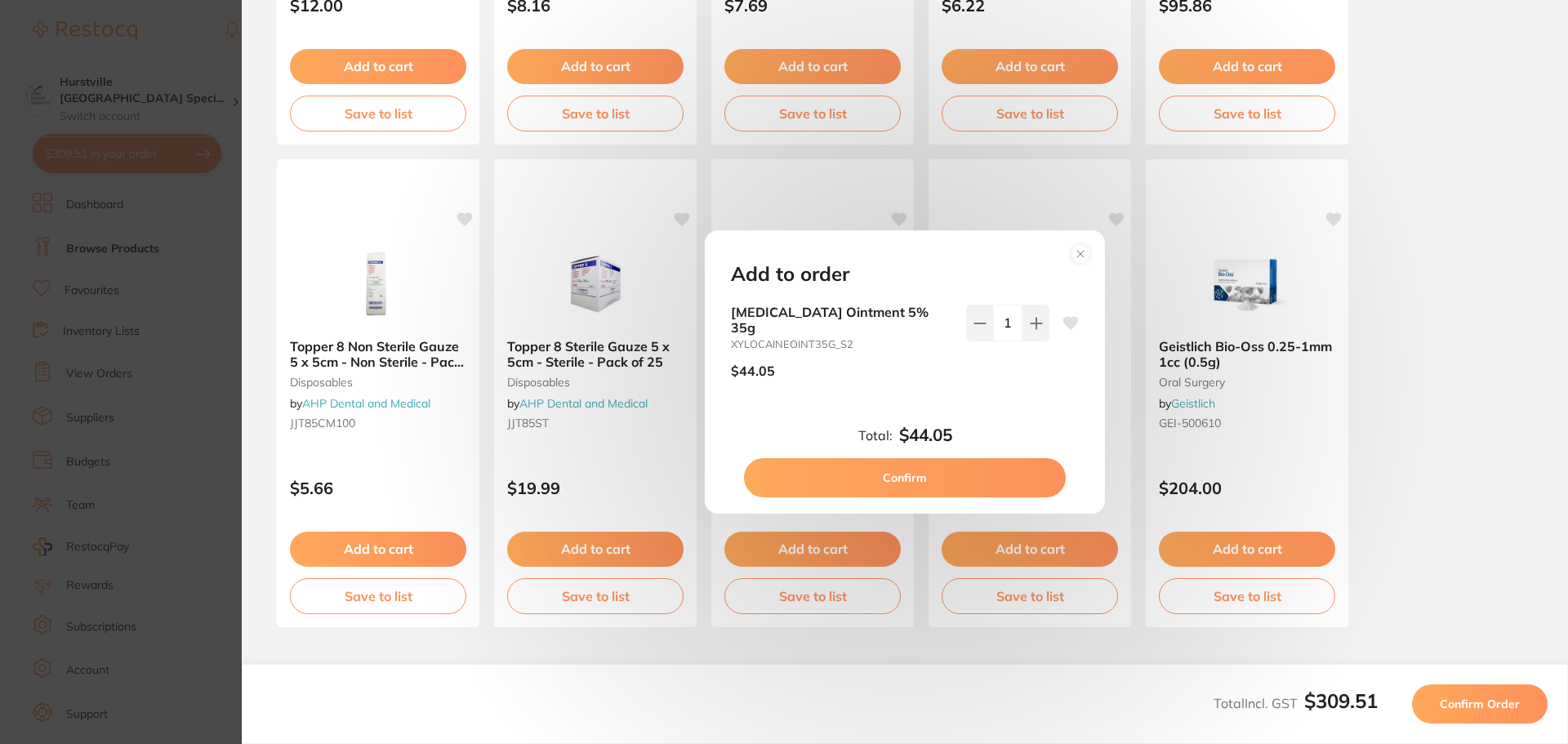
click at [643, 466] on button "Confirm" at bounding box center [904, 478] width 322 height 39
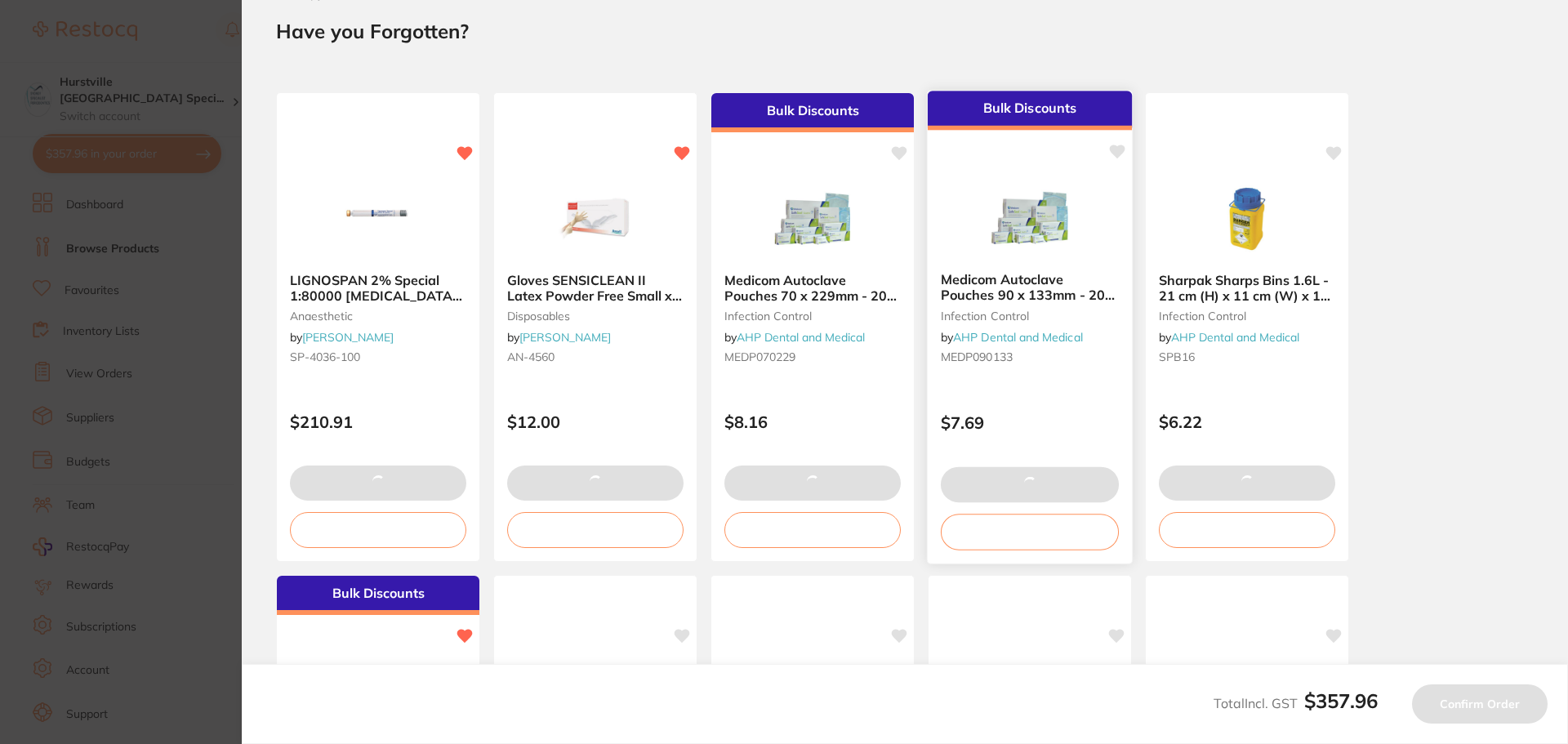
scroll to position [0, 0]
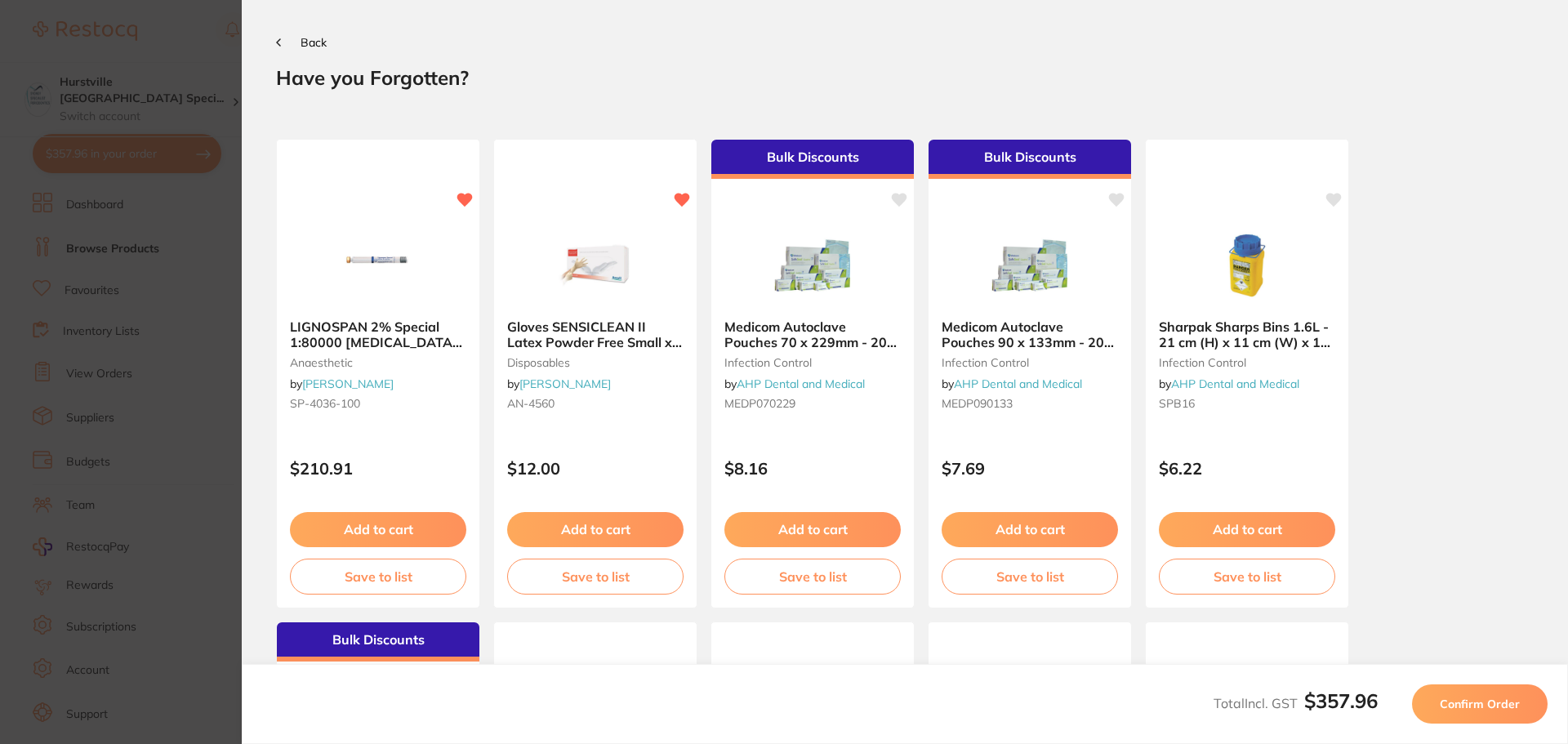
click at [279, 38] on icon at bounding box center [278, 42] width 5 height 8
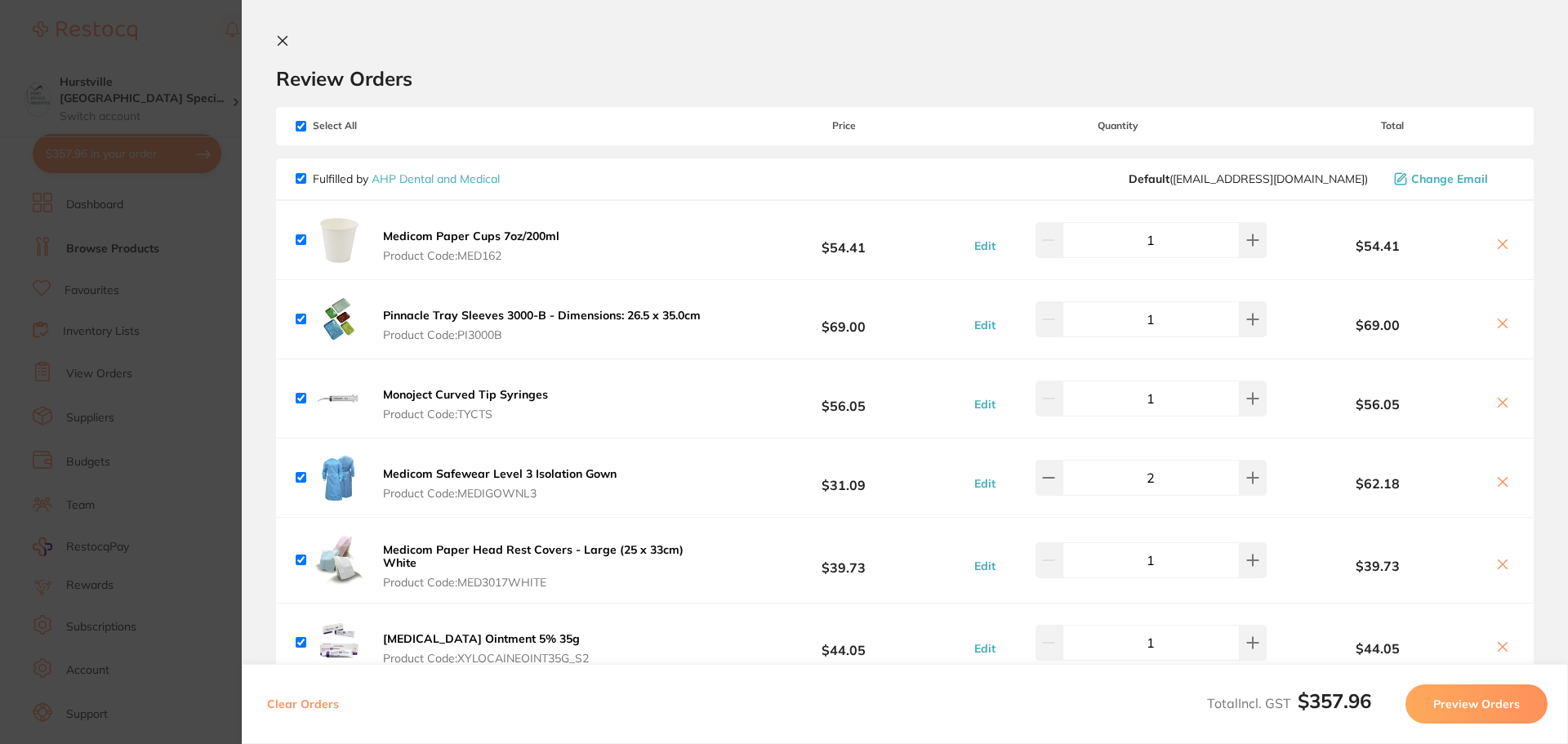
click at [287, 36] on icon at bounding box center [283, 41] width 9 height 9
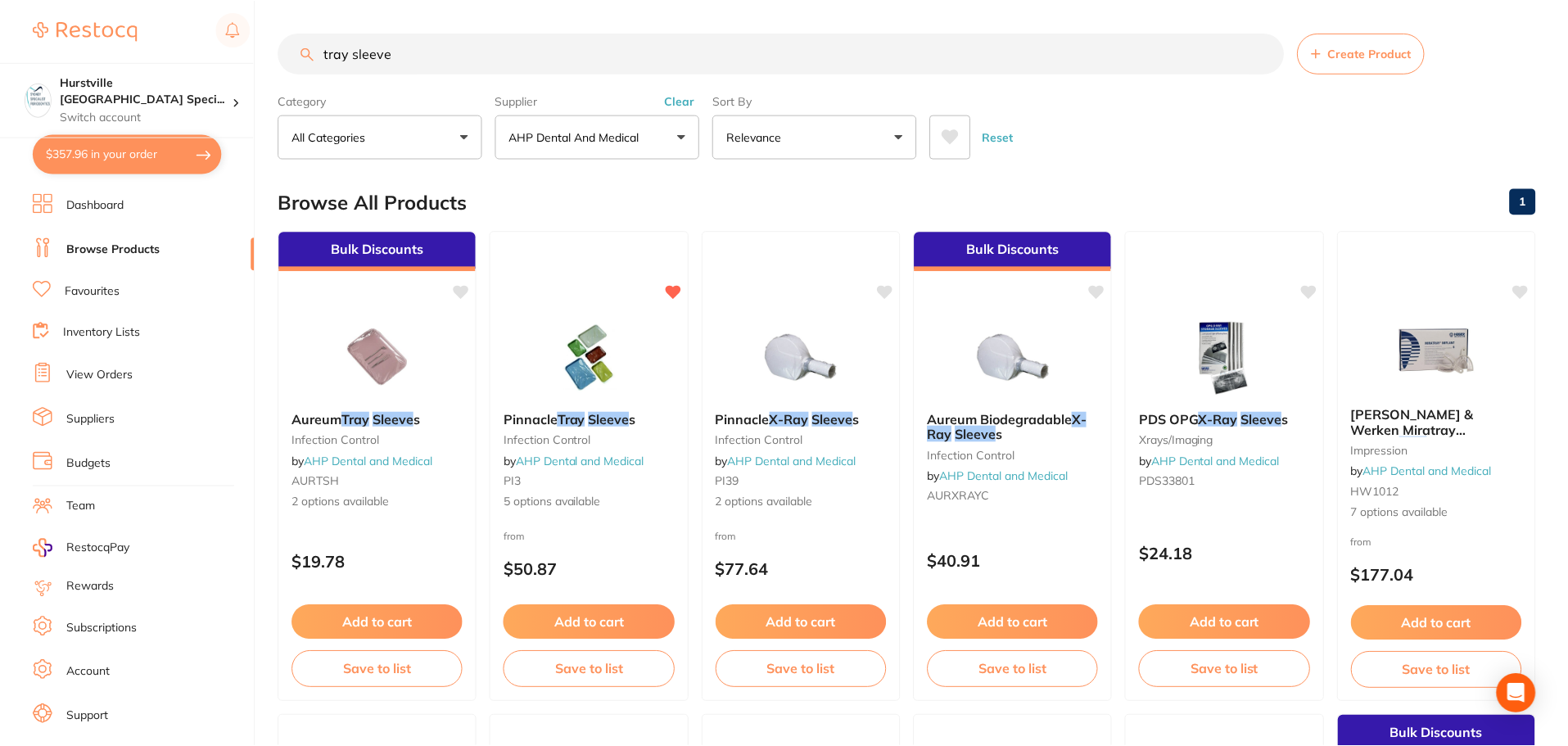
scroll to position [1, 0]
drag, startPoint x: 474, startPoint y: 50, endPoint x: 28, endPoint y: 43, distance: 446.1
click at [28, 43] on div "$357.96 Hurstville [GEOGRAPHIC_DATA] Speci... Switch account Hurstville [GEOGRA…" at bounding box center [784, 372] width 1568 height 746
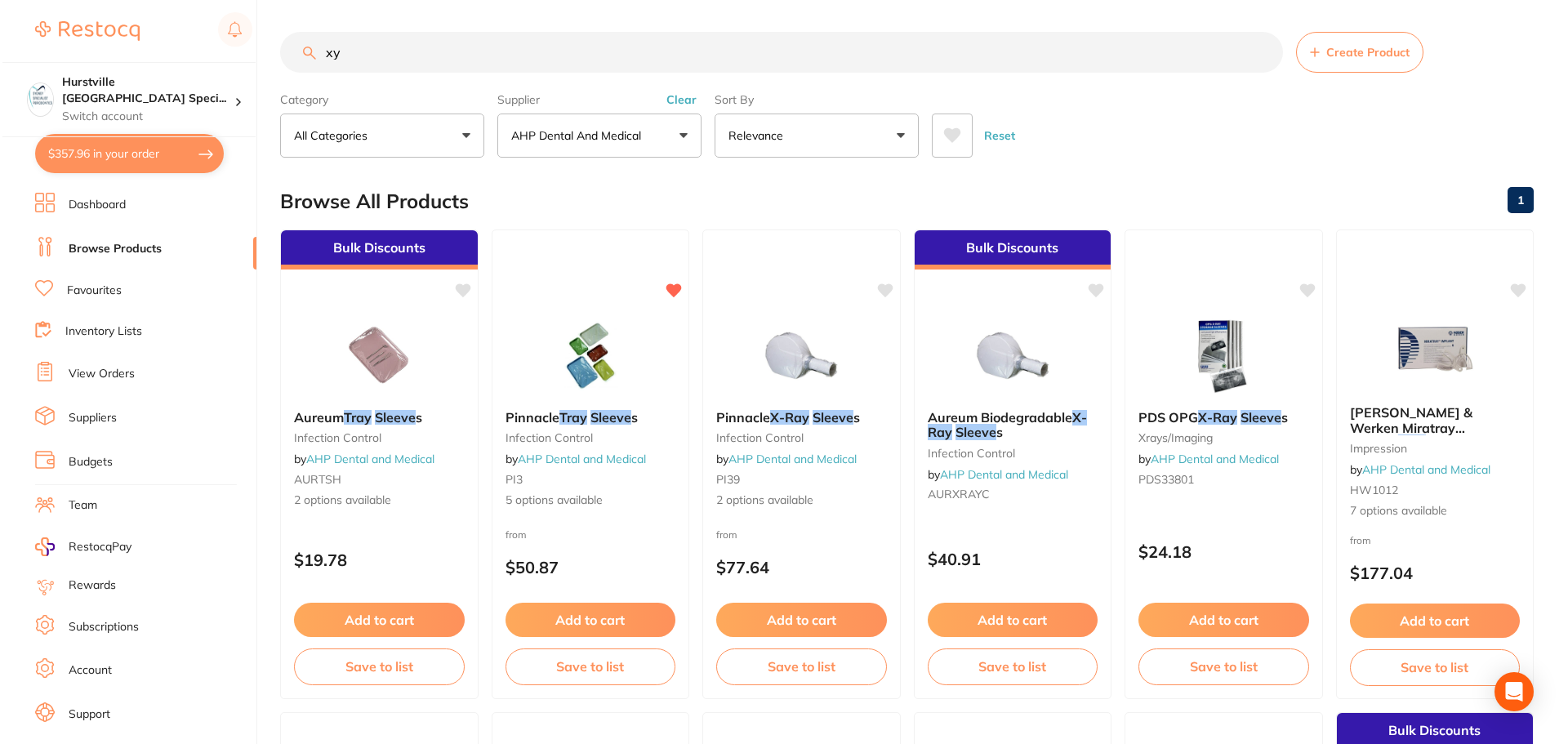
scroll to position [0, 0]
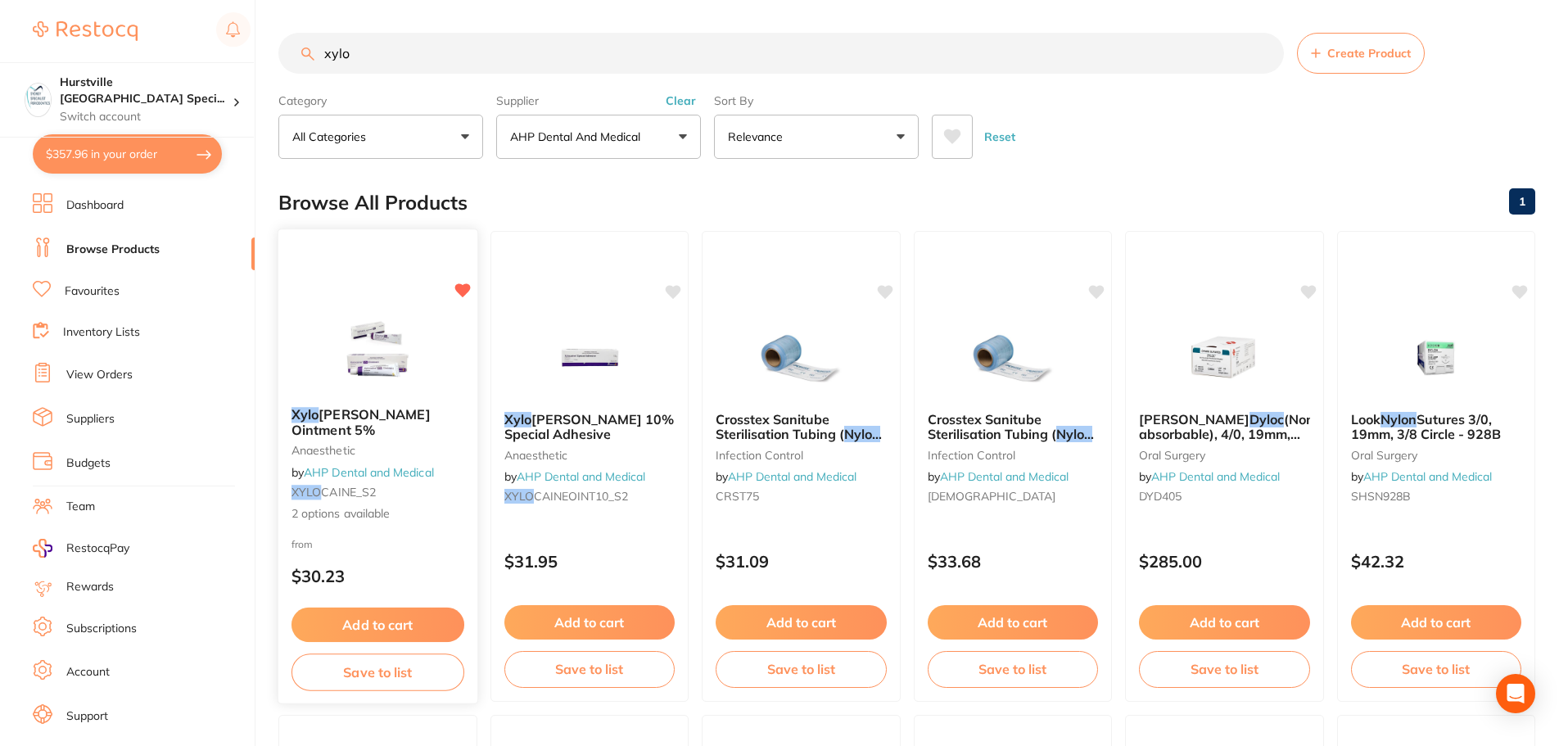
type input "xylo"
click at [352, 322] on img at bounding box center [377, 352] width 107 height 83
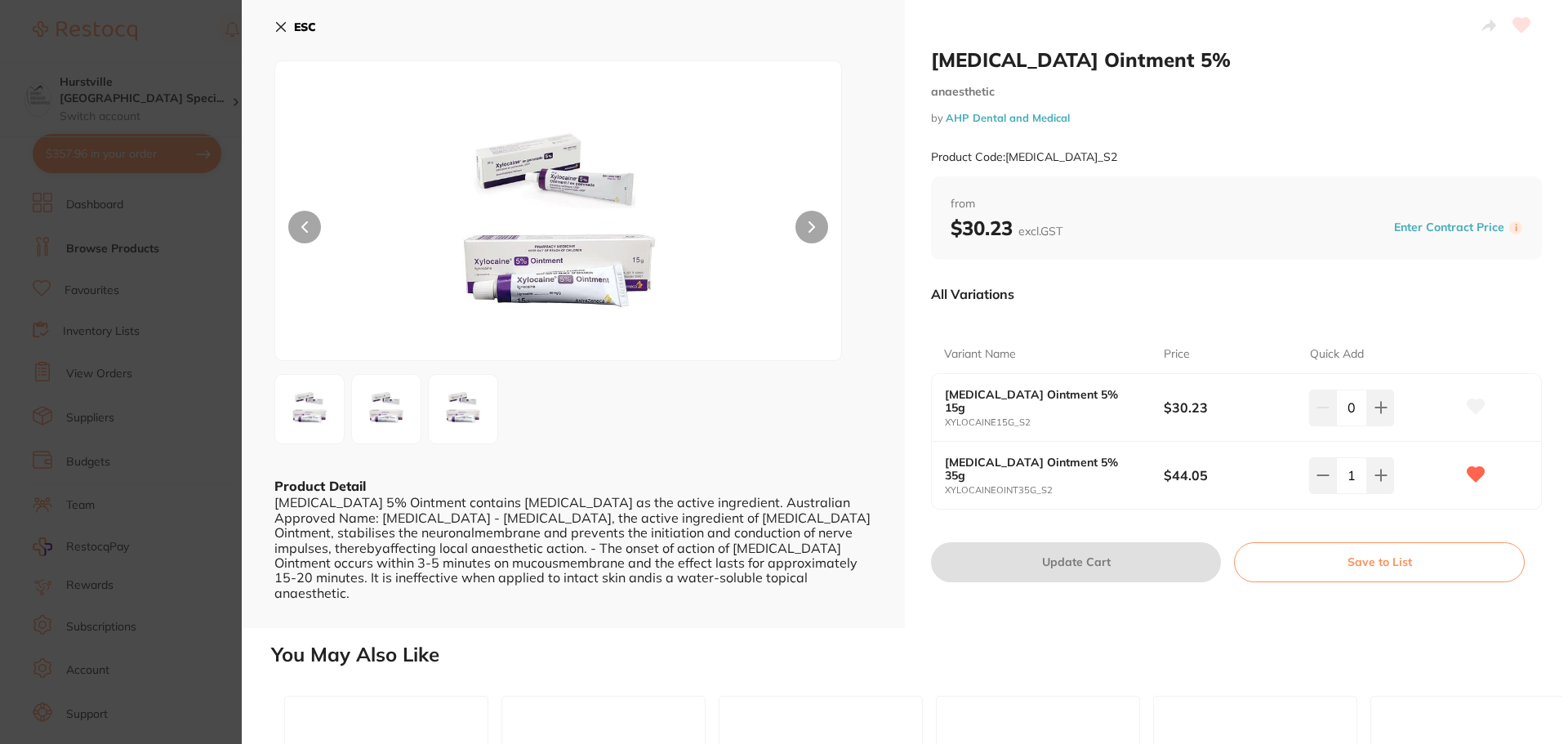
click at [277, 31] on icon at bounding box center [281, 27] width 9 height 9
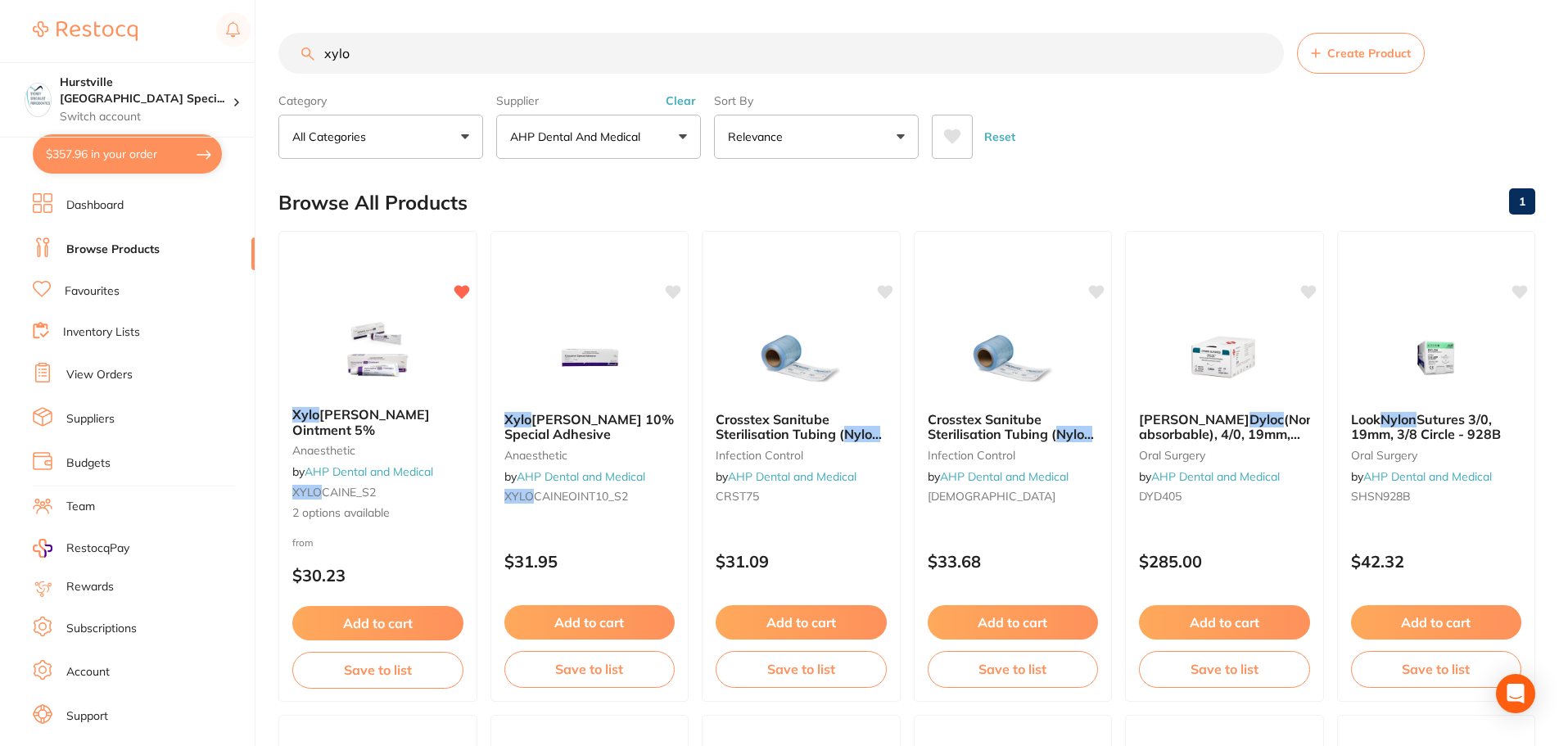
click at [85, 162] on button "$357.96 in your order" at bounding box center [128, 154] width 189 height 39
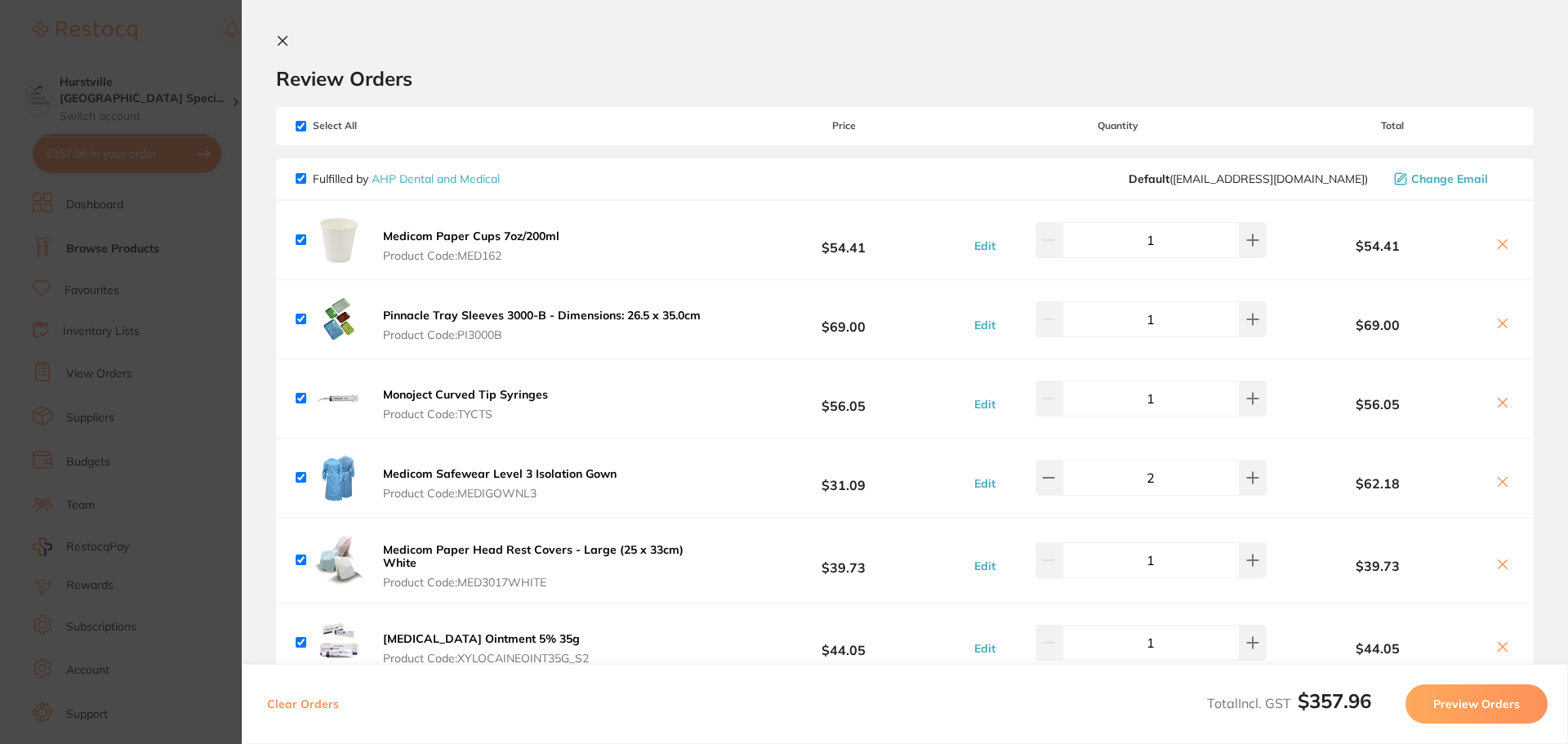
scroll to position [82, 0]
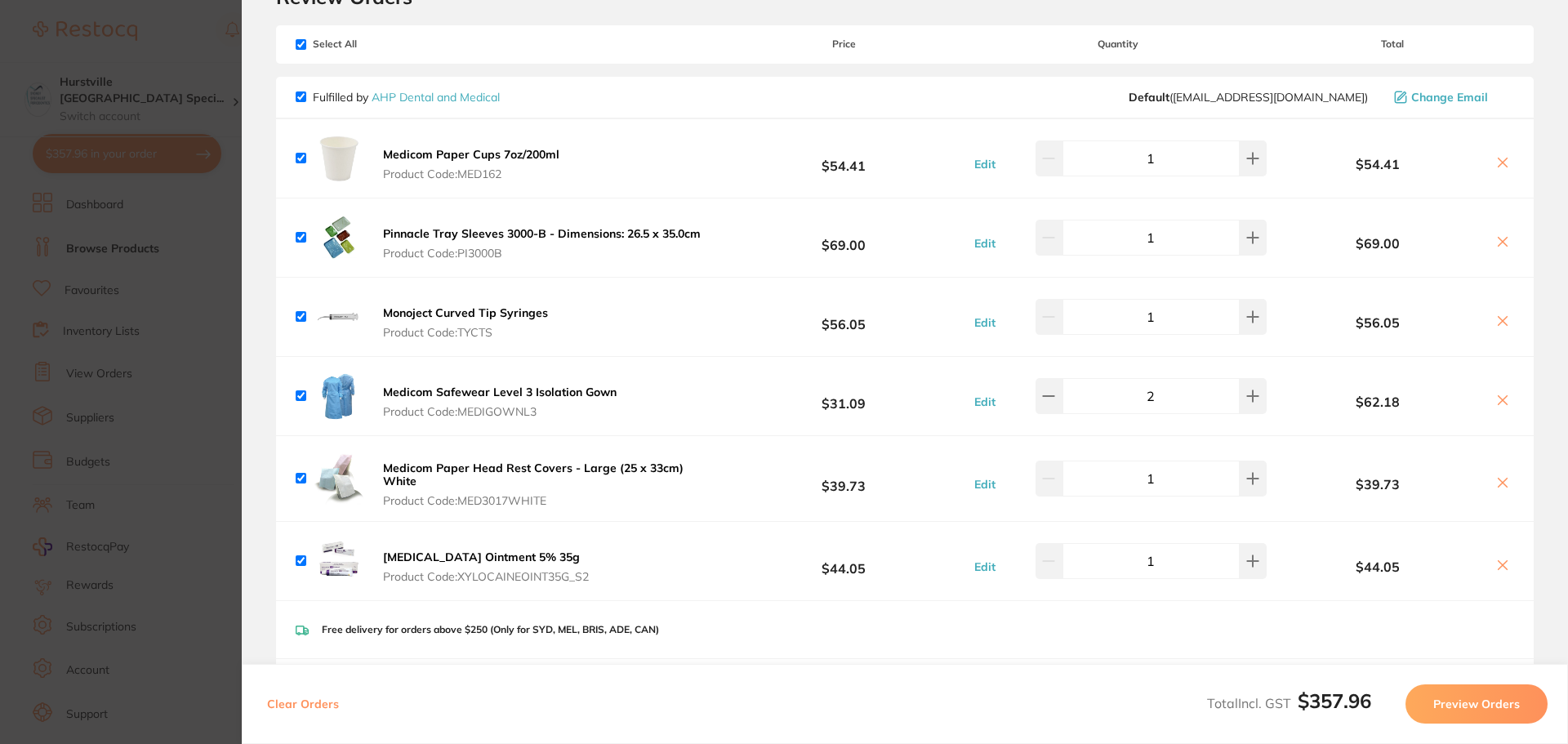
click at [643, 642] on button "Preview Orders" at bounding box center [1476, 704] width 142 height 39
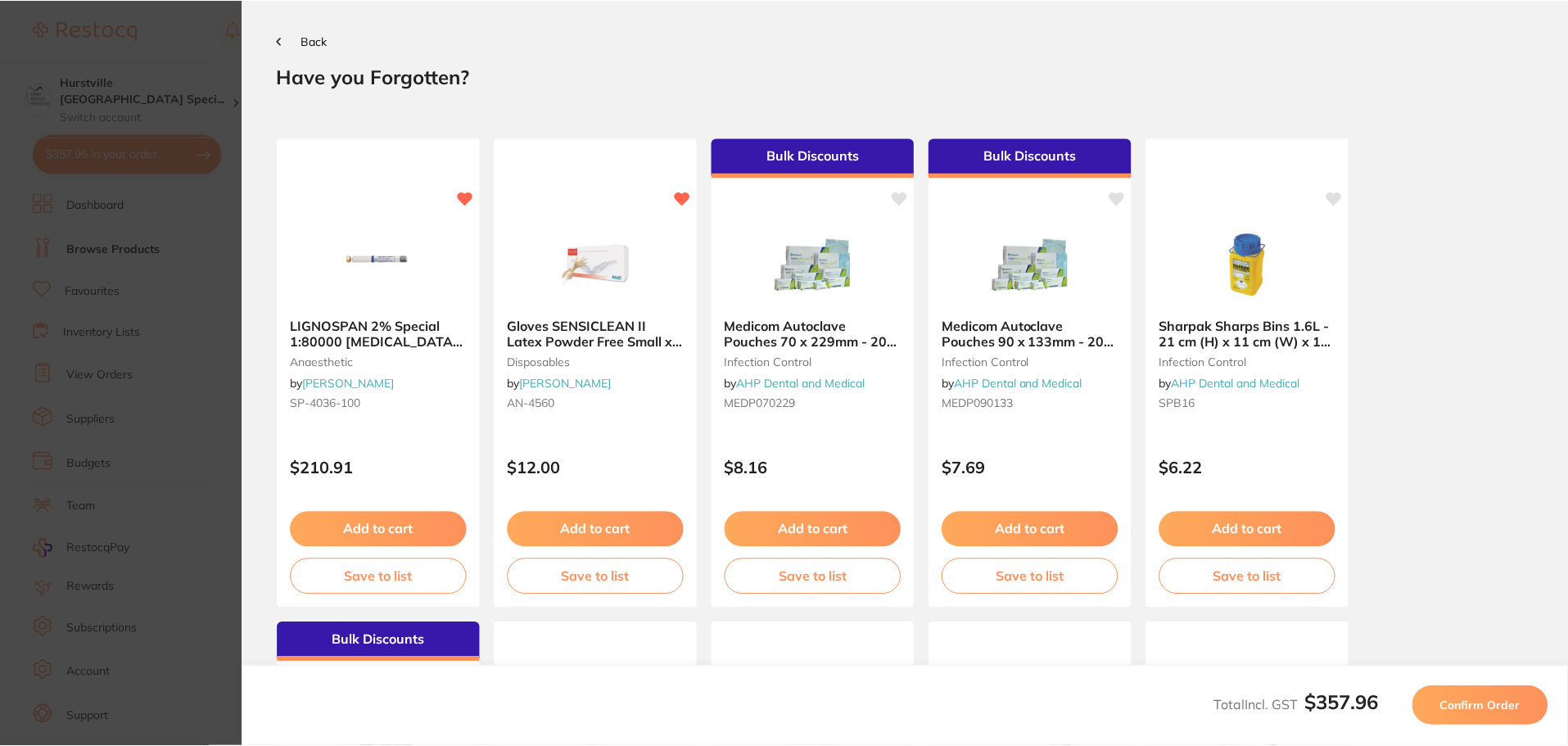
scroll to position [0, 0]
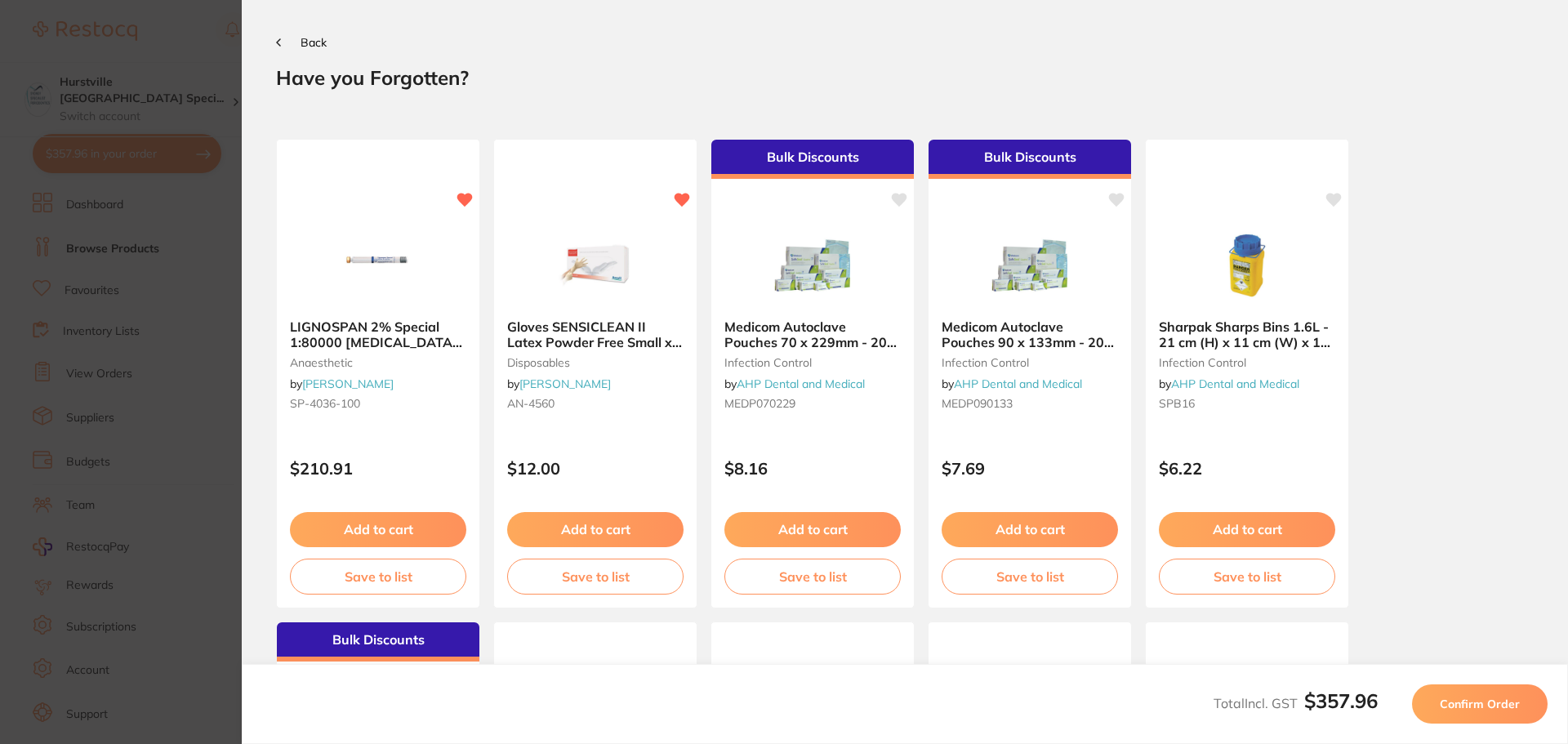
click at [643, 642] on span "Confirm Order" at bounding box center [1480, 704] width 80 height 15
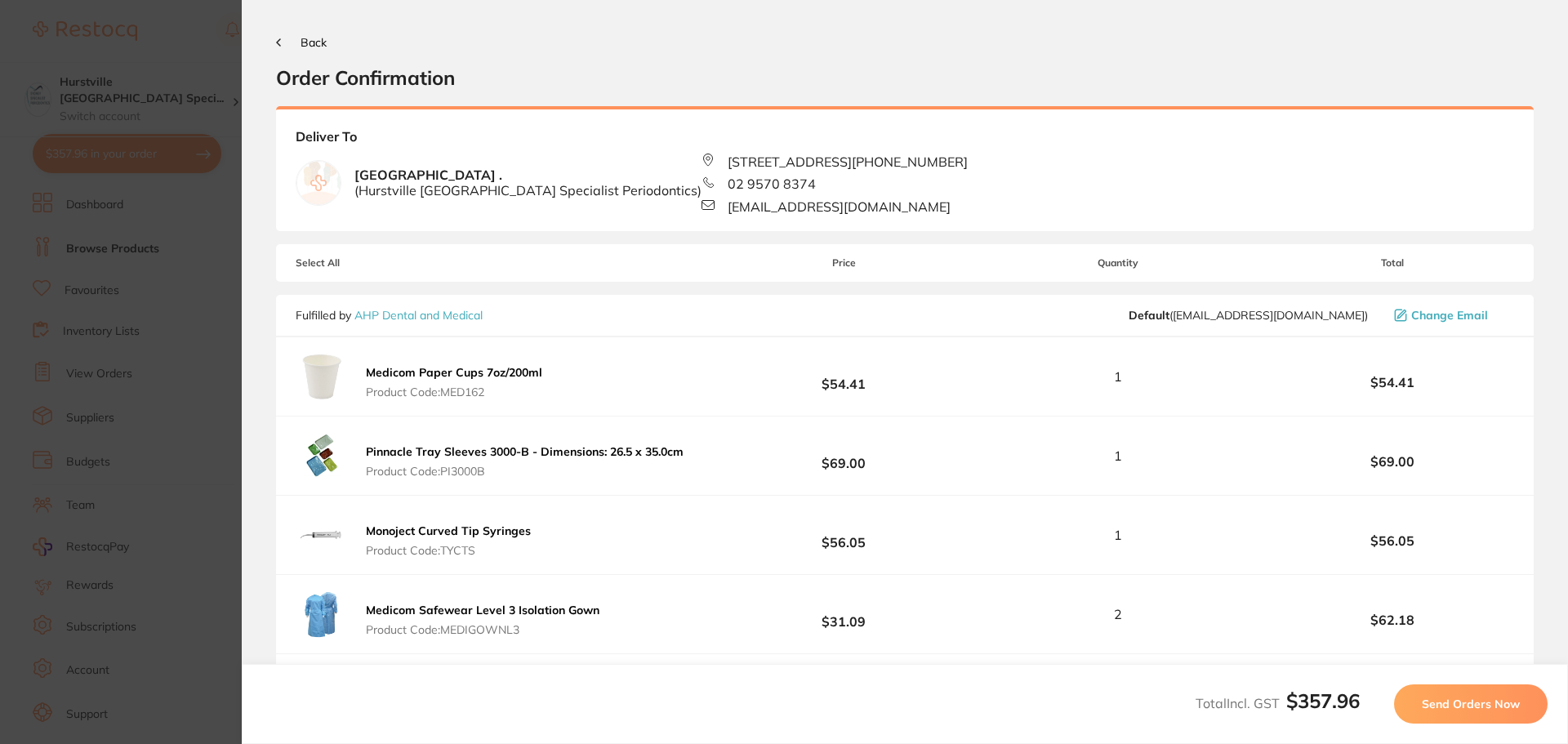
click at [643, 642] on span "Send Orders Now" at bounding box center [1470, 704] width 98 height 15
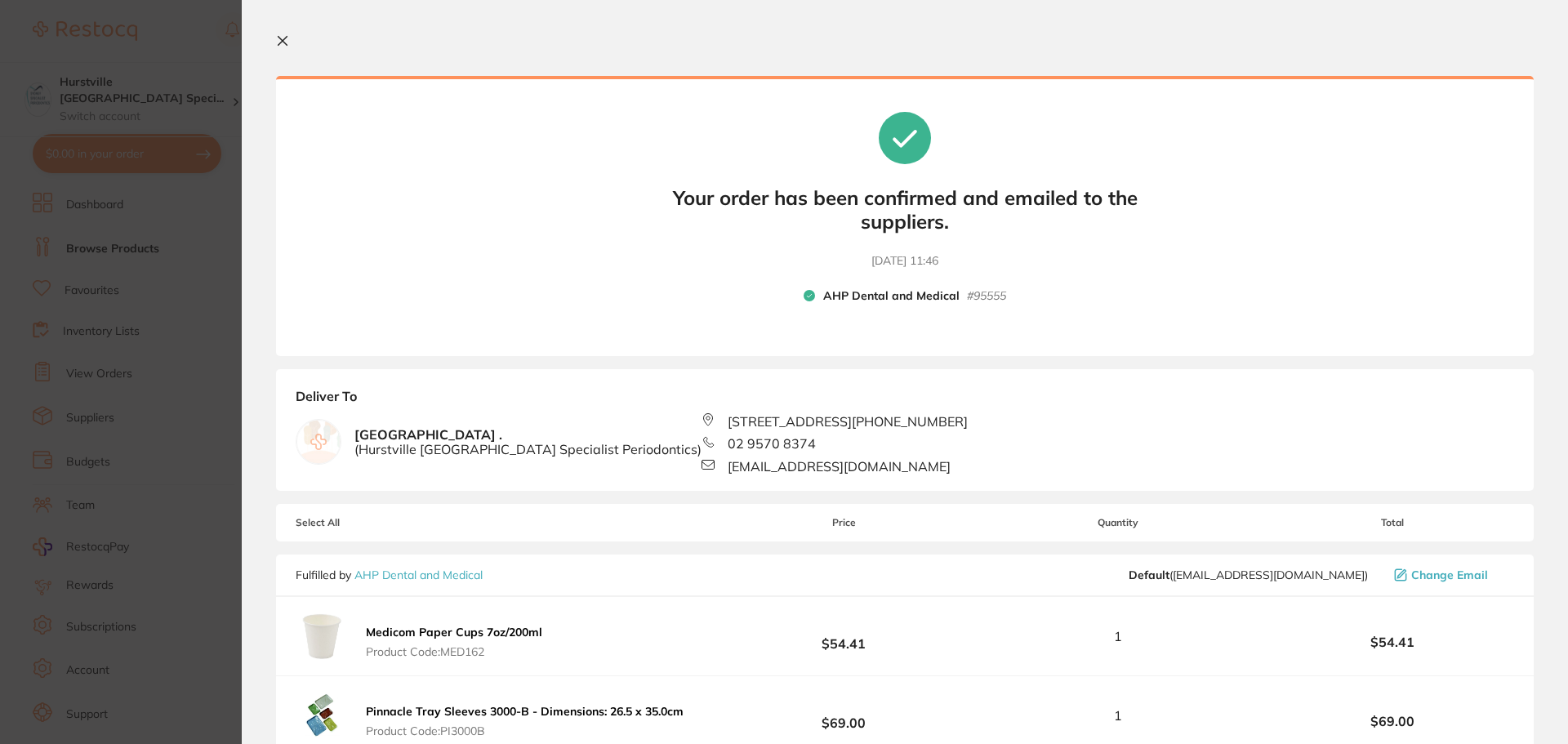
click at [284, 46] on icon at bounding box center [282, 41] width 13 height 13
